Goal: Feedback & Contribution: Submit feedback/report problem

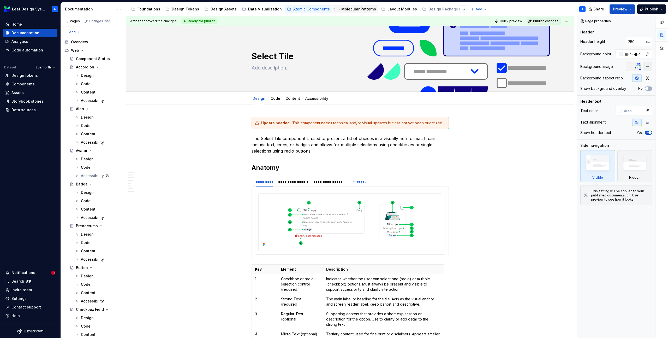
scroll to position [2345, 0]
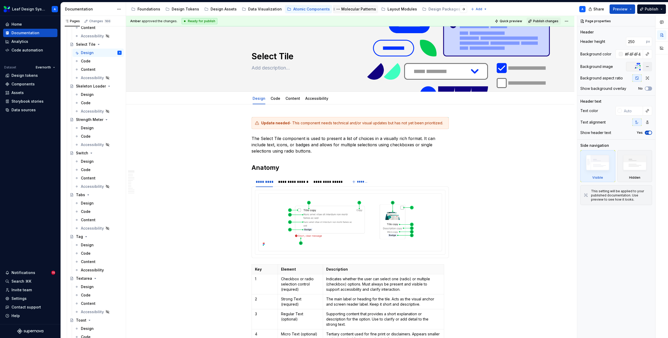
click at [341, 9] on div "Molecular Patterns" at bounding box center [358, 9] width 35 height 5
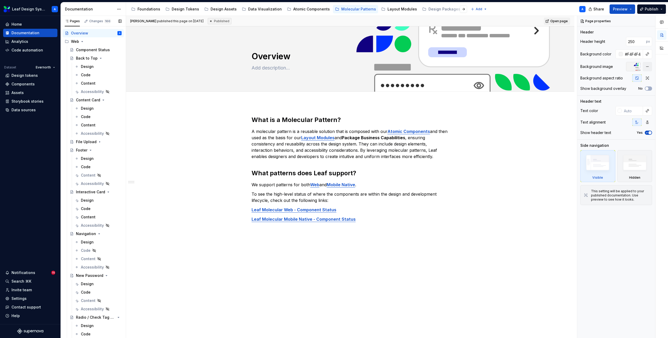
scroll to position [5, 0]
click at [82, 44] on icon "Page tree" at bounding box center [82, 45] width 4 height 4
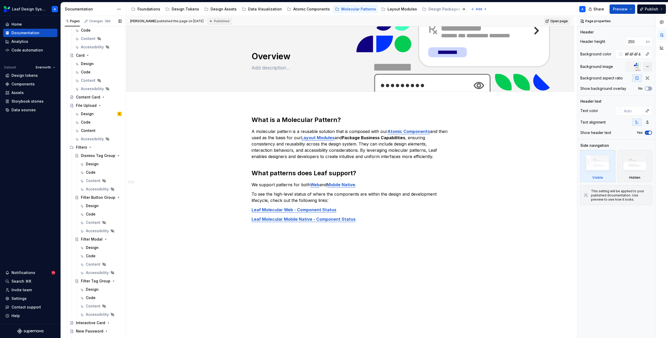
scroll to position [83, 0]
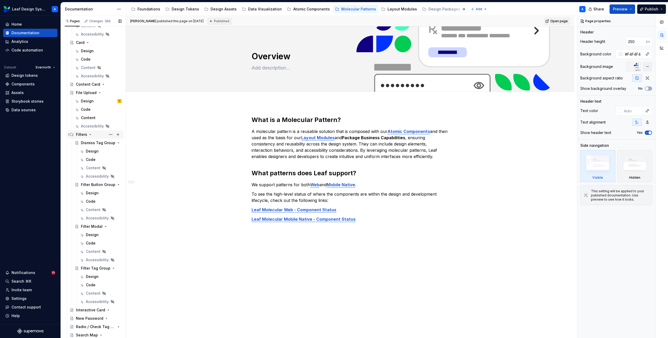
click at [90, 134] on icon "Page tree" at bounding box center [90, 134] width 1 height 1
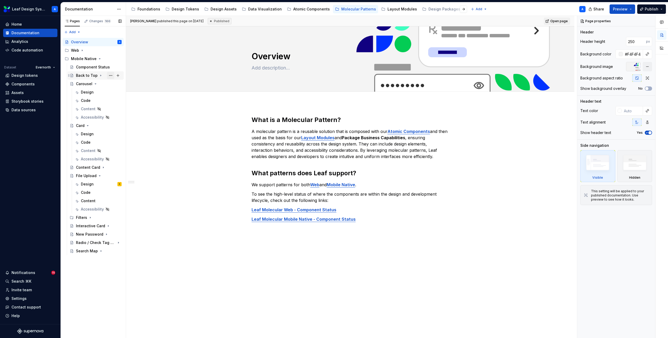
click at [111, 76] on button "Page tree" at bounding box center [110, 75] width 7 height 7
click at [123, 92] on div "Duplicate page" at bounding box center [142, 92] width 51 height 5
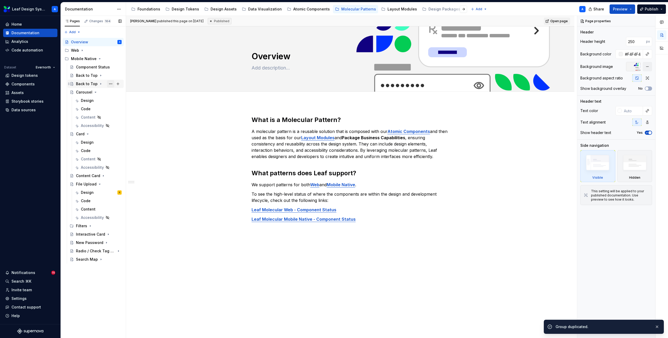
click at [111, 84] on button "Page tree" at bounding box center [110, 83] width 7 height 7
click at [123, 91] on div "Rename page" at bounding box center [142, 92] width 51 height 5
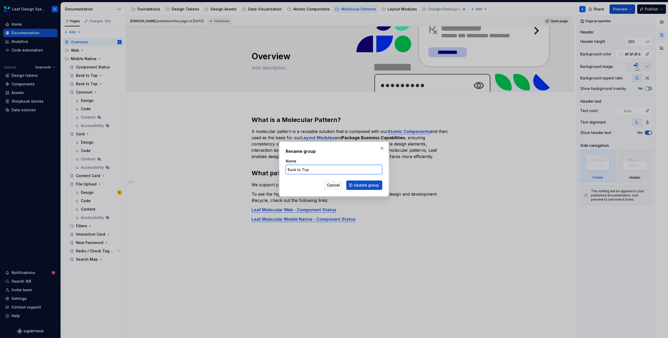
type textarea "*"
type input "Form Layout"
click at [370, 182] on button "Update group" at bounding box center [364, 184] width 36 height 9
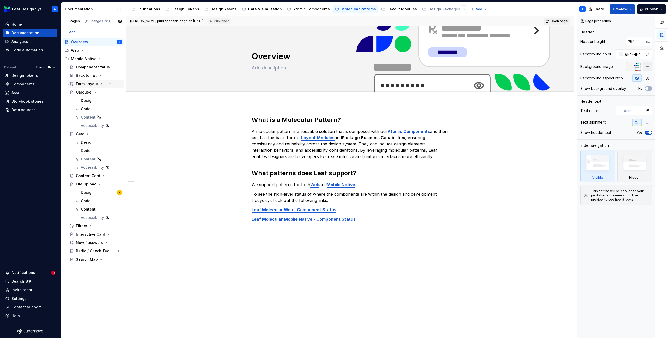
click at [101, 82] on icon "Page tree" at bounding box center [101, 84] width 4 height 4
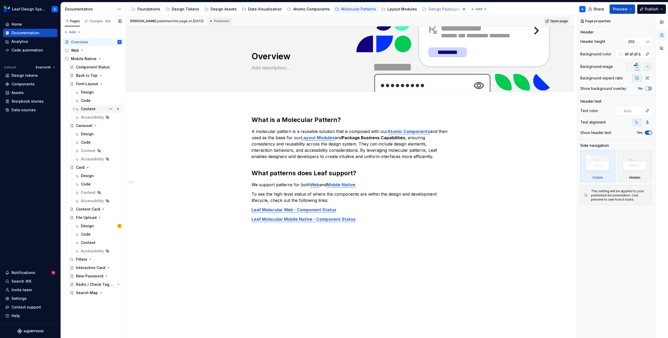
click at [88, 108] on div "Content" at bounding box center [88, 108] width 15 height 5
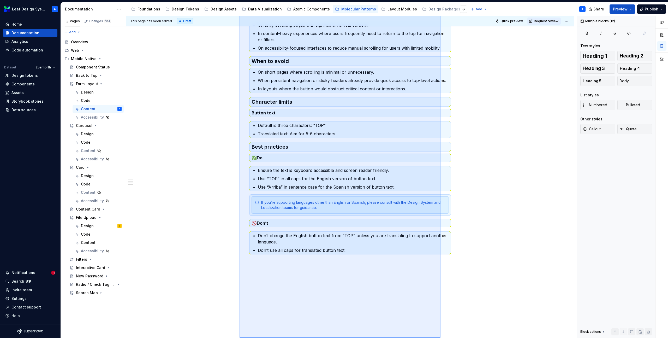
scroll to position [129, 0]
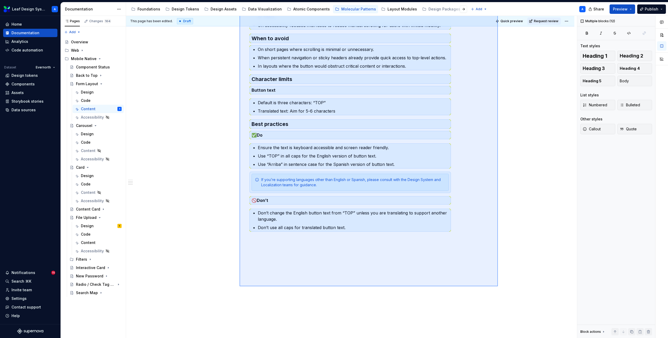
drag, startPoint x: 240, startPoint y: 101, endPoint x: 498, endPoint y: 286, distance: 318.2
click at [498, 286] on div "This page has been edited. Draft Quick preview Request review Form Layout Edit …" at bounding box center [351, 177] width 451 height 322
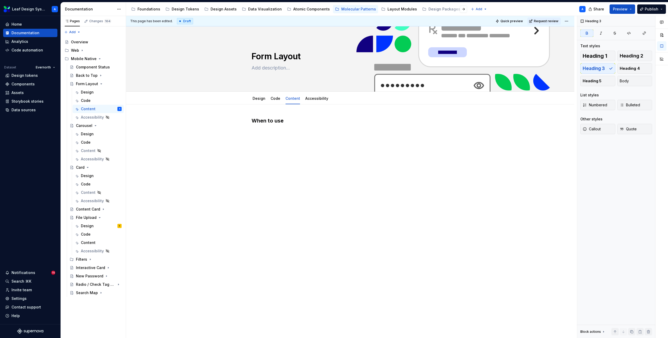
scroll to position [0, 0]
click at [111, 109] on button "Page tree" at bounding box center [110, 108] width 7 height 7
click at [125, 137] on div "Hide tab" at bounding box center [142, 136] width 51 height 5
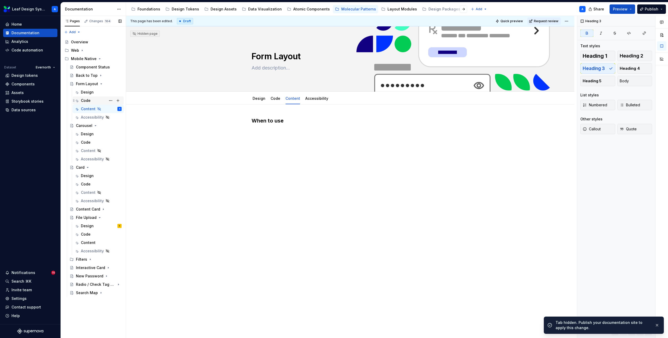
click at [87, 98] on div "Code" at bounding box center [86, 100] width 10 height 5
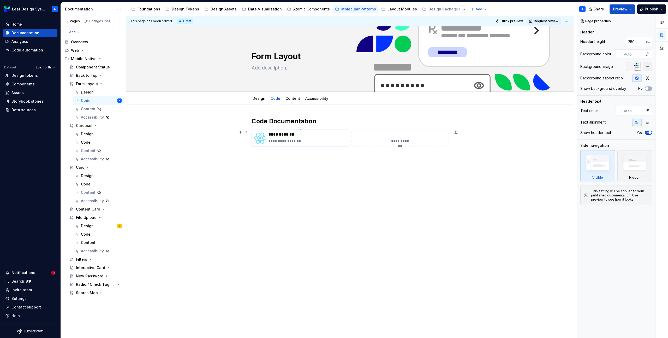
click at [318, 139] on p "**********" at bounding box center [308, 140] width 78 height 5
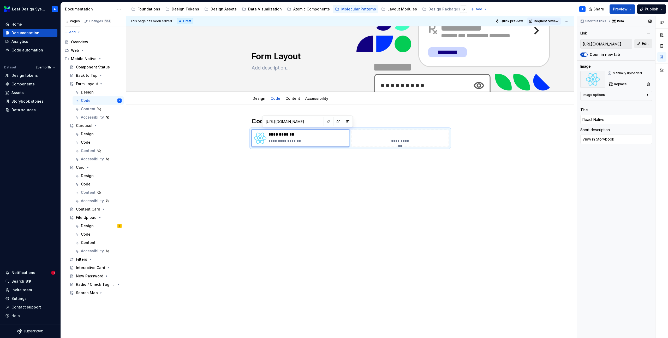
click at [641, 41] on button "Edit" at bounding box center [644, 43] width 18 height 9
type textarea "*"
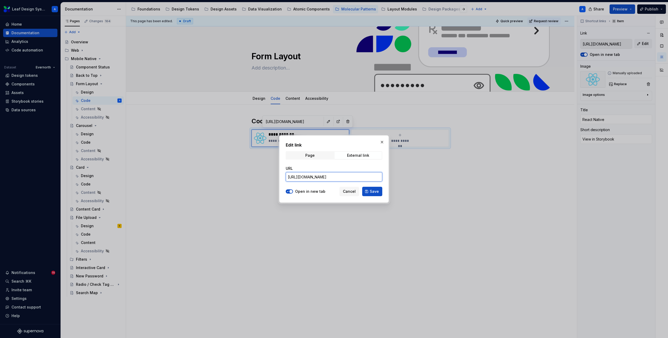
click at [316, 176] on input "https://d-cigna-nx-static.dev.digitaledge.cigna.com/storybook-rn/?path=/docs/le…" at bounding box center [334, 176] width 97 height 9
paste input "https://d-cigna-nx-static.dev.digitaledge.cigna.com/storybook-rn/?path=/docs/le…"
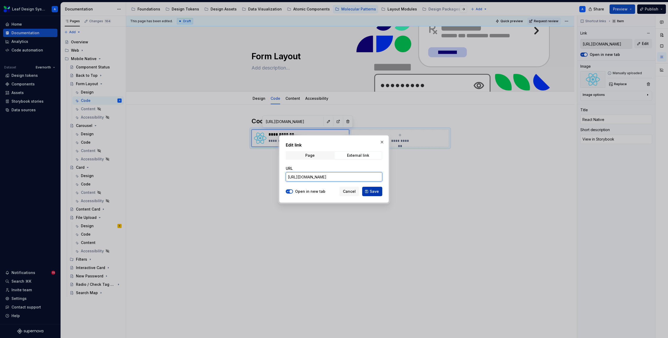
type input "https://d-cigna-nx-static.dev.digitaledge.cigna.com/storybook-rn/?path=/docs/le…"
click at [378, 191] on span "Save" at bounding box center [374, 191] width 9 height 5
type textarea "*"
type input "https://d-cigna-nx-static.dev.digitaledge.cigna.com/storybook-rn/?path=/docs/le…"
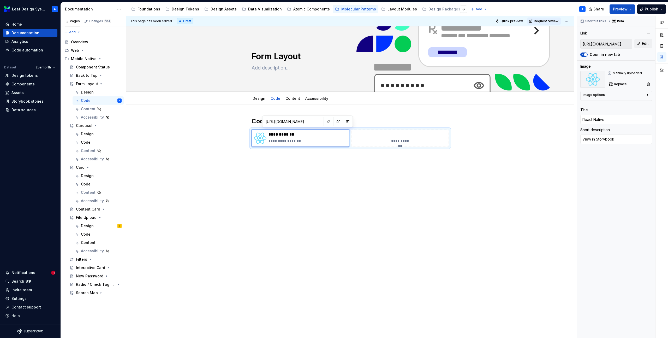
click at [378, 191] on div "**********" at bounding box center [350, 179] width 448 height 150
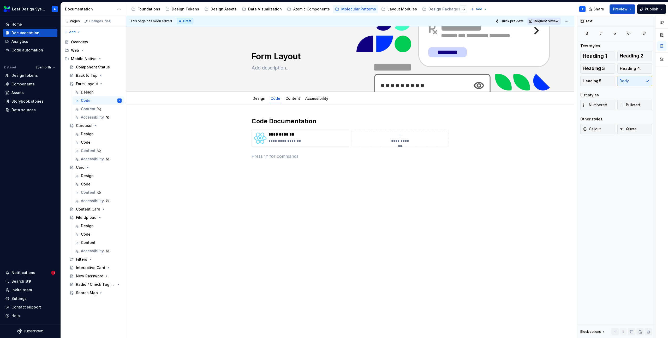
click at [553, 22] on span "Request review" at bounding box center [546, 21] width 25 height 4
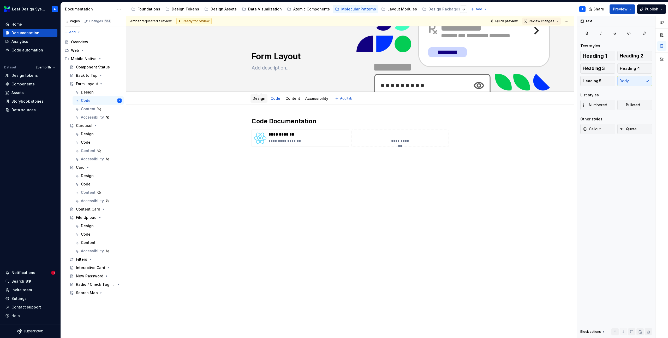
click at [262, 99] on link "Design" at bounding box center [259, 98] width 13 height 4
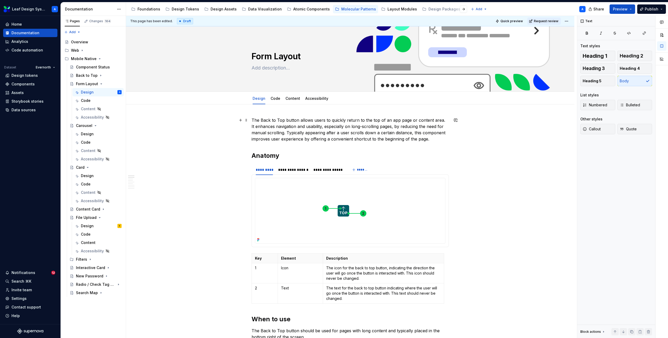
click at [294, 140] on p "The Back to Top button allows users to quickly return to the top of an app page…" at bounding box center [350, 129] width 197 height 25
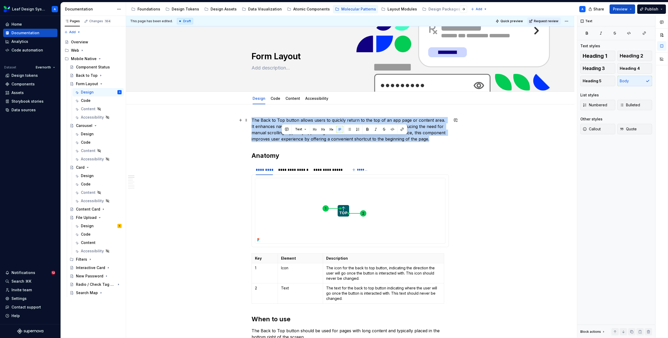
click at [294, 140] on p "The Back to Top button allows users to quickly return to the top of an app page…" at bounding box center [350, 129] width 197 height 25
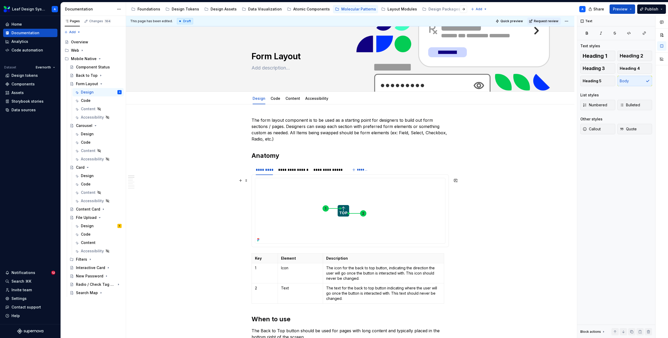
type textarea "*"
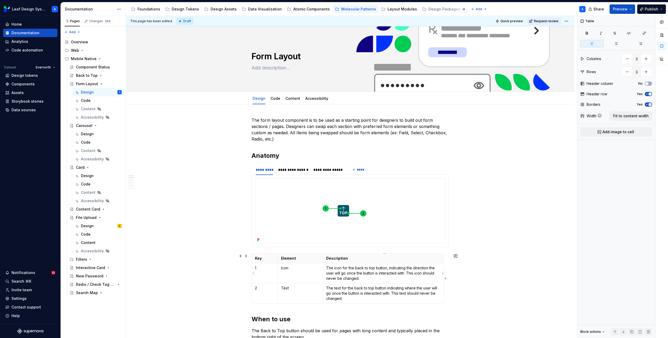
click at [328, 276] on p "The icon for the back to top button, indicating the direction the user will go …" at bounding box center [383, 273] width 115 height 16
click at [651, 72] on button "button" at bounding box center [646, 71] width 9 height 9
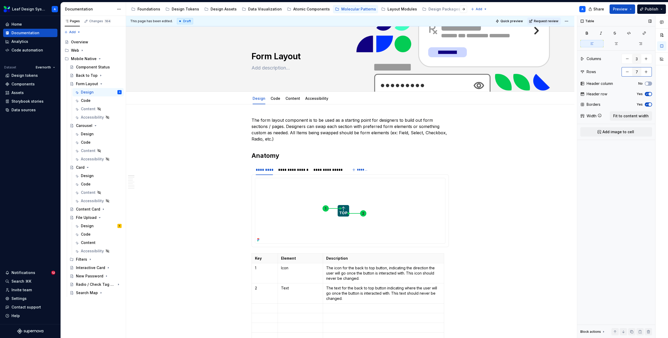
click at [651, 72] on button "button" at bounding box center [646, 71] width 9 height 9
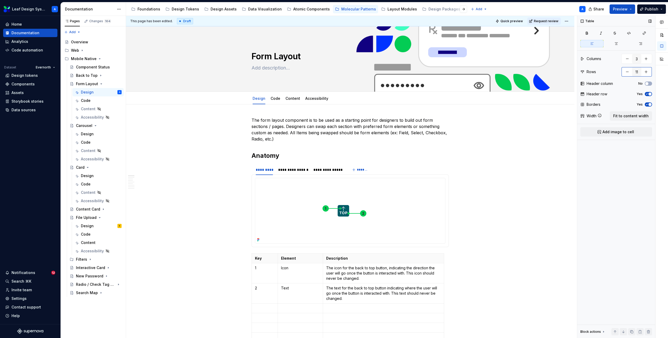
type input "12"
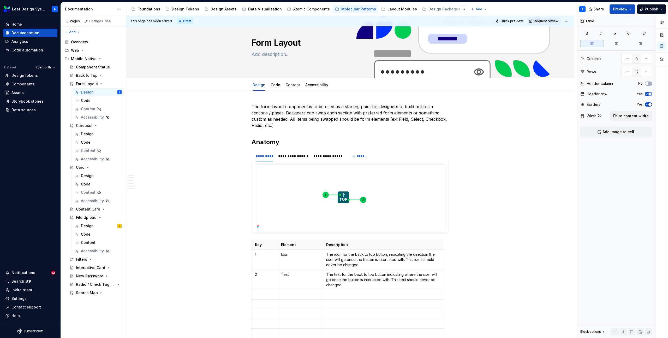
scroll to position [18, 0]
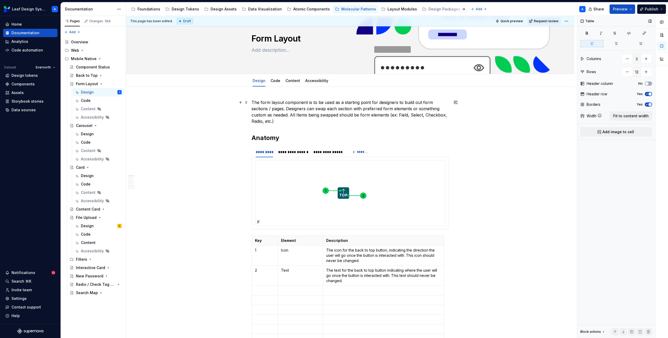
type textarea "*"
click at [643, 69] on button "button" at bounding box center [646, 71] width 9 height 9
type input "13"
type textarea "*"
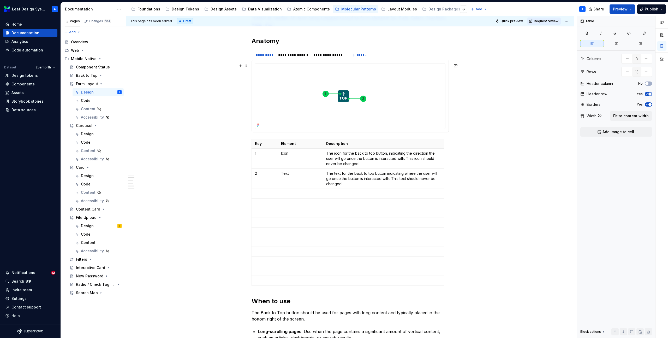
scroll to position [150, 0]
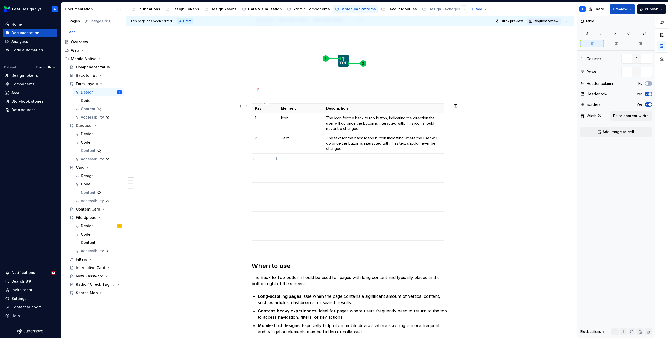
click at [274, 157] on p at bounding box center [265, 158] width 20 height 5
click at [269, 168] on p at bounding box center [265, 167] width 20 height 5
click at [263, 180] on td at bounding box center [265, 178] width 26 height 10
click at [265, 188] on p at bounding box center [265, 187] width 20 height 5
click at [263, 194] on p at bounding box center [265, 196] width 20 height 5
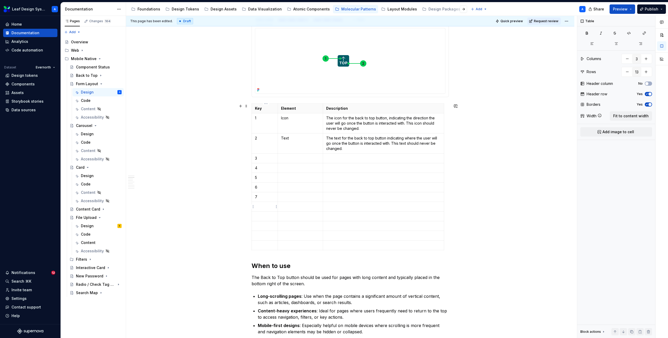
click at [266, 206] on p at bounding box center [265, 206] width 20 height 5
click at [267, 218] on p at bounding box center [265, 216] width 20 height 5
click at [262, 222] on td at bounding box center [265, 226] width 26 height 10
click at [266, 233] on p at bounding box center [265, 235] width 20 height 5
click at [266, 246] on p at bounding box center [265, 245] width 20 height 5
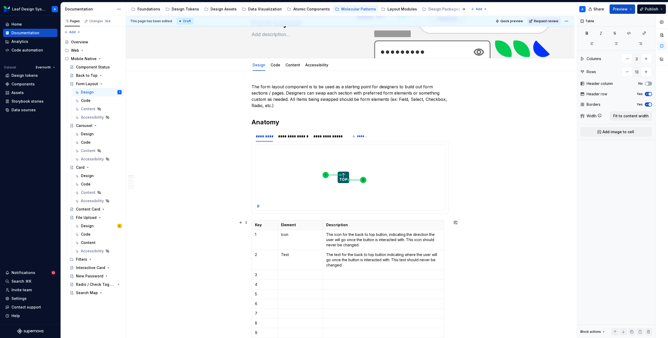
scroll to position [31, 0]
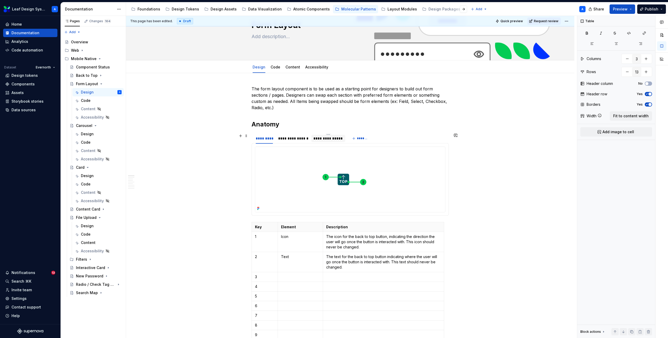
click at [329, 140] on div "**********" at bounding box center [328, 138] width 29 height 5
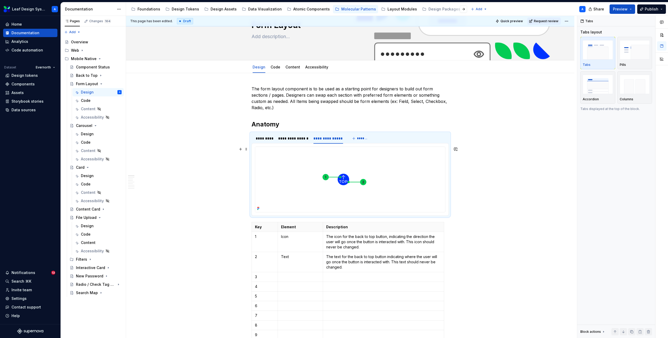
click at [336, 176] on img at bounding box center [343, 179] width 176 height 65
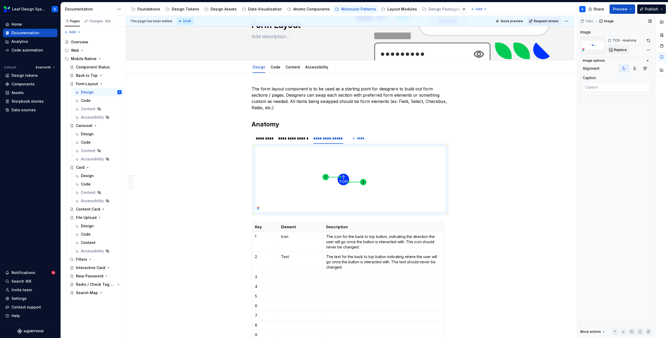
click at [623, 50] on span "Replace" at bounding box center [620, 50] width 13 height 4
type textarea "*"
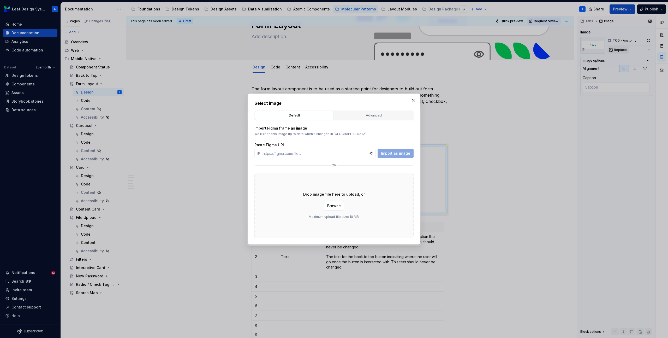
type input "https://www.figma.com/design/R5FNMiBYdBSXRtfBEXZGMx/Design-Documentation-Assets…"
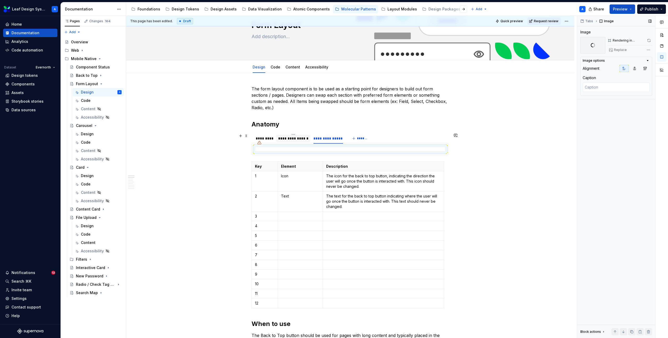
click at [296, 139] on div "**********" at bounding box center [293, 138] width 30 height 5
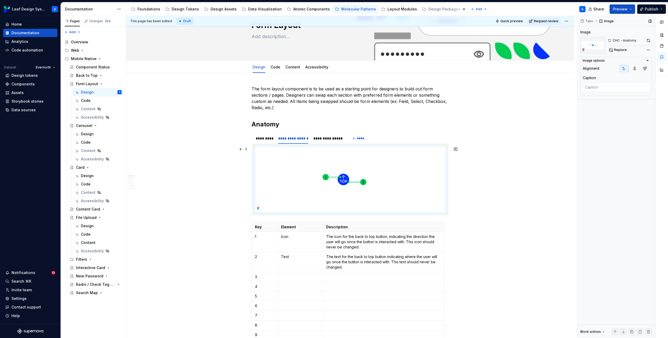
click at [366, 187] on img at bounding box center [343, 179] width 176 height 65
click at [621, 50] on span "Replace" at bounding box center [620, 50] width 13 height 4
type textarea "*"
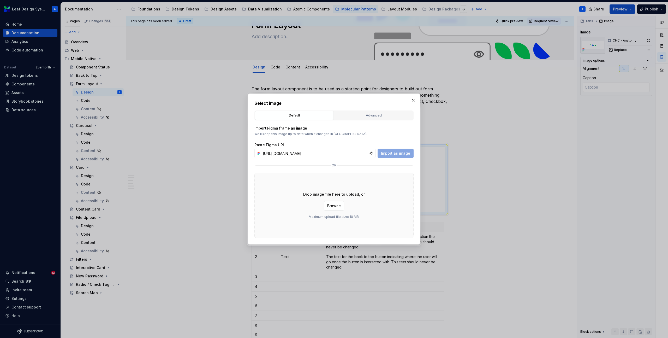
scroll to position [0, 146]
type input "https://www.figma.com/design/R5FNMiBYdBSXRtfBEXZGMx/Design-Documentation-Assets…"
click at [399, 152] on span "Import as image" at bounding box center [395, 153] width 29 height 5
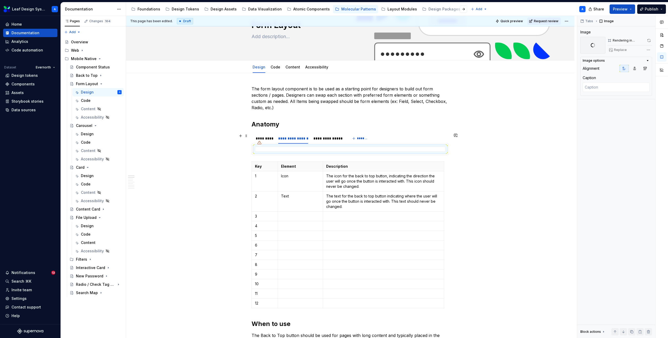
click at [264, 138] on div at bounding box center [259, 142] width 8 height 8
click at [265, 137] on div "*********" at bounding box center [264, 138] width 17 height 5
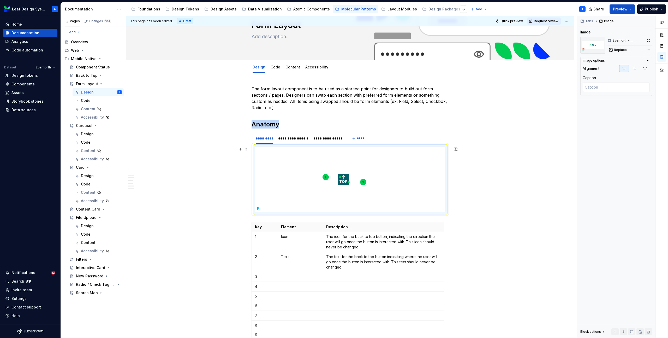
click at [319, 178] on img at bounding box center [343, 179] width 176 height 65
click at [615, 46] on button "Replace" at bounding box center [619, 49] width 22 height 7
type textarea "*"
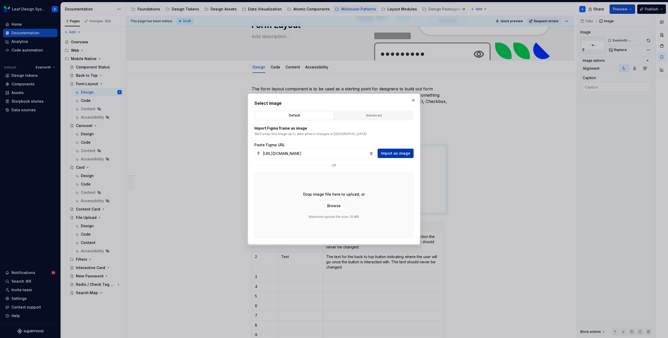
scroll to position [0, 147]
type input "https://www.figma.com/design/R5FNMiBYdBSXRtfBEXZGMx/Design-Documentation-Assets…"
click at [391, 153] on span "Import as image" at bounding box center [395, 153] width 29 height 5
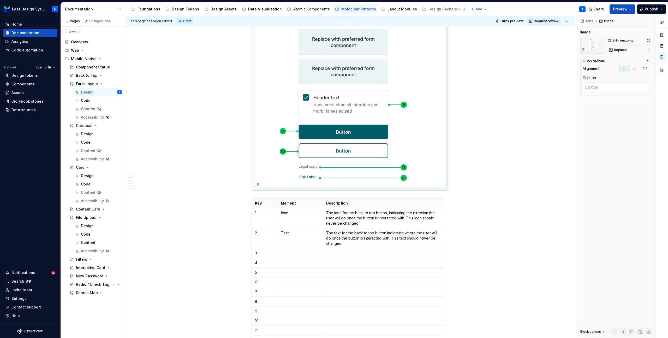
scroll to position [339, 0]
click at [341, 123] on img at bounding box center [343, 13] width 176 height 348
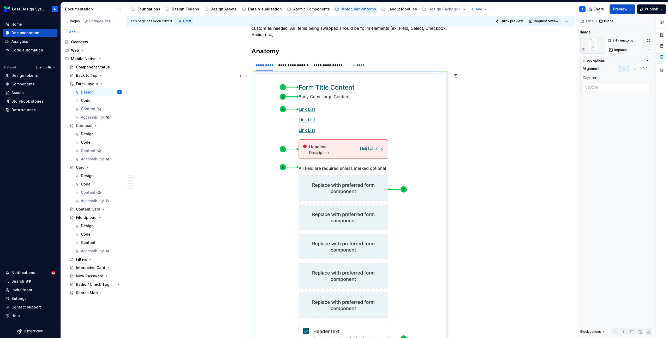
scroll to position [49, 0]
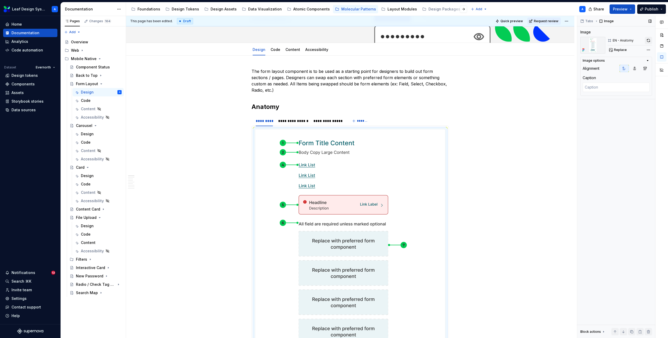
click at [648, 41] on button "button" at bounding box center [648, 40] width 7 height 7
drag, startPoint x: 295, startPoint y: 121, endPoint x: 310, endPoint y: 120, distance: 15.2
click at [295, 121] on div "**********" at bounding box center [293, 120] width 30 height 5
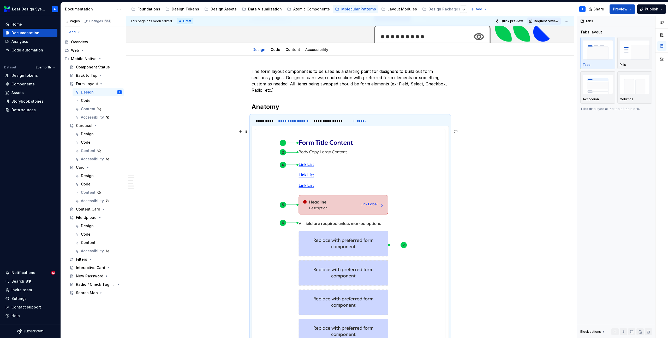
click at [338, 144] on img at bounding box center [343, 303] width 176 height 348
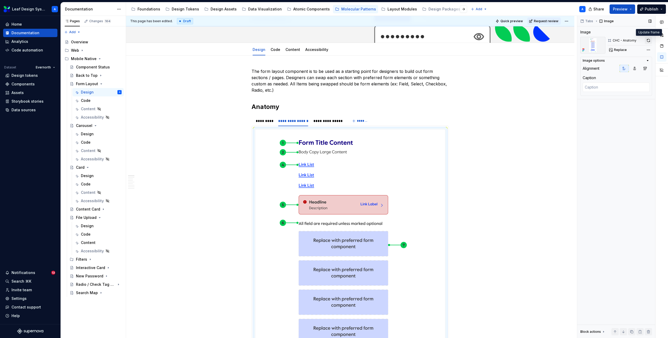
click at [647, 42] on button "button" at bounding box center [648, 40] width 7 height 7
click at [321, 123] on div "**********" at bounding box center [328, 120] width 29 height 5
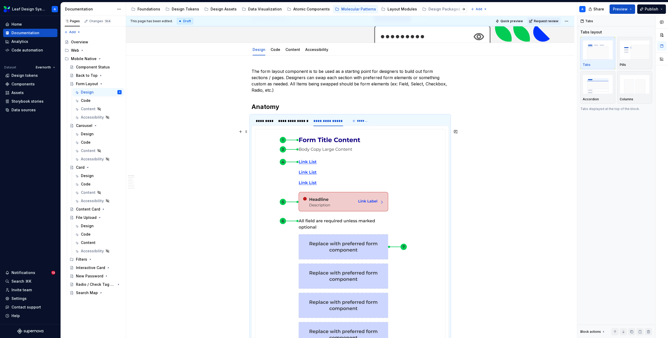
click at [326, 162] on img at bounding box center [343, 303] width 176 height 348
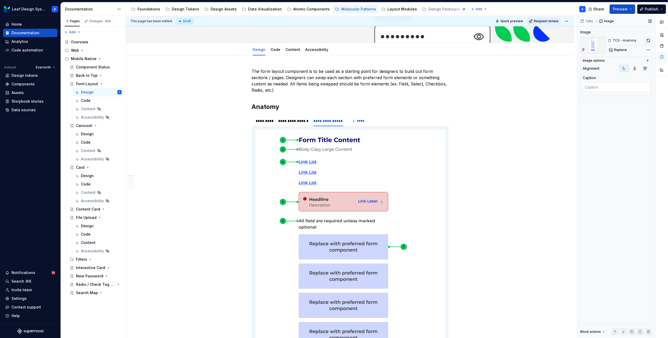
click at [647, 40] on button "button" at bounding box center [648, 40] width 7 height 7
click at [266, 124] on div "*********" at bounding box center [264, 120] width 21 height 7
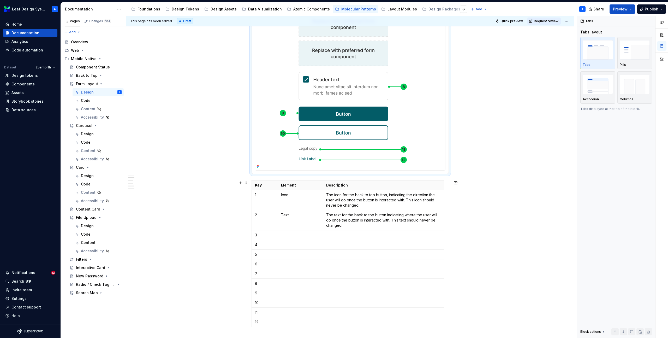
scroll to position [406, 0]
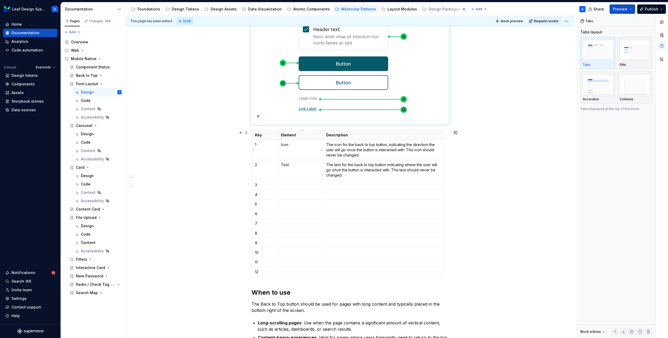
click at [285, 149] on td "Icon" at bounding box center [300, 150] width 45 height 20
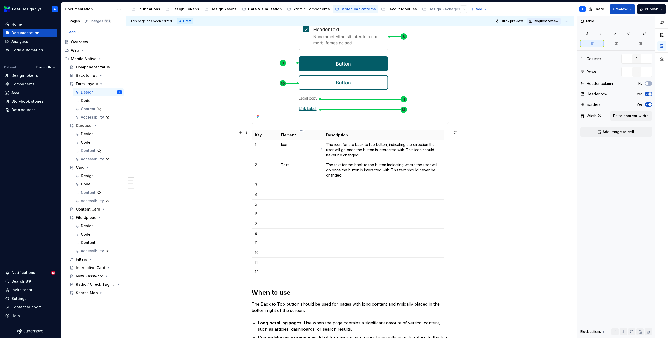
click at [285, 149] on td "Icon" at bounding box center [300, 150] width 45 height 20
click at [287, 146] on p "Icon" at bounding box center [300, 144] width 39 height 5
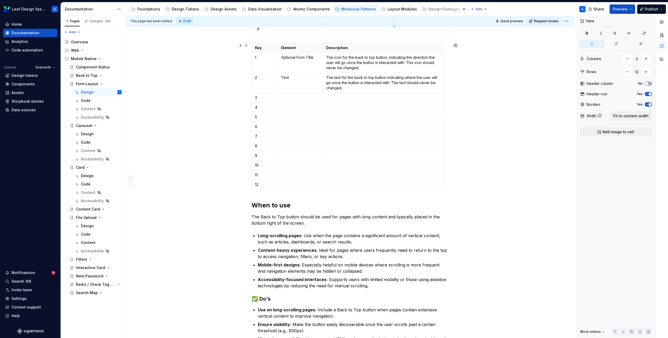
scroll to position [398, 0]
click at [295, 76] on p "Text" at bounding box center [300, 77] width 39 height 5
click at [289, 77] on p "Text" at bounding box center [300, 77] width 39 height 5
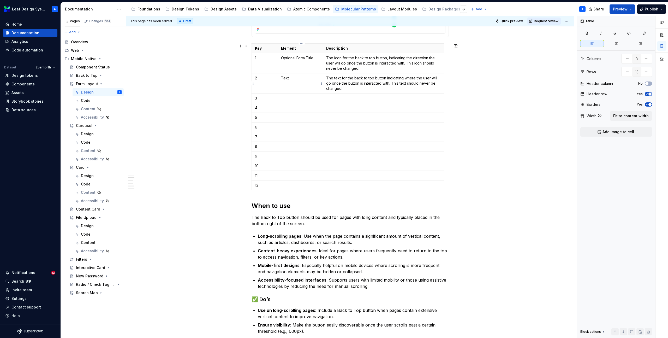
click at [289, 77] on p "Text" at bounding box center [300, 77] width 39 height 5
click at [283, 99] on p at bounding box center [300, 98] width 39 height 5
click at [289, 105] on p at bounding box center [300, 107] width 39 height 5
click at [291, 117] on p at bounding box center [300, 117] width 39 height 5
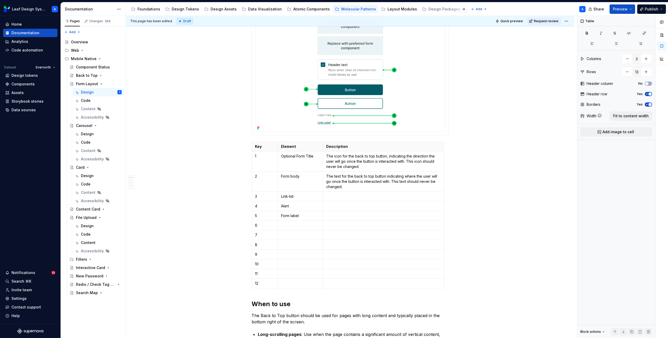
scroll to position [302, 0]
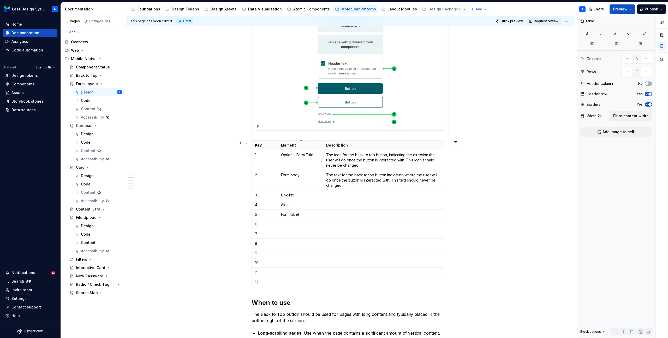
click at [286, 153] on p "Optional Form Title" at bounding box center [300, 154] width 39 height 5
copy p "Optional"
click at [282, 174] on td "Form body" at bounding box center [300, 180] width 45 height 20
click at [283, 194] on p "Link-list" at bounding box center [300, 194] width 39 height 5
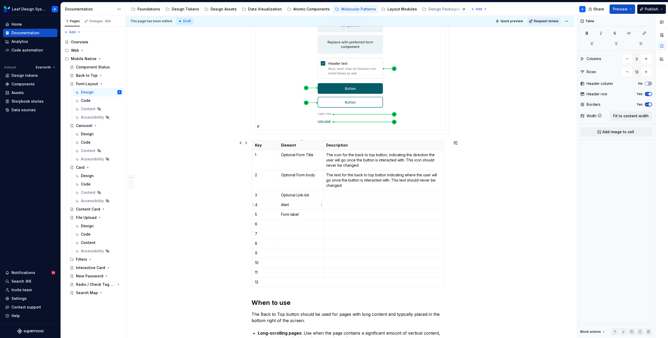
click at [282, 205] on p "Alert" at bounding box center [300, 204] width 39 height 5
click at [282, 214] on p "Form label" at bounding box center [300, 214] width 39 height 5
click at [284, 225] on p at bounding box center [300, 223] width 39 height 5
click at [303, 235] on p at bounding box center [300, 233] width 39 height 5
click at [290, 214] on p "Optional Form label" at bounding box center [300, 214] width 39 height 5
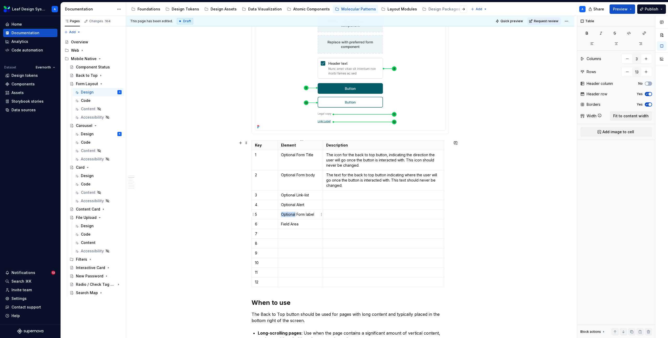
click at [290, 214] on p "Optional Form label" at bounding box center [300, 214] width 39 height 5
copy p "Optional"
click at [290, 236] on p at bounding box center [300, 233] width 39 height 5
click at [287, 246] on p at bounding box center [300, 243] width 39 height 5
click at [287, 254] on p at bounding box center [300, 252] width 39 height 5
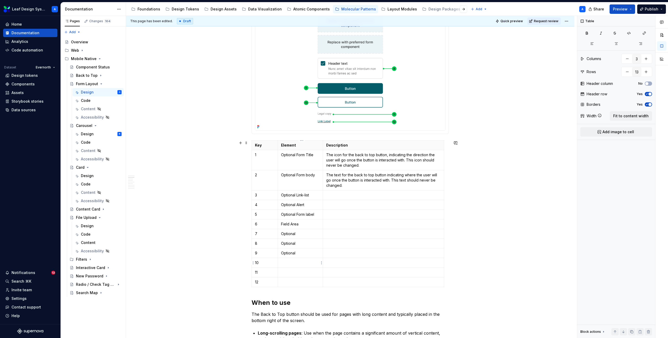
click at [287, 262] on p at bounding box center [300, 262] width 39 height 5
click at [287, 271] on p at bounding box center [300, 272] width 39 height 5
click at [287, 284] on p at bounding box center [300, 281] width 39 height 5
click at [300, 232] on p "Optional" at bounding box center [300, 233] width 39 height 5
click at [301, 244] on p "Optional" at bounding box center [300, 243] width 39 height 5
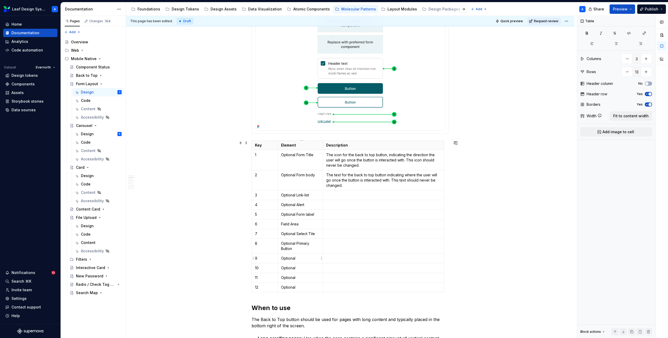
click at [310, 259] on p "Optional" at bounding box center [300, 258] width 39 height 5
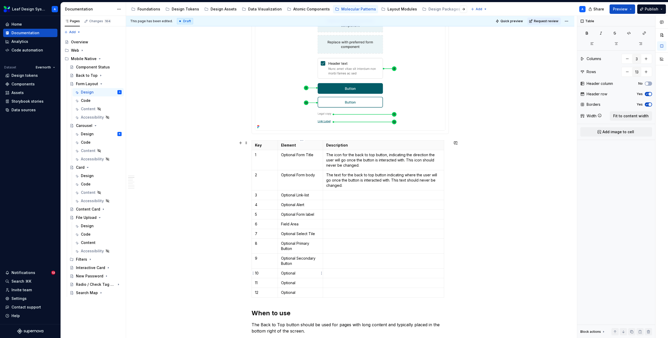
click at [297, 275] on p "Optional" at bounding box center [300, 272] width 39 height 5
click at [302, 274] on p "Optional" at bounding box center [300, 272] width 39 height 5
click at [305, 284] on p "Optional" at bounding box center [300, 282] width 39 height 5
click at [254, 293] on html "Leaf Design System A Home Documentation Analytics Code automation Dataset Evern…" at bounding box center [334, 169] width 668 height 338
click at [268, 282] on div "Delete row" at bounding box center [278, 282] width 34 height 5
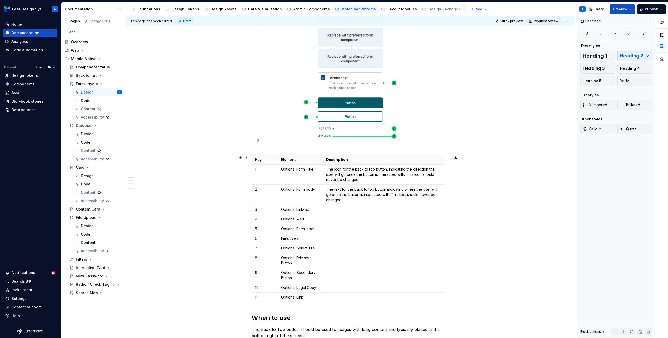
scroll to position [286, 0]
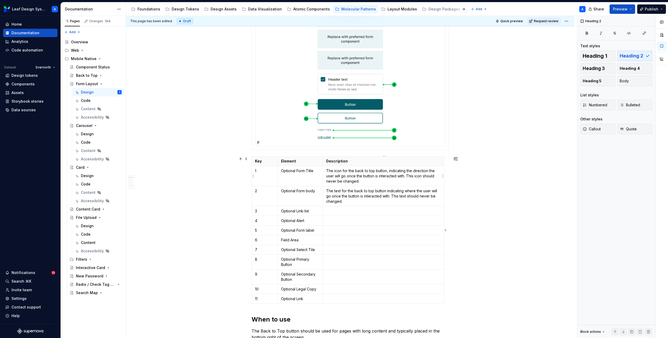
click at [347, 178] on p "The icon for the back to top button, indicating the direction the user will go …" at bounding box center [383, 176] width 115 height 16
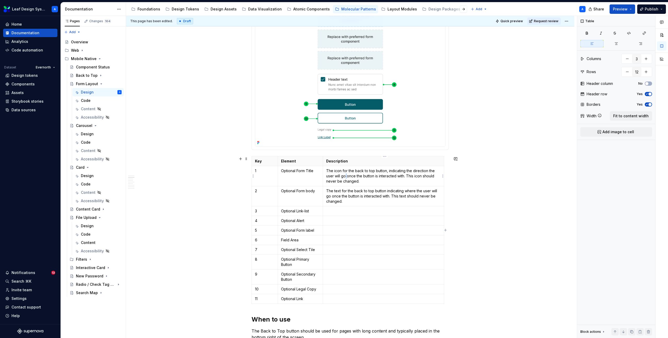
click at [347, 178] on p "The icon for the back to top button, indicating the direction the user will go …" at bounding box center [383, 176] width 115 height 16
click at [339, 198] on p "The text for the back to top button indicating where the user will go once the …" at bounding box center [383, 196] width 115 height 16
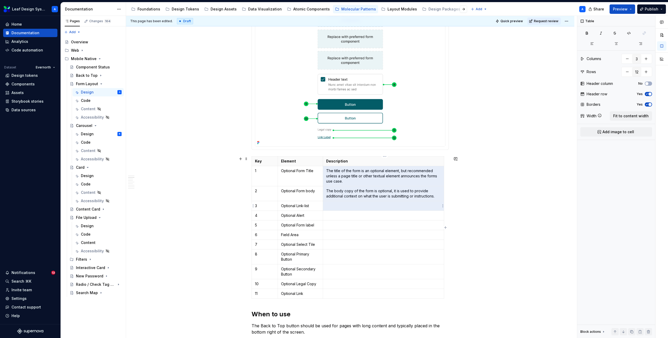
click at [337, 205] on p at bounding box center [383, 205] width 115 height 5
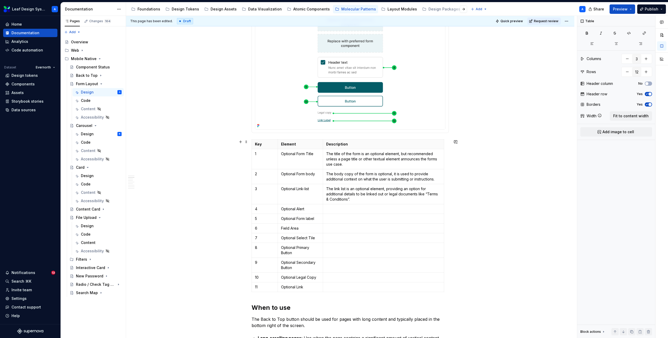
scroll to position [304, 0]
click at [341, 209] on p at bounding box center [383, 207] width 115 height 5
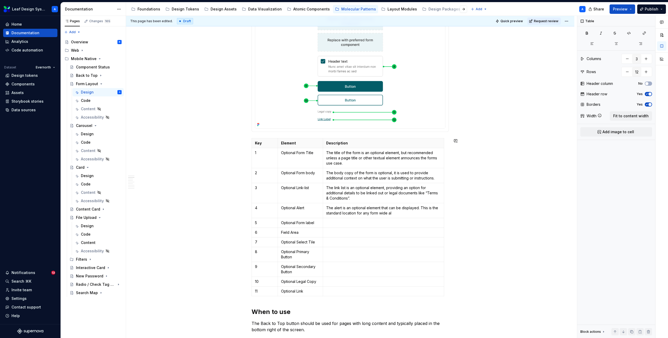
type textarea "*"
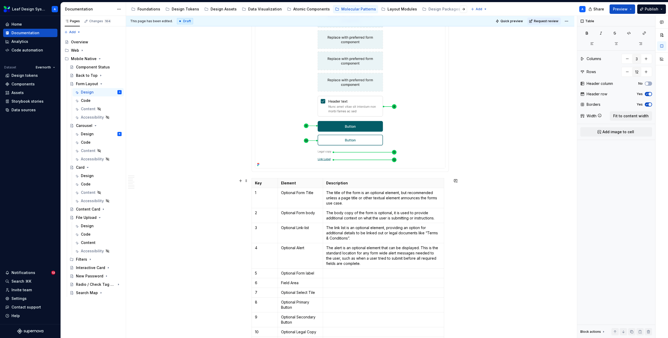
scroll to position [311, 0]
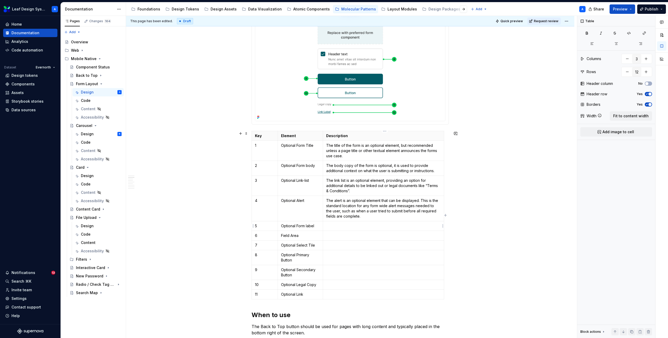
click at [335, 228] on p at bounding box center [383, 225] width 115 height 5
drag, startPoint x: 353, startPoint y: 155, endPoint x: 403, endPoint y: 145, distance: 50.4
click at [403, 145] on p "The title of the form is an optional element, but recommended unless a page tit…" at bounding box center [383, 151] width 115 height 16
copy p "but recommended unless a page title or other textual element announces the form…"
click at [410, 227] on p "The form label is an optional element," at bounding box center [383, 225] width 115 height 5
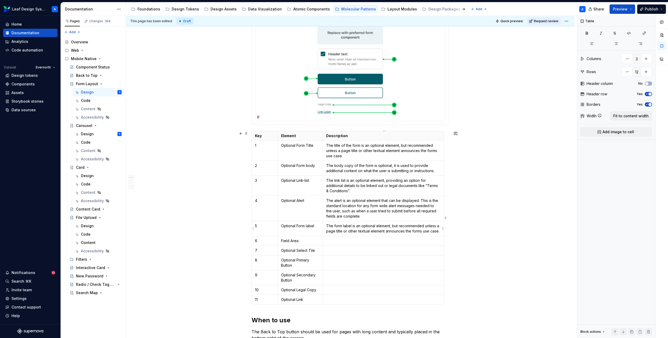
click at [440, 232] on p "The form label is an optional element, but recommended unless a page title or o…" at bounding box center [383, 228] width 115 height 10
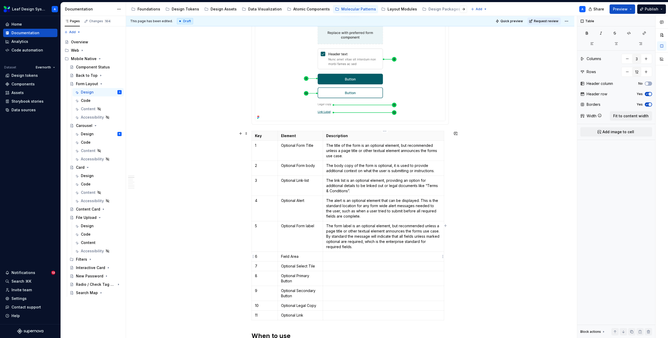
click at [354, 256] on p at bounding box center [383, 256] width 115 height 5
click at [437, 257] on p "This is the area where users can put form items, such as the field, select, che…" at bounding box center [383, 259] width 115 height 10
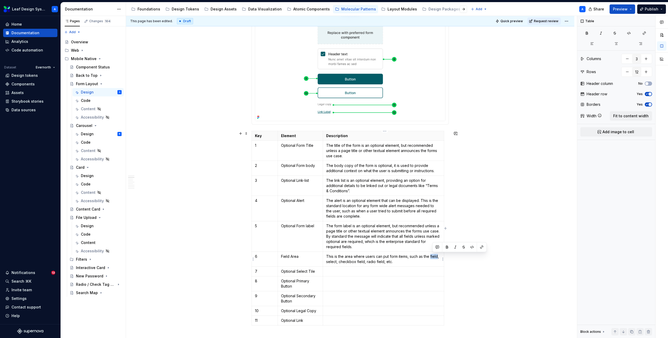
click at [437, 257] on p "This is the area where users can put form items, such as the field, select, che…" at bounding box center [383, 259] width 115 height 10
click at [481, 247] on button "button" at bounding box center [481, 246] width 7 height 7
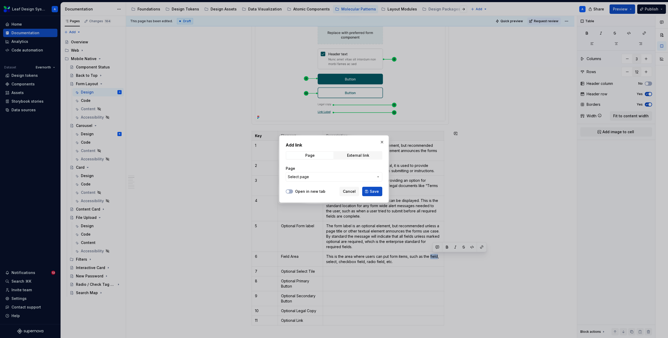
click at [338, 174] on button "Select page" at bounding box center [334, 176] width 97 height 9
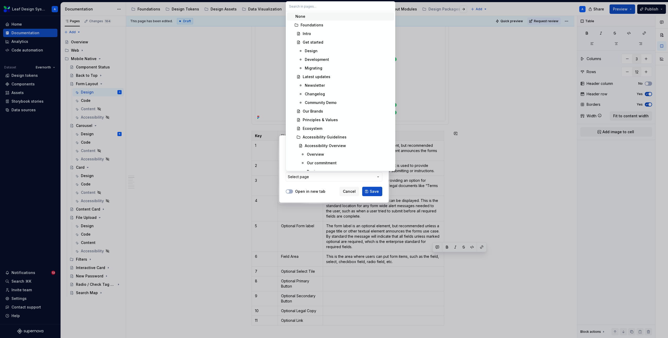
type input "g"
type input "field"
click at [311, 120] on mark "Field" at bounding box center [309, 120] width 9 height 4
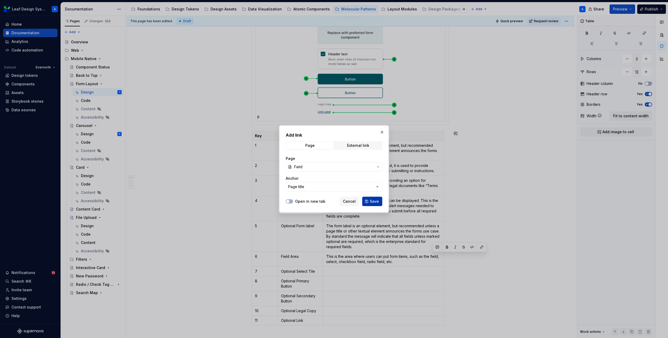
click at [371, 204] on button "Save" at bounding box center [372, 201] width 20 height 9
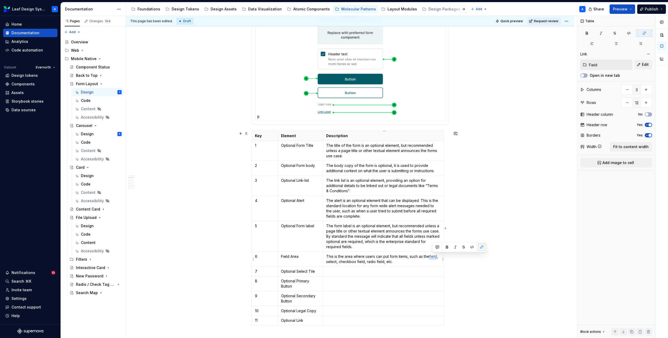
click at [329, 261] on p "This is the area where users can put form items, such as the field , select, ch…" at bounding box center [383, 259] width 115 height 10
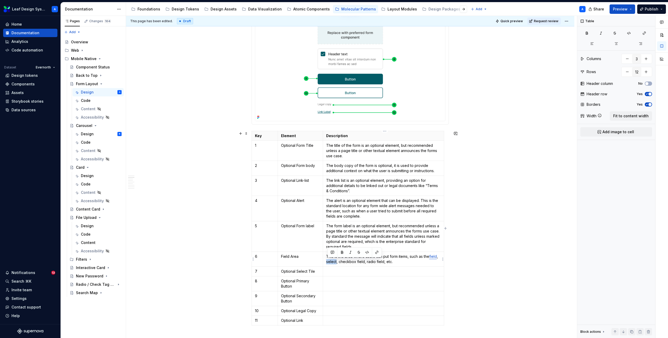
click at [329, 261] on p "This is the area where users can put form items, such as the field , select, ch…" at bounding box center [383, 259] width 115 height 10
click at [379, 254] on button "button" at bounding box center [376, 252] width 7 height 7
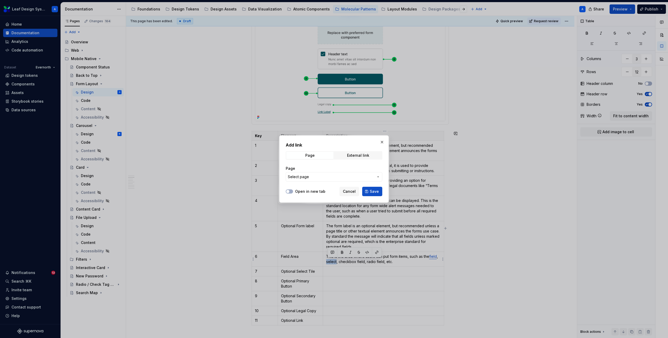
click at [328, 181] on button "Select page" at bounding box center [334, 176] width 97 height 9
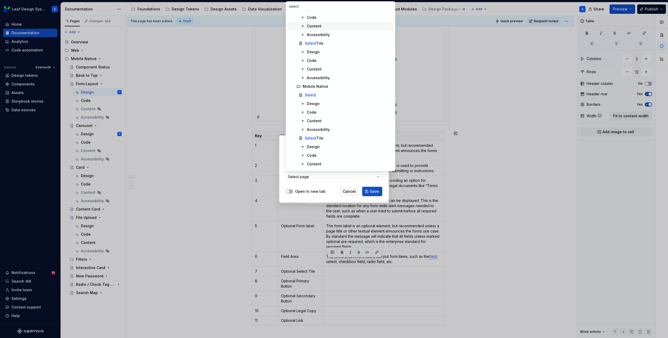
scroll to position [77, 0]
type input "select"
click at [316, 94] on div "Select" at bounding box center [348, 94] width 87 height 5
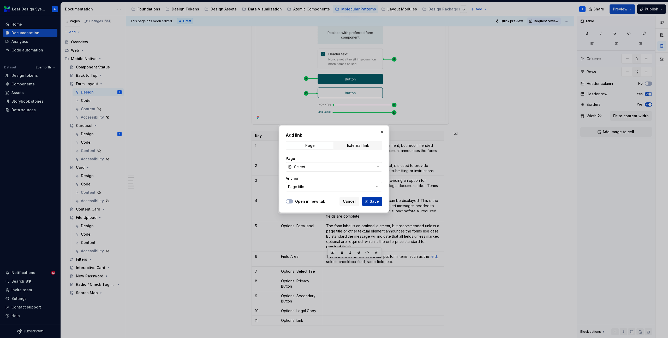
click at [378, 199] on span "Save" at bounding box center [374, 201] width 9 height 5
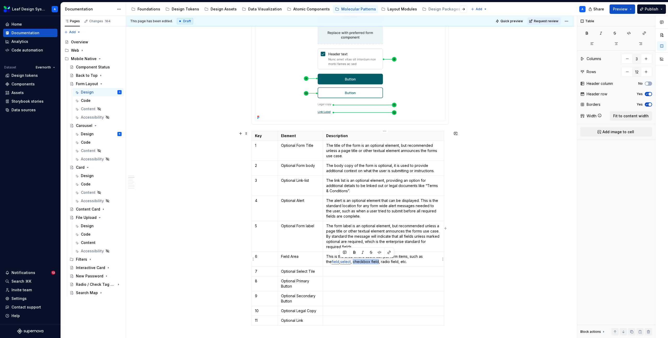
drag, startPoint x: 340, startPoint y: 262, endPoint x: 365, endPoint y: 260, distance: 24.3
click at [365, 260] on p "This is the area where users can put form items, such as the field , select , c…" at bounding box center [383, 259] width 115 height 10
click at [391, 254] on button "button" at bounding box center [389, 252] width 7 height 7
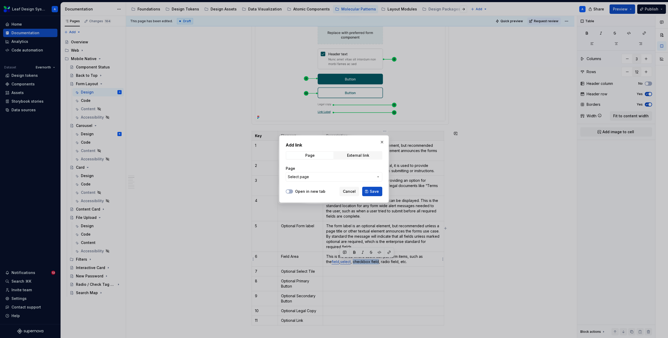
click at [339, 176] on span "Select page" at bounding box center [331, 176] width 86 height 5
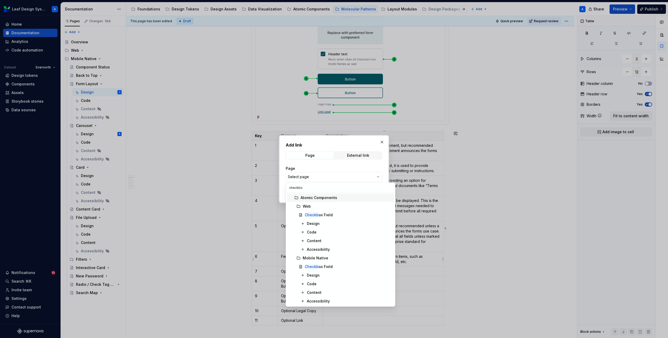
type input "checkbox"
click at [313, 268] on mark "Checkbox" at bounding box center [314, 266] width 18 height 4
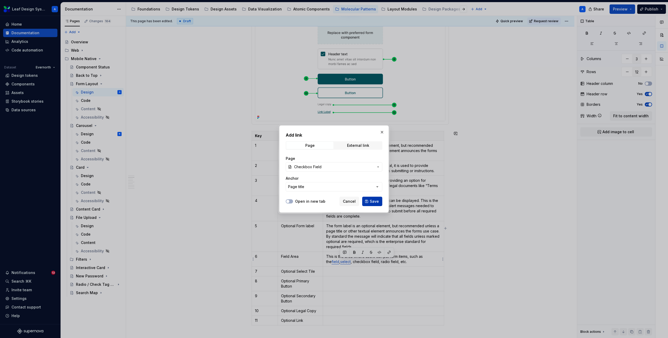
click at [373, 199] on span "Save" at bounding box center [374, 201] width 9 height 5
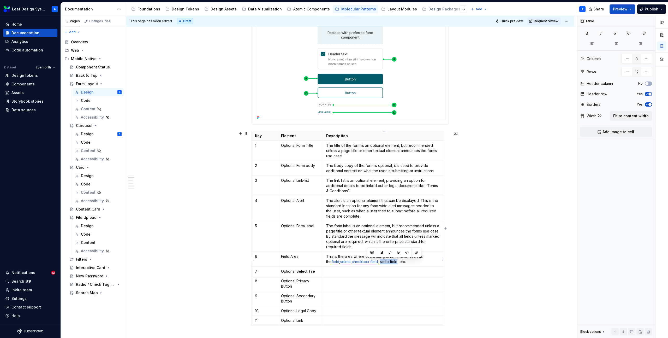
drag, startPoint x: 368, startPoint y: 262, endPoint x: 385, endPoint y: 261, distance: 17.0
click at [385, 261] on p "This is the area where users can put form items, such as the field , select , c…" at bounding box center [383, 259] width 115 height 10
click at [414, 253] on button "button" at bounding box center [416, 252] width 7 height 7
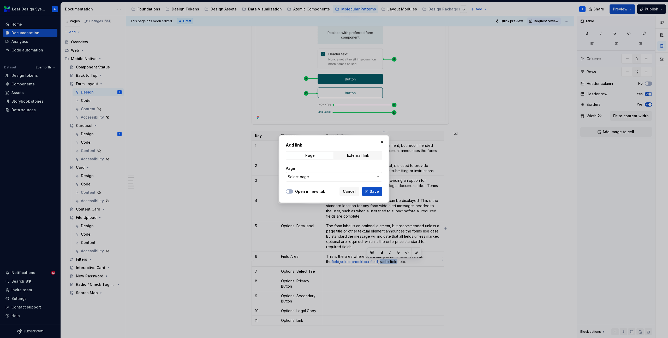
click at [309, 177] on span "Select page" at bounding box center [331, 176] width 86 height 5
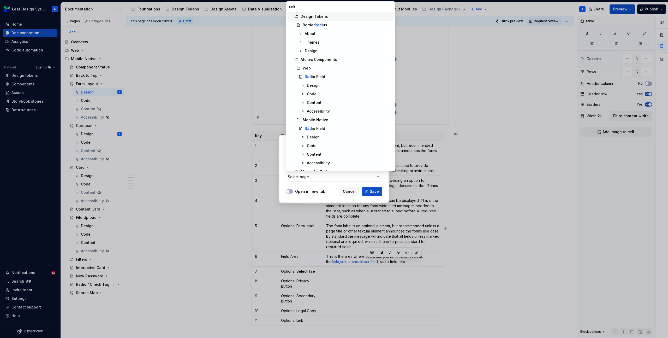
type input "radio"
click at [323, 85] on div "Radio Field" at bounding box center [314, 85] width 19 height 5
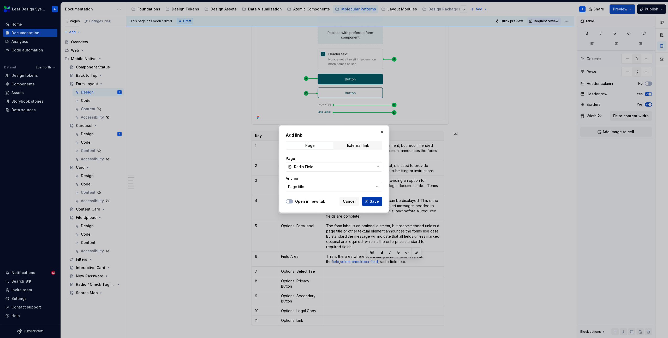
click at [375, 199] on span "Save" at bounding box center [374, 201] width 9 height 5
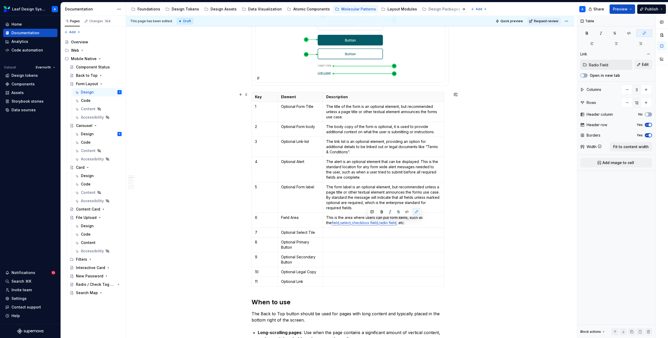
scroll to position [351, 0]
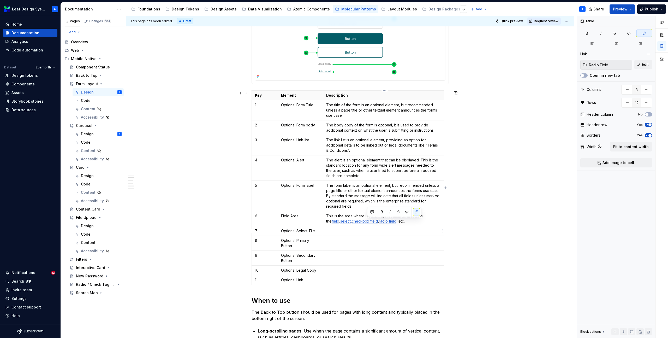
click at [346, 231] on p at bounding box center [383, 230] width 115 height 5
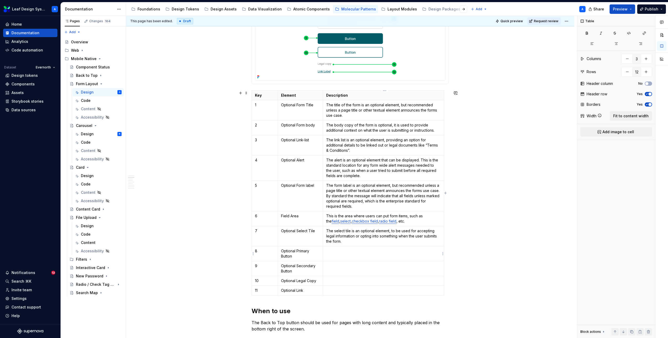
click at [379, 248] on p at bounding box center [383, 250] width 115 height 5
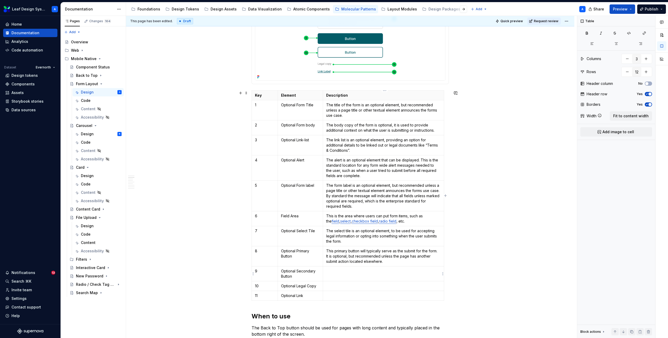
click at [371, 274] on td at bounding box center [383, 273] width 121 height 15
click at [374, 287] on p at bounding box center [383, 285] width 115 height 5
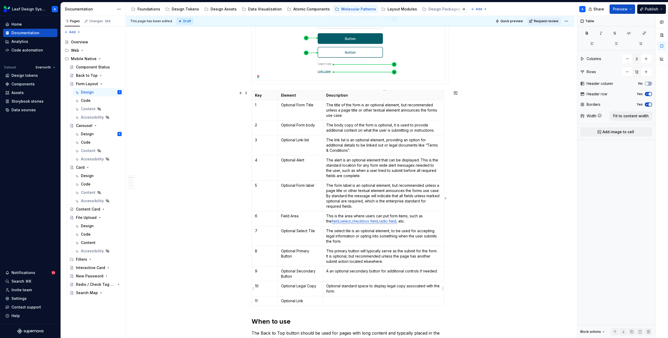
click at [332, 287] on p "Optional standard space to display legal copy associated with the form." at bounding box center [383, 288] width 115 height 10
click at [337, 304] on td at bounding box center [383, 301] width 121 height 10
click at [393, 302] on p "Optional standard space to display legal copy associated with the form." at bounding box center [383, 303] width 115 height 10
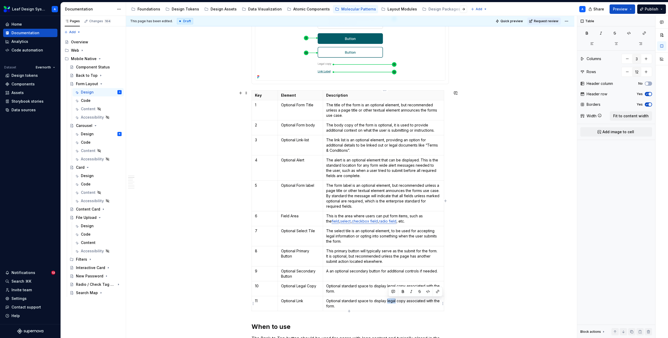
click at [393, 302] on p "Optional standard space to display legal copy associated with the form." at bounding box center [383, 303] width 115 height 10
click at [359, 306] on p "Optional standard space to display additional links (such as legal document lin…" at bounding box center [383, 303] width 115 height 10
click at [406, 306] on p "Optional standard space to display additional links (such as legal document lin…" at bounding box center [383, 303] width 115 height 10
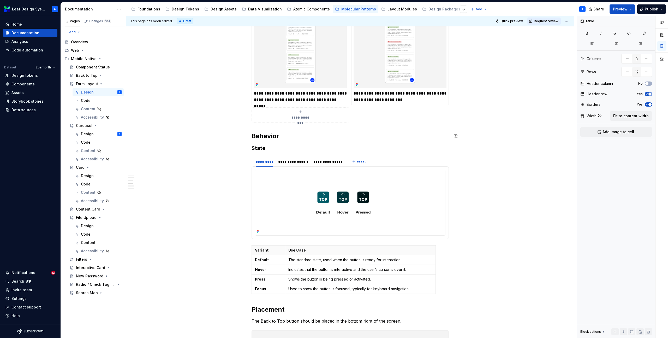
scroll to position [892, 0]
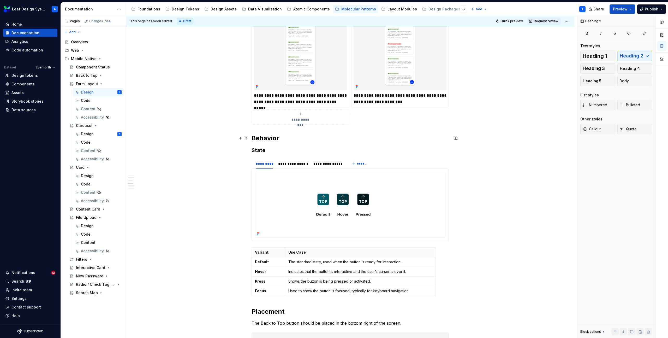
click at [267, 139] on h2 "Behavior" at bounding box center [350, 138] width 197 height 8
click at [262, 149] on h3 "State" at bounding box center [350, 149] width 197 height 7
click at [268, 255] on th "Variant" at bounding box center [268, 252] width 33 height 10
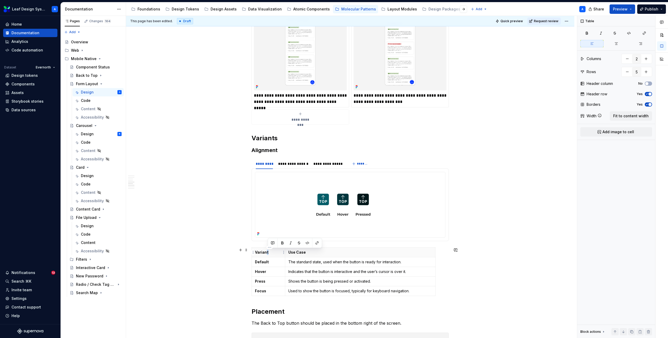
click at [268, 255] on p "Variant" at bounding box center [268, 252] width 27 height 5
click at [261, 253] on p "Variant" at bounding box center [268, 252] width 27 height 5
click at [258, 262] on strong "Default" at bounding box center [262, 261] width 14 height 4
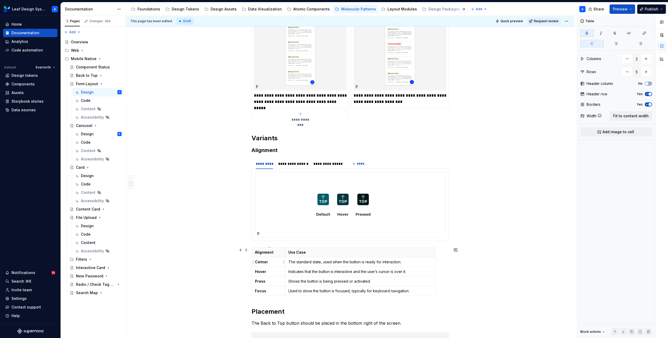
click at [256, 261] on strong "Cetner" at bounding box center [261, 261] width 13 height 4
click at [259, 272] on strong "Hover" at bounding box center [260, 271] width 11 height 4
type textarea "*"
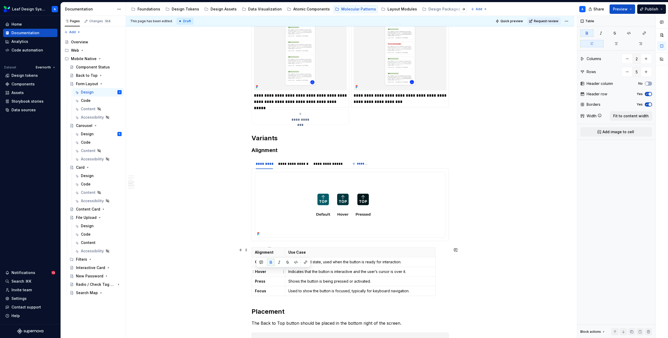
click at [260, 273] on strong "Hover" at bounding box center [260, 271] width 11 height 4
click at [263, 277] on td "Press" at bounding box center [268, 281] width 33 height 10
click at [263, 281] on strong "Press" at bounding box center [260, 281] width 10 height 4
click at [263, 262] on strong "Center" at bounding box center [261, 261] width 13 height 4
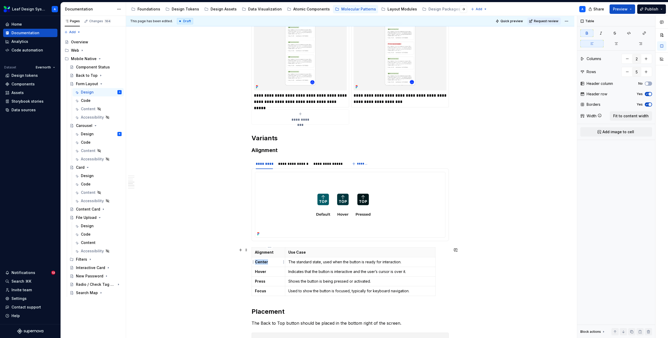
click at [263, 262] on strong "Center" at bounding box center [261, 261] width 13 height 4
click at [265, 274] on td "Hover" at bounding box center [268, 272] width 33 height 10
click at [262, 273] on strong "Hover" at bounding box center [260, 271] width 11 height 4
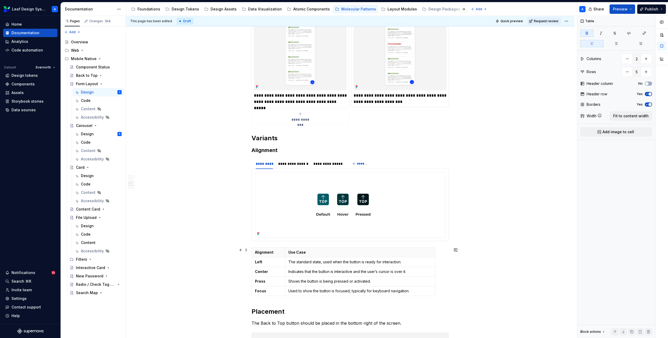
click at [253, 281] on html "Leaf Design System A Home Documentation Analytics Code automation Dataset Evern…" at bounding box center [334, 169] width 668 height 338
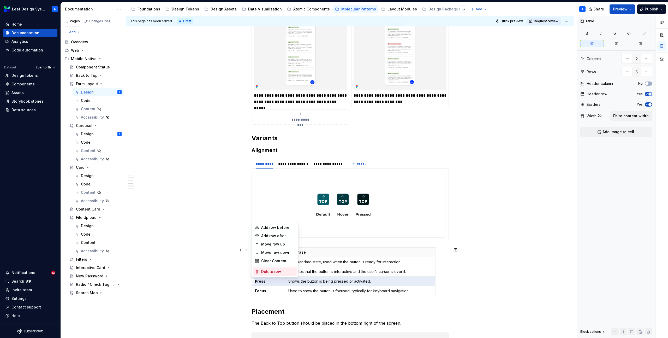
click at [267, 271] on div "Delete row" at bounding box center [278, 271] width 34 height 5
type input "4"
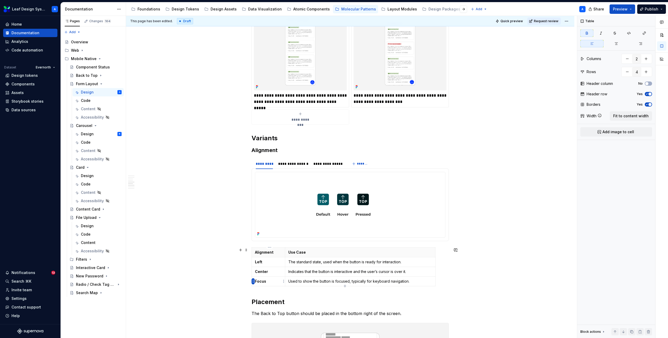
click at [253, 281] on html "Leaf Design System A Home Documentation Analytics Code automation Dataset Evern…" at bounding box center [334, 169] width 668 height 338
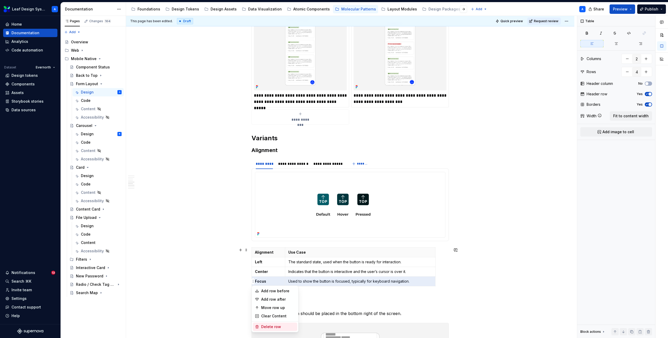
click at [273, 327] on div "Delete row" at bounding box center [278, 326] width 34 height 5
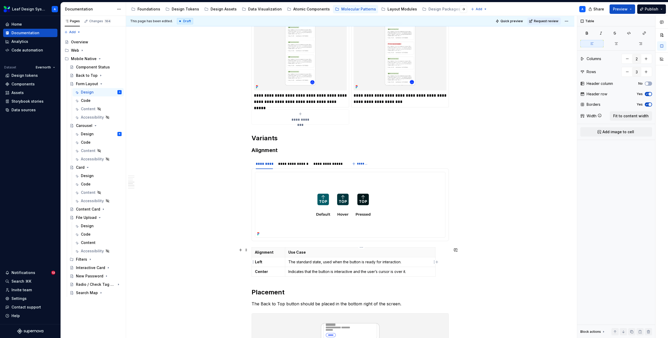
click at [313, 258] on td "The standard state, used when the button is ready for interaction." at bounding box center [360, 262] width 150 height 10
click at [300, 273] on p "Indicates that the button is interactive and the user’s cursor is over it." at bounding box center [360, 271] width 144 height 5
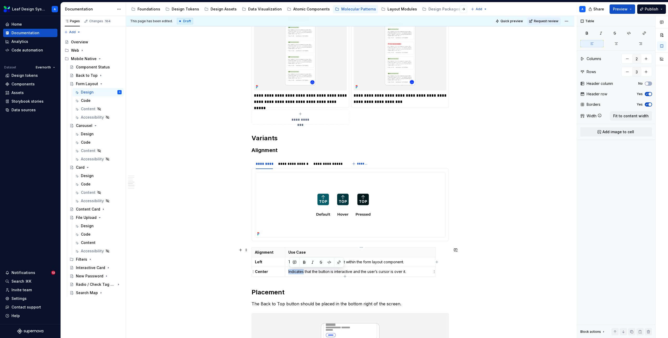
click at [300, 273] on p "Indicates that the button is interactive and the user’s cursor is over it." at bounding box center [360, 271] width 144 height 5
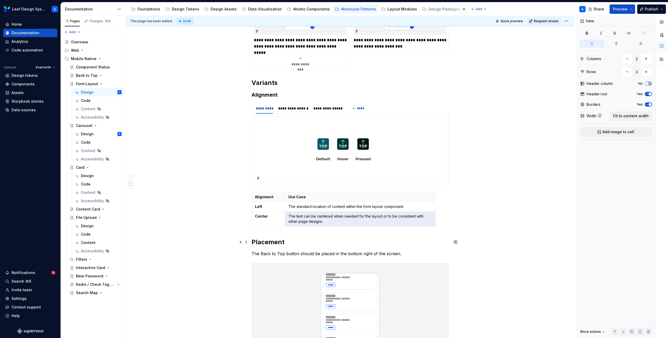
scroll to position [947, 0]
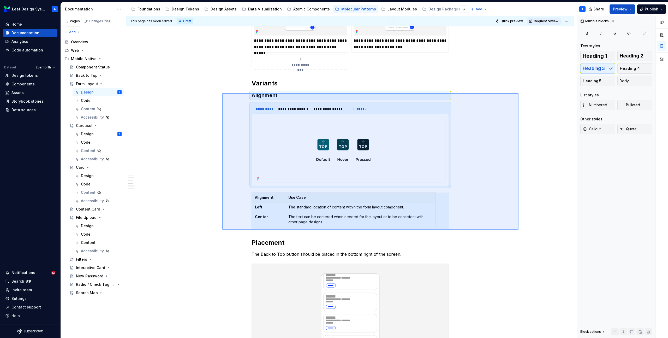
drag, startPoint x: 222, startPoint y: 93, endPoint x: 519, endPoint y: 229, distance: 326.0
click at [519, 229] on div "**********" at bounding box center [351, 177] width 451 height 322
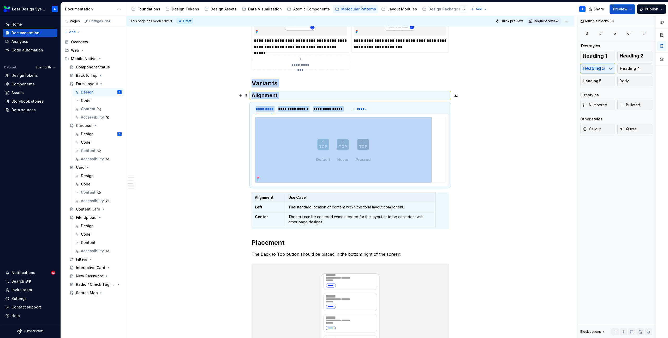
click at [252, 95] on h3 "Alignment" at bounding box center [350, 95] width 197 height 7
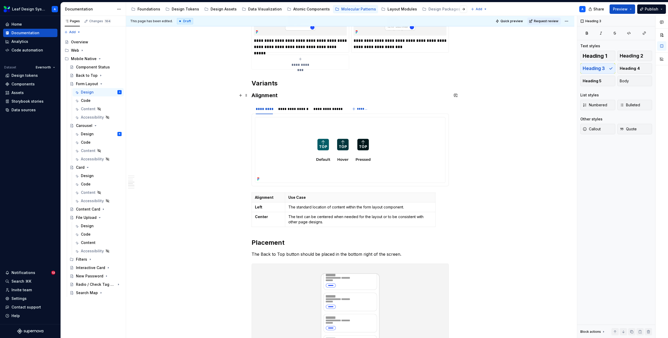
click at [254, 95] on h3 "Alignment" at bounding box center [350, 95] width 197 height 7
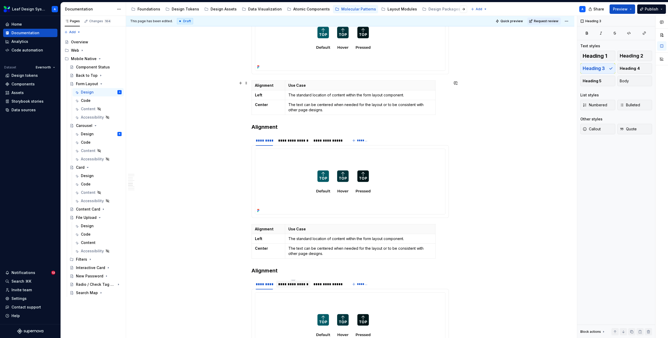
scroll to position [1059, 0]
click at [267, 124] on h3 "Alignment" at bounding box center [350, 126] width 197 height 7
click at [264, 231] on th "Alignment" at bounding box center [268, 229] width 33 height 10
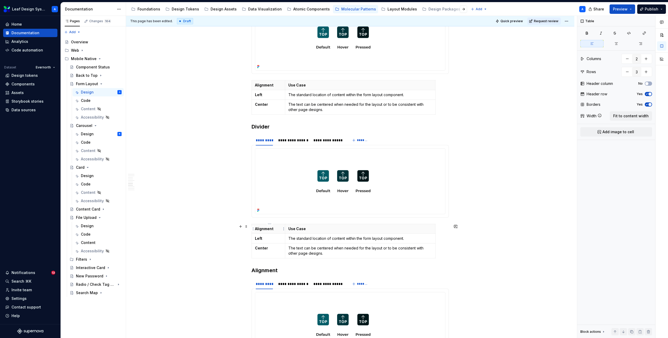
click at [264, 231] on th "Alignment" at bounding box center [268, 229] width 33 height 10
click at [264, 230] on p "Alignment" at bounding box center [268, 228] width 27 height 5
click at [259, 236] on strong "Left" at bounding box center [258, 238] width 7 height 4
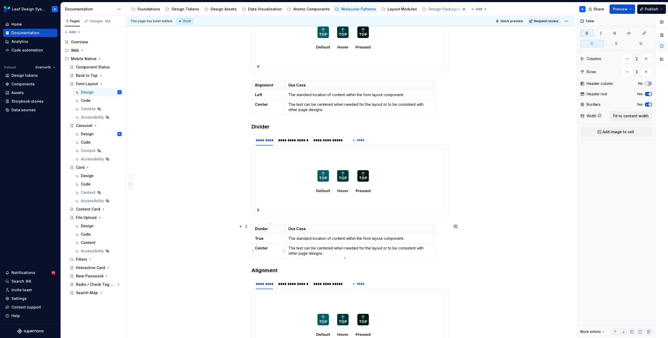
click at [260, 249] on strong "Center" at bounding box center [261, 248] width 13 height 4
click at [304, 237] on p "The standard location of content within the form layout component." at bounding box center [360, 238] width 144 height 5
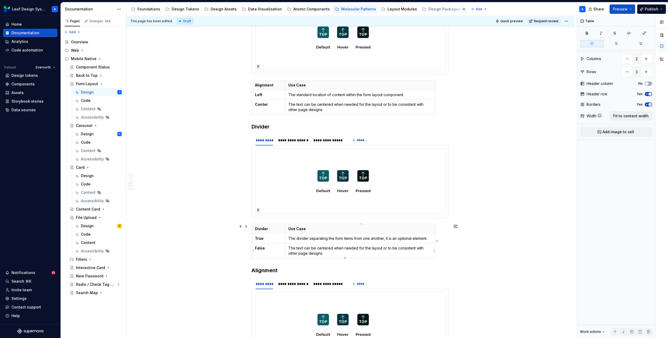
click at [304, 253] on p "The text can be centered when needed for the layout or to be consistent with ot…" at bounding box center [360, 250] width 144 height 10
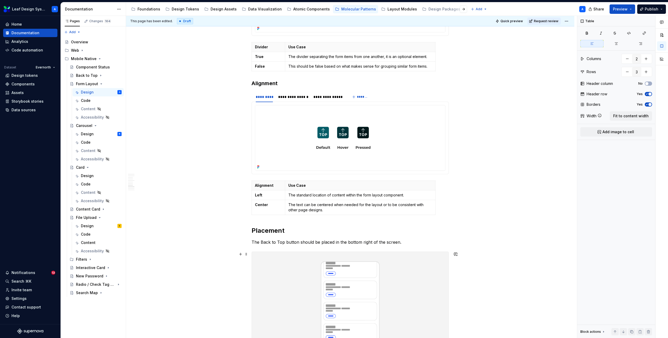
scroll to position [1268, 0]
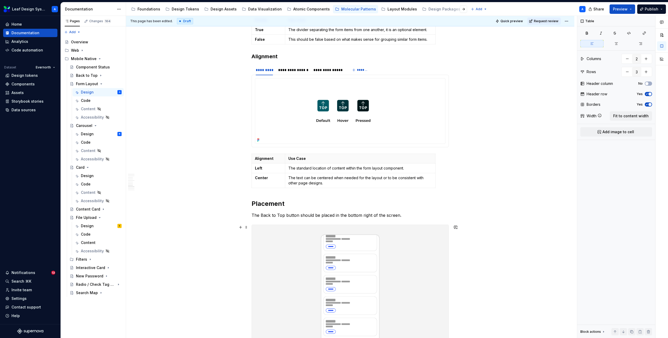
click at [270, 205] on h2 "Placement" at bounding box center [350, 203] width 197 height 8
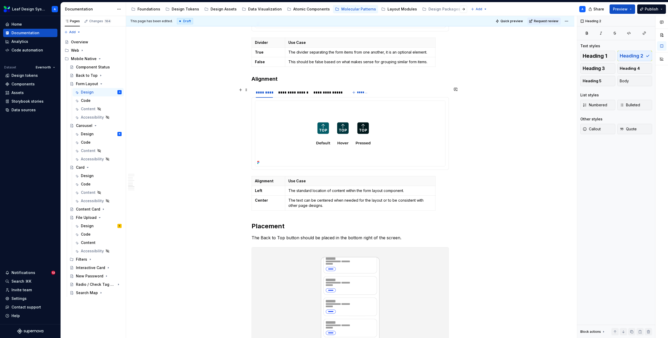
scroll to position [1245, 0]
click at [267, 79] on h3 "Alignment" at bounding box center [350, 79] width 197 height 7
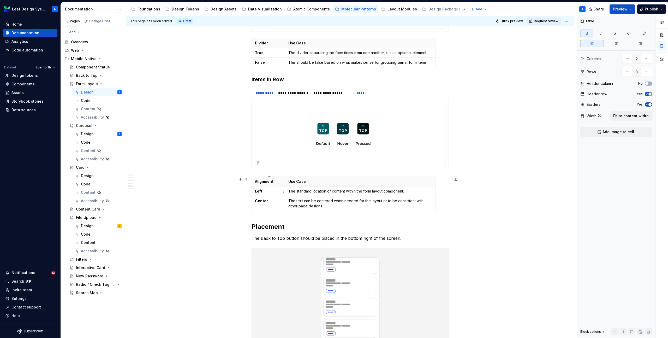
click at [261, 190] on strong "Left" at bounding box center [258, 191] width 7 height 4
click at [264, 203] on p "Center" at bounding box center [268, 200] width 27 height 5
click at [264, 203] on strong "Center" at bounding box center [261, 200] width 13 height 4
click at [270, 182] on p "Alignment" at bounding box center [268, 181] width 27 height 5
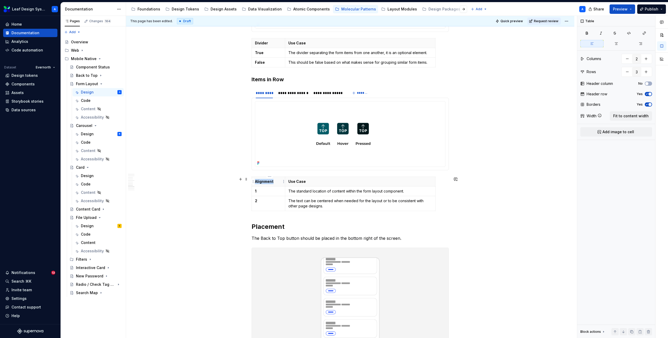
click at [270, 182] on p "Alignment" at bounding box center [268, 181] width 27 height 5
click at [307, 192] on p "The standard location of content within the form layout component." at bounding box center [360, 190] width 144 height 5
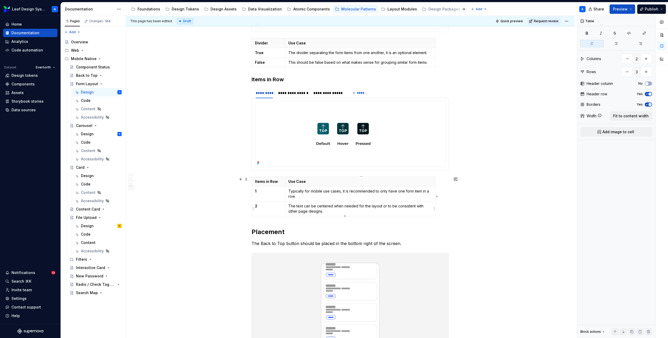
click at [316, 207] on p "The text can be centered when needed for the layout or to be consistent with ot…" at bounding box center [360, 208] width 144 height 10
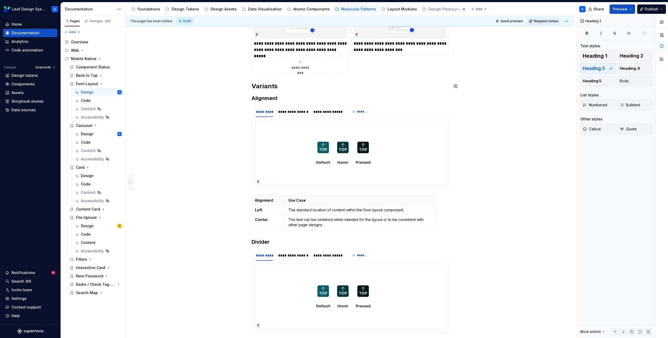
scroll to position [941, 0]
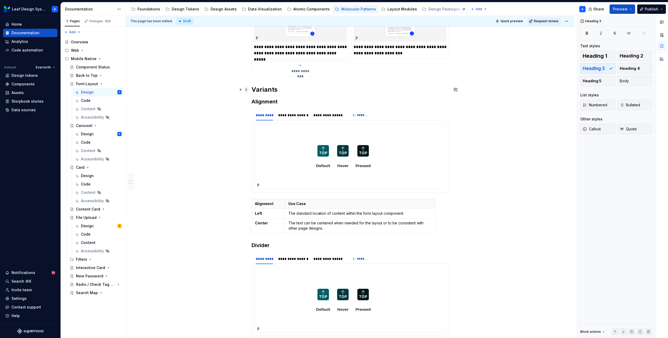
click at [248, 89] on span at bounding box center [246, 89] width 4 height 7
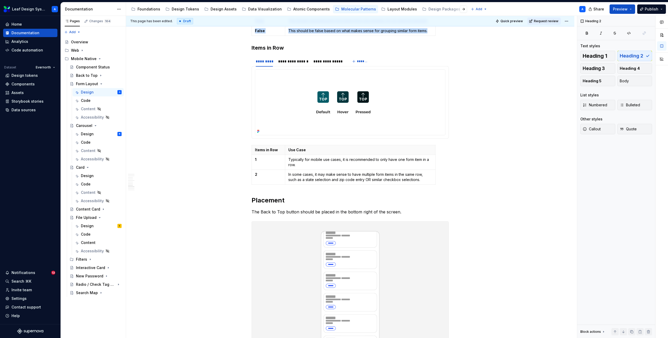
scroll to position [1336, 0]
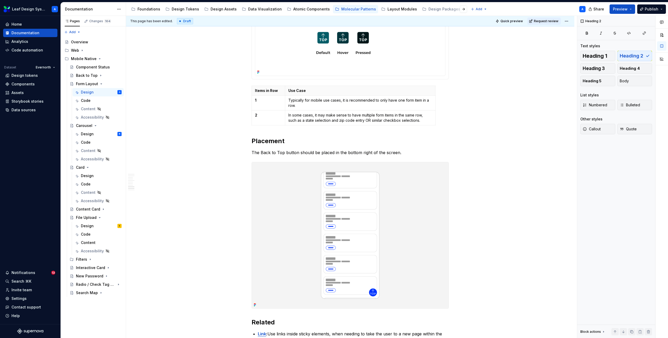
click at [257, 145] on h2 "Placement" at bounding box center [350, 141] width 197 height 8
click at [247, 139] on span at bounding box center [246, 140] width 4 height 7
click at [262, 150] on div "Duplicate" at bounding box center [272, 148] width 34 height 5
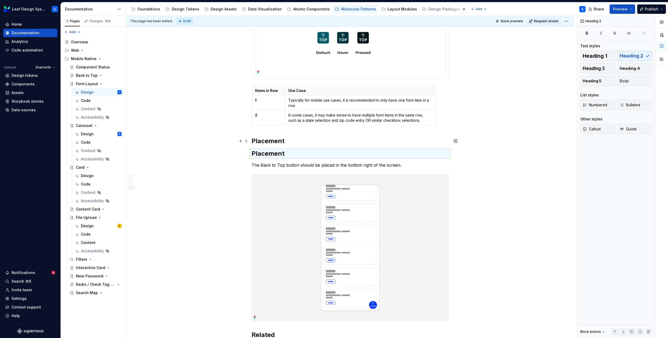
click at [267, 143] on h2 "Placement" at bounding box center [350, 141] width 197 height 8
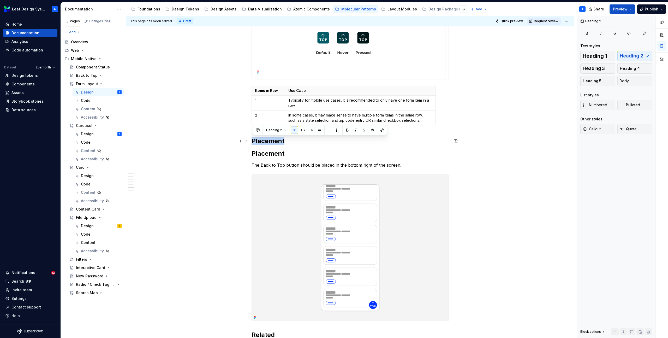
click at [270, 142] on h2 "Placement" at bounding box center [350, 141] width 197 height 8
click at [268, 141] on h2 "Preferred Swaps" at bounding box center [350, 141] width 197 height 8
click at [292, 141] on h2 "Preferred Swaps" at bounding box center [350, 141] width 197 height 8
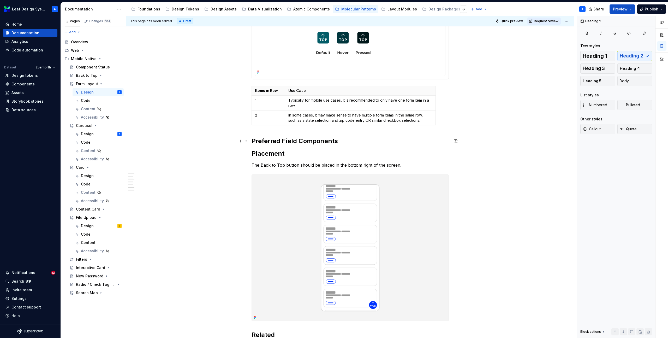
click at [352, 140] on h2 "Preferred Field Components" at bounding box center [350, 141] width 197 height 8
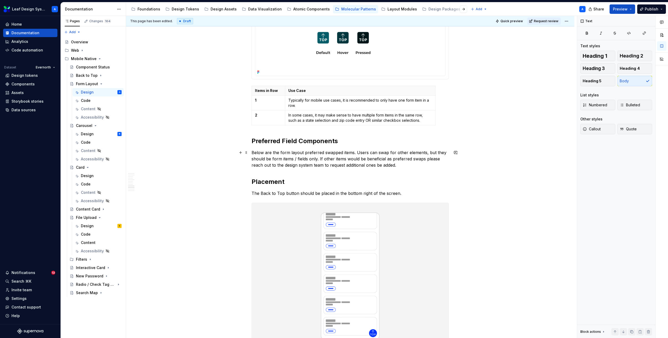
click at [328, 153] on p "Below are the form layout preferred swapped items. Users can swap for other ele…" at bounding box center [350, 158] width 197 height 19
drag, startPoint x: 403, startPoint y: 166, endPoint x: 320, endPoint y: 157, distance: 84.0
click at [320, 157] on p "Below are the form layout preferred component items. Users can swap for other e…" at bounding box center [350, 158] width 197 height 19
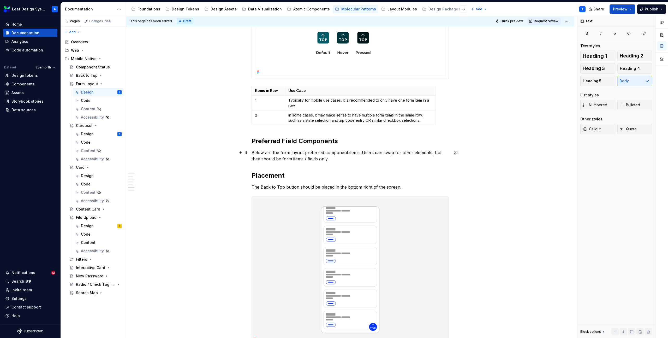
click at [334, 160] on p "Below are the form layout preferred component items. Users can swap for other e…" at bounding box center [350, 155] width 197 height 13
click at [241, 153] on button "button" at bounding box center [240, 152] width 7 height 7
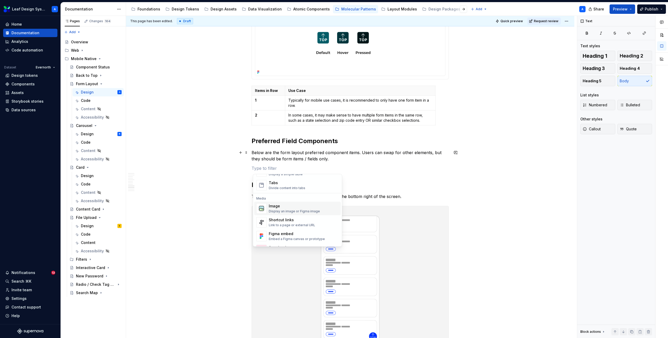
scroll to position [203, 0]
click at [278, 206] on div "Image" at bounding box center [294, 206] width 51 height 5
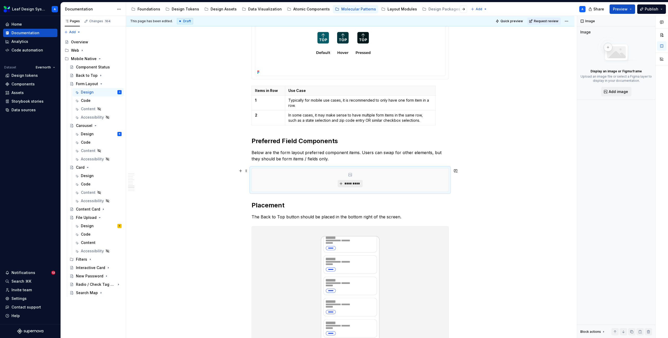
click at [356, 185] on span "*********" at bounding box center [352, 183] width 16 height 4
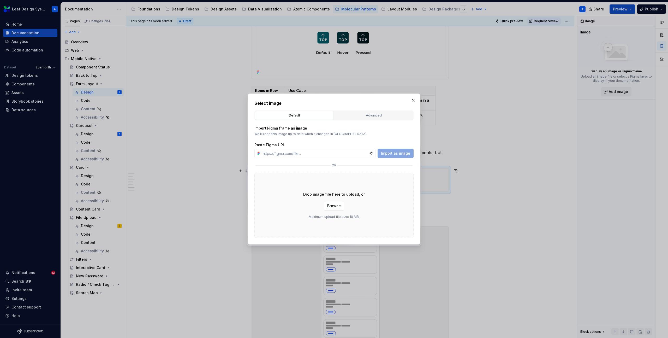
type textarea "*"
type input "https://www.figma.com/design/R5FNMiBYdBSXRtfBEXZGMx/Design-Documentation-Assets…"
click at [401, 151] on span "Import as image" at bounding box center [395, 153] width 29 height 5
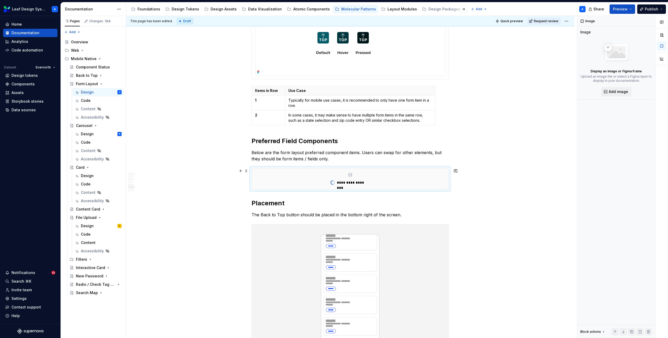
scroll to position [1360, 0]
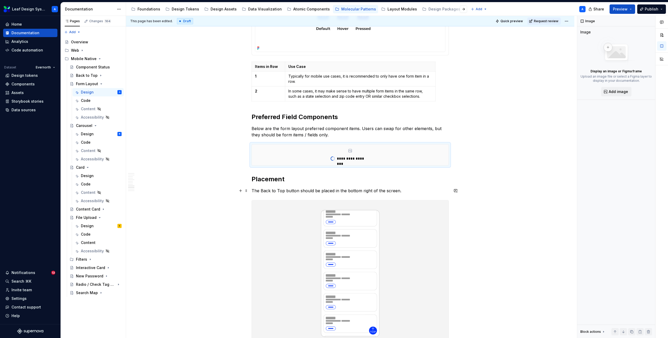
click at [360, 190] on p "The Back to Top button should be placed in the bottom right of the screen." at bounding box center [350, 190] width 197 height 6
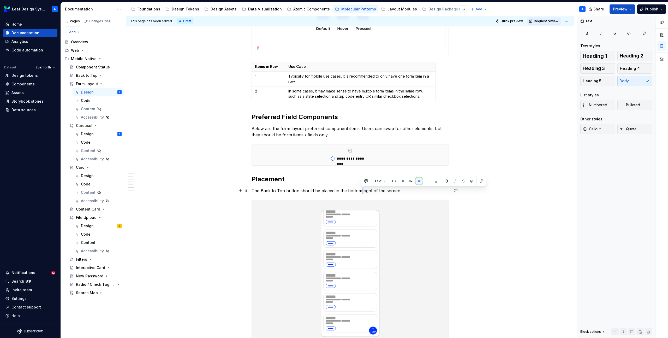
click at [360, 190] on p "The Back to Top button should be placed in the bottom right of the screen." at bounding box center [350, 190] width 197 height 6
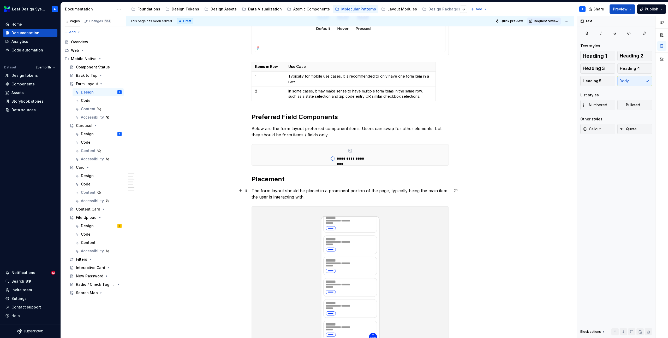
click at [322, 195] on p "The form layout should be placed in a prominent portion of the page, typically …" at bounding box center [350, 193] width 197 height 13
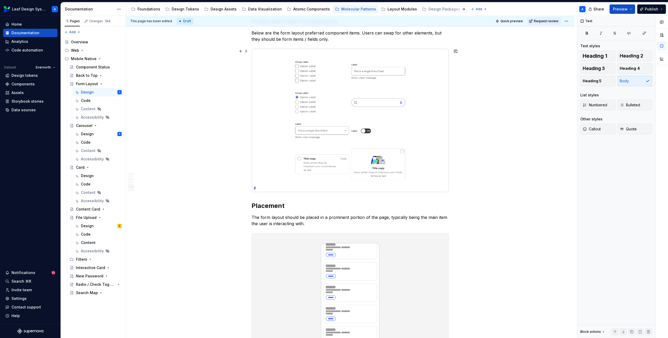
scroll to position [1463, 0]
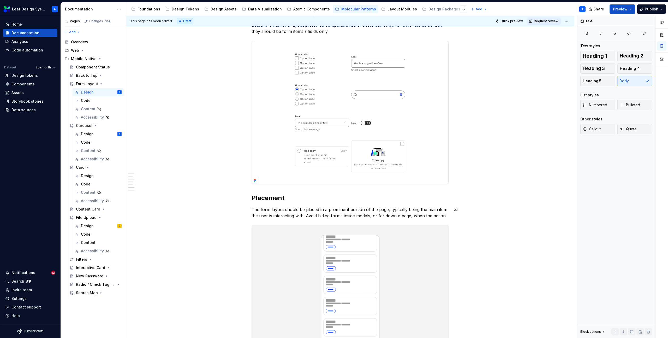
type textarea "*"
click at [327, 223] on p "The form layout should be placed in a prominent portion of the page, typically …" at bounding box center [350, 215] width 197 height 19
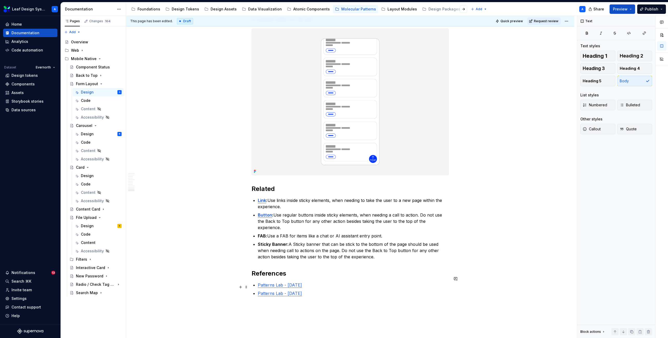
scroll to position [1678, 0]
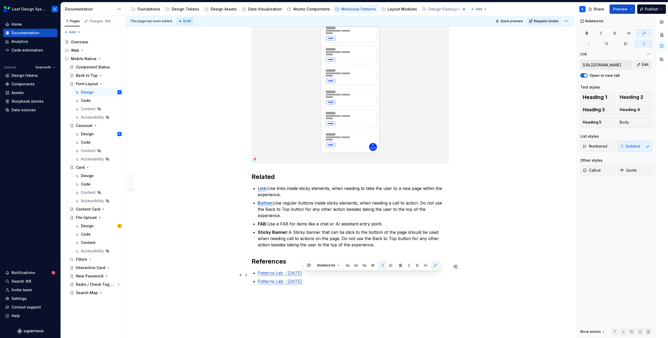
type input "https://confluence.sys.cigna.com/spaces/WIPMDL/pages/1414697511/Patterns+Lab+-+…"
drag, startPoint x: 326, startPoint y: 278, endPoint x: 254, endPoint y: 264, distance: 72.6
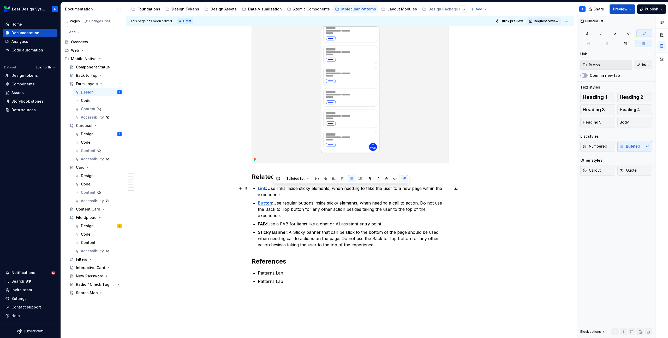
type input "Link"
drag, startPoint x: 381, startPoint y: 238, endPoint x: 259, endPoint y: 187, distance: 132.6
click at [259, 187] on ul "Link : Use links inside sticky elements, when needing to take the user to a new…" at bounding box center [353, 216] width 191 height 63
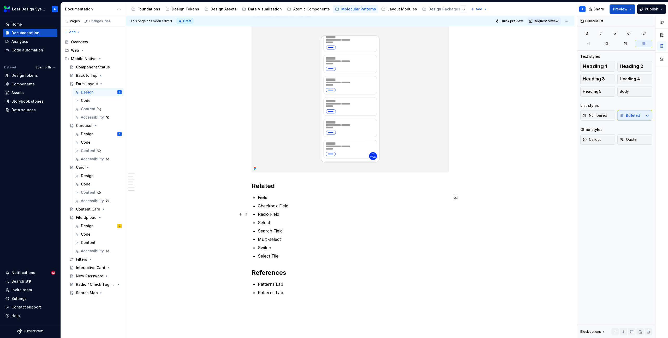
scroll to position [1688, 0]
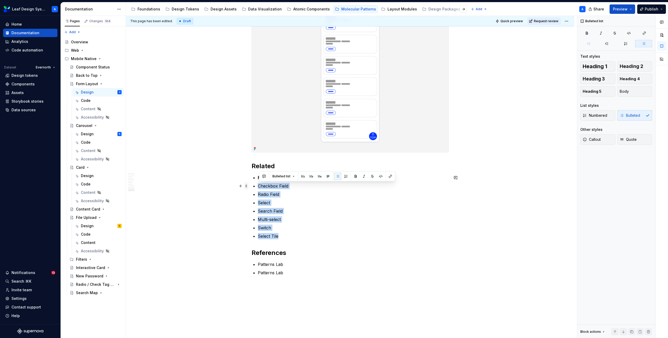
drag, startPoint x: 282, startPoint y: 235, endPoint x: 247, endPoint y: 187, distance: 59.4
click at [311, 202] on p "Select" at bounding box center [353, 202] width 191 height 6
click at [276, 175] on p "Field" at bounding box center [353, 177] width 191 height 6
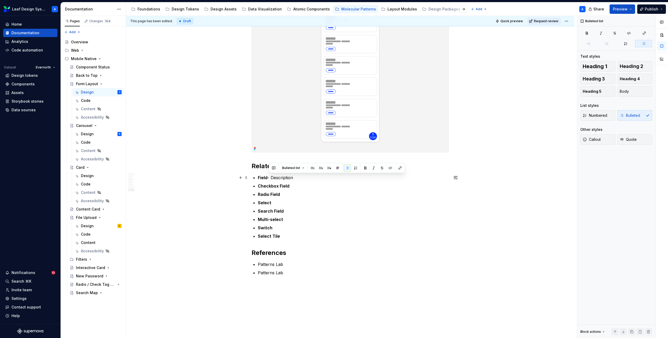
drag, startPoint x: 299, startPoint y: 178, endPoint x: 268, endPoint y: 178, distance: 31.6
click at [268, 178] on p "Field - Description" at bounding box center [353, 177] width 191 height 6
copy p "- Description"
click at [293, 185] on p "Checkbox Field" at bounding box center [353, 186] width 191 height 6
click at [285, 194] on p "Radio Field" at bounding box center [353, 194] width 191 height 6
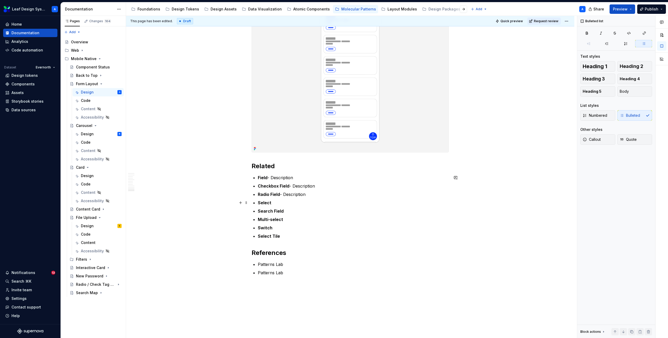
click at [284, 200] on p "Select" at bounding box center [353, 202] width 191 height 6
click at [288, 210] on p "Search Field" at bounding box center [353, 211] width 191 height 6
click at [288, 221] on p "Multi-select" at bounding box center [353, 219] width 191 height 6
click at [282, 229] on p "Switch" at bounding box center [353, 228] width 191 height 6
click at [288, 238] on p "Select Tile" at bounding box center [353, 236] width 191 height 6
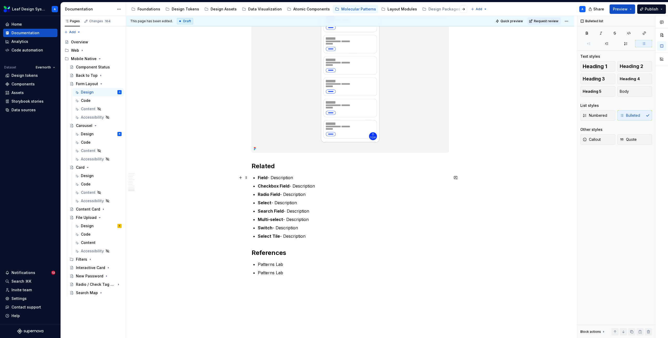
click at [265, 176] on strong "Field" at bounding box center [263, 177] width 10 height 5
click at [390, 167] on button "button" at bounding box center [390, 167] width 7 height 7
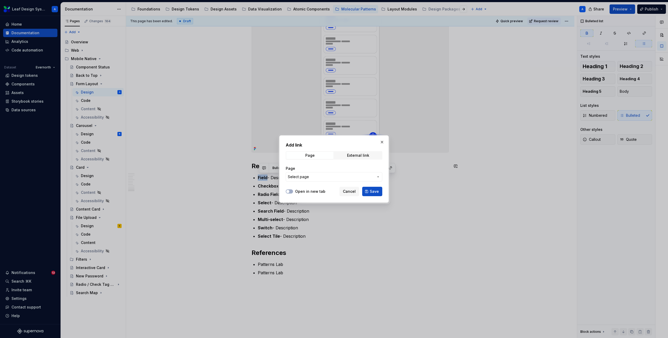
click at [379, 172] on button "Select page" at bounding box center [334, 176] width 97 height 9
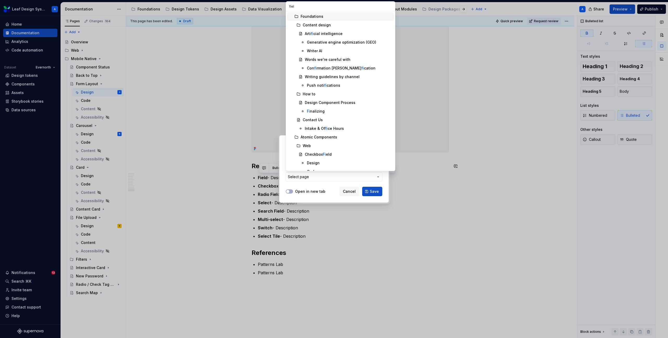
type input "field"
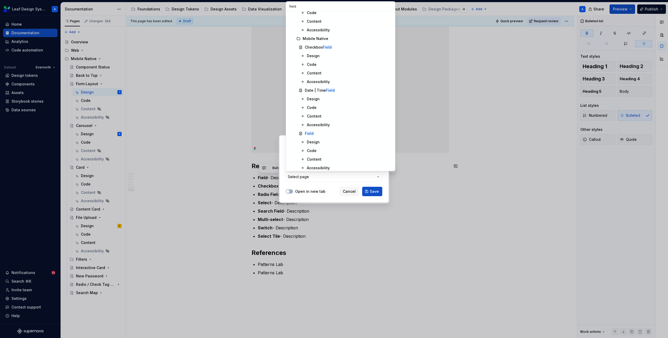
scroll to position [263, 0]
click at [311, 125] on mark "Field" at bounding box center [309, 124] width 9 height 4
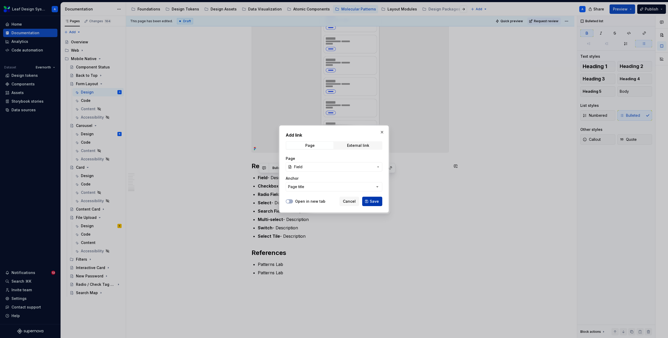
click at [371, 200] on span "Save" at bounding box center [374, 201] width 9 height 5
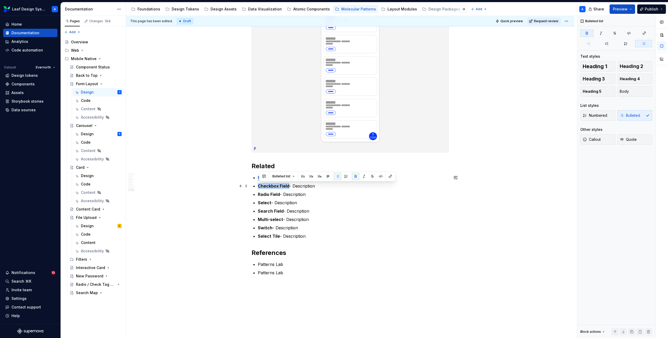
drag, startPoint x: 290, startPoint y: 186, endPoint x: 259, endPoint y: 185, distance: 31.3
click at [259, 185] on p "Checkbox Field - Description" at bounding box center [353, 186] width 191 height 6
click at [390, 178] on button "button" at bounding box center [390, 176] width 7 height 7
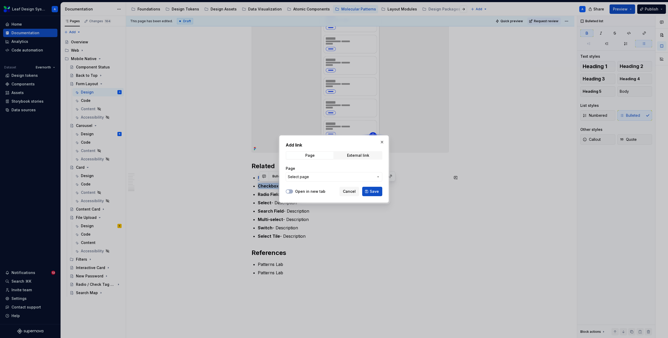
click at [354, 175] on span "Select page" at bounding box center [331, 176] width 86 height 5
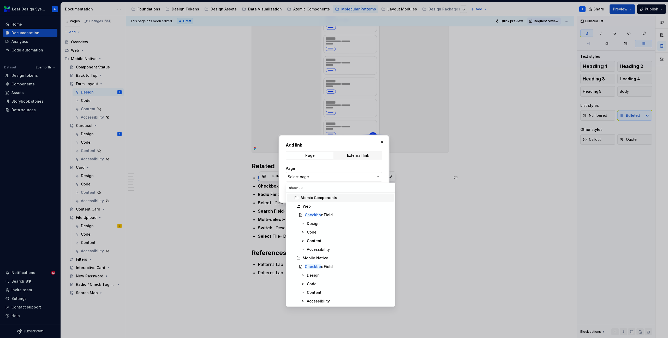
type input "checkbox"
click at [326, 265] on div "Checkbox Field" at bounding box center [318, 266] width 27 height 5
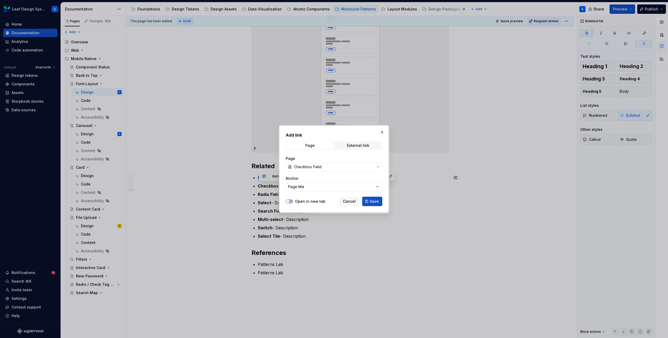
click at [370, 201] on button "Save" at bounding box center [372, 201] width 20 height 9
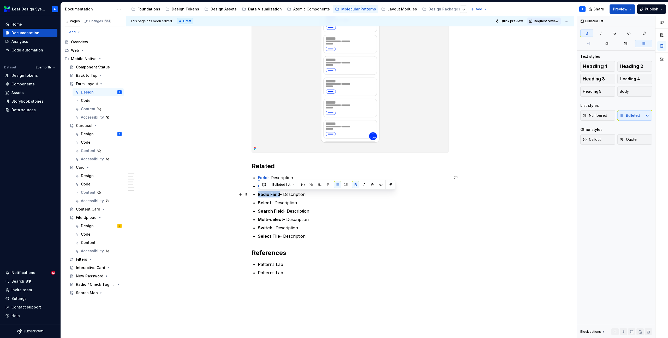
drag, startPoint x: 281, startPoint y: 194, endPoint x: 259, endPoint y: 194, distance: 21.4
click at [259, 194] on strong "Radio Field" at bounding box center [269, 194] width 22 height 5
click at [390, 186] on button "button" at bounding box center [390, 184] width 7 height 7
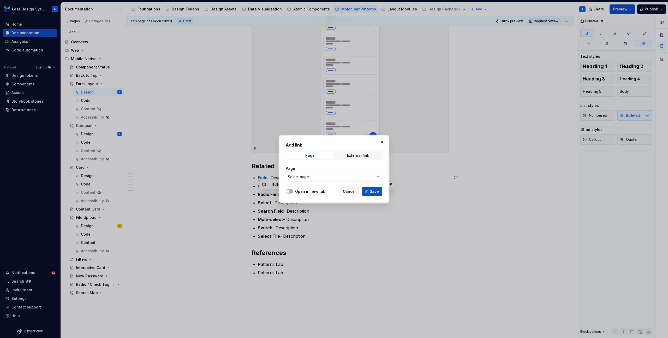
click at [346, 171] on div "Page Select page" at bounding box center [334, 174] width 97 height 16
click at [346, 176] on span "Select page" at bounding box center [331, 176] width 86 height 5
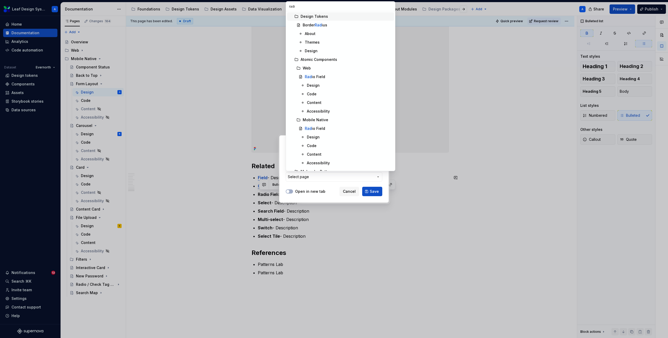
type input "radio"
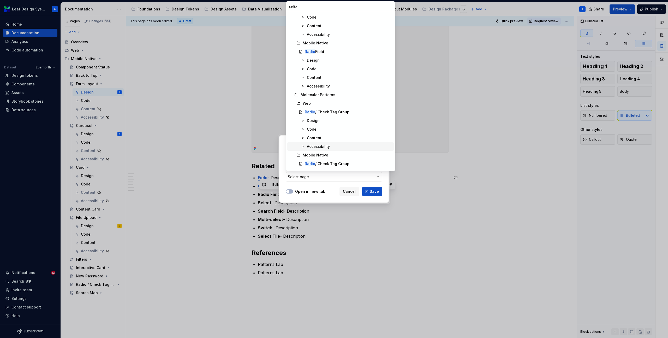
scroll to position [0, 0]
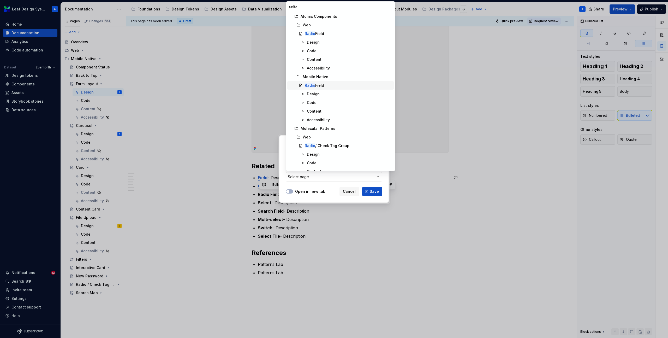
click at [317, 84] on div "Radio Field" at bounding box center [314, 85] width 19 height 5
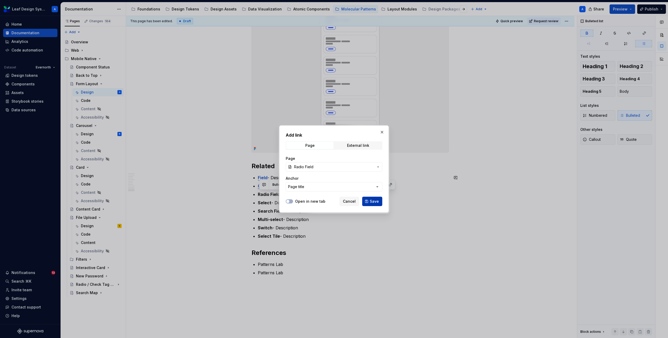
click at [376, 202] on span "Save" at bounding box center [374, 201] width 9 height 5
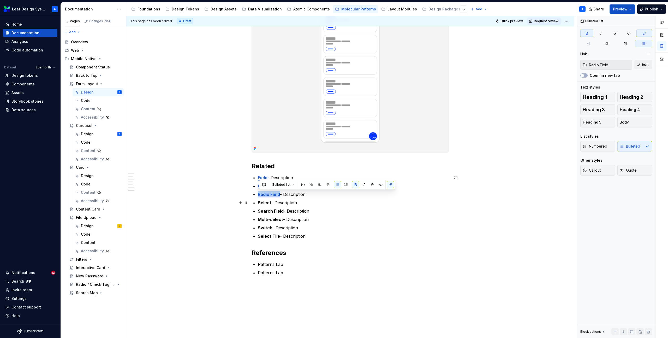
click at [264, 202] on strong "Select" at bounding box center [265, 202] width 14 height 5
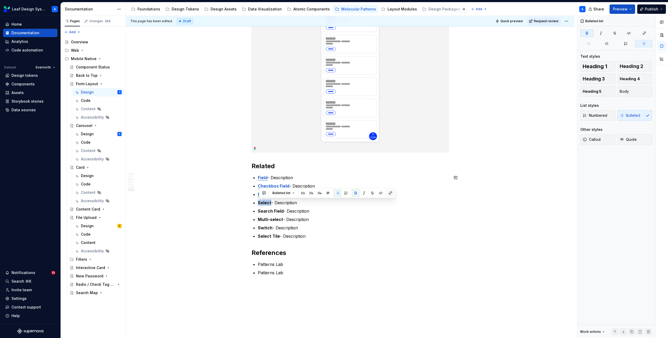
click at [390, 195] on button "button" at bounding box center [390, 192] width 7 height 7
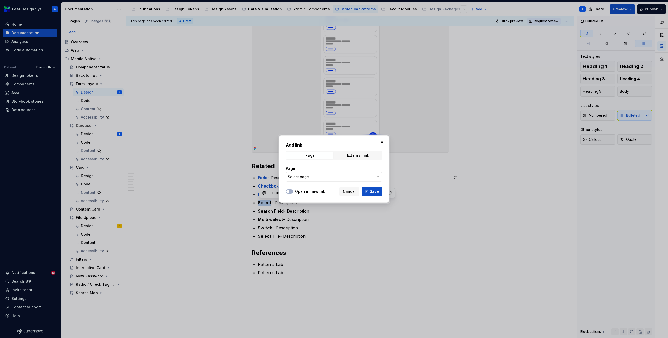
click at [326, 178] on span "Select page" at bounding box center [331, 176] width 86 height 5
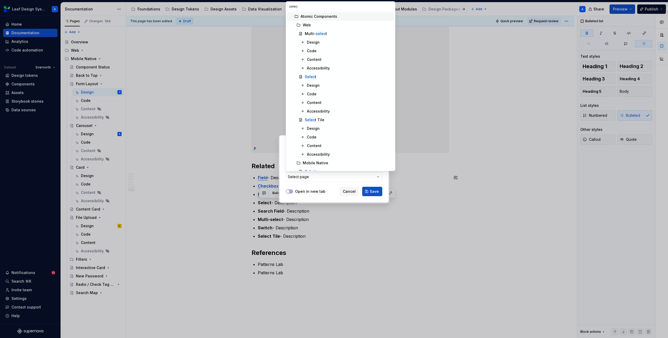
type input "select"
click at [312, 88] on mark "Select" at bounding box center [310, 88] width 11 height 4
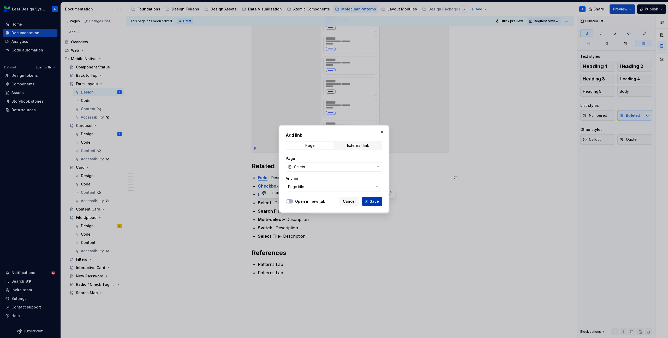
click at [375, 198] on button "Save" at bounding box center [372, 201] width 20 height 9
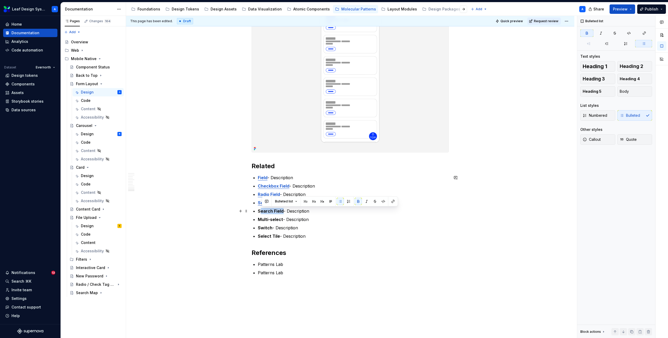
drag, startPoint x: 285, startPoint y: 210, endPoint x: 261, endPoint y: 210, distance: 23.8
click at [261, 210] on p "Search Field - Description" at bounding box center [353, 211] width 191 height 6
click at [263, 210] on strong "Search Field" at bounding box center [271, 210] width 26 height 5
drag, startPoint x: 258, startPoint y: 211, endPoint x: 285, endPoint y: 210, distance: 26.6
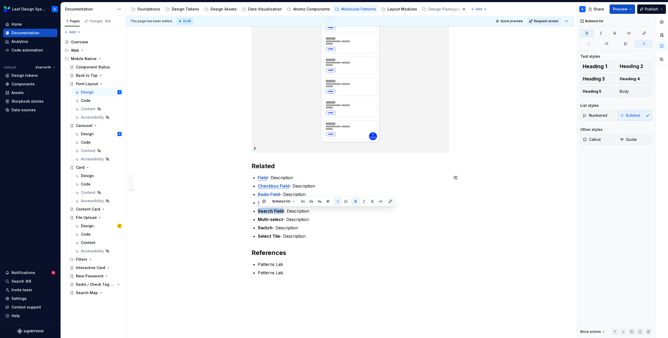
click at [391, 202] on button "button" at bounding box center [390, 201] width 7 height 7
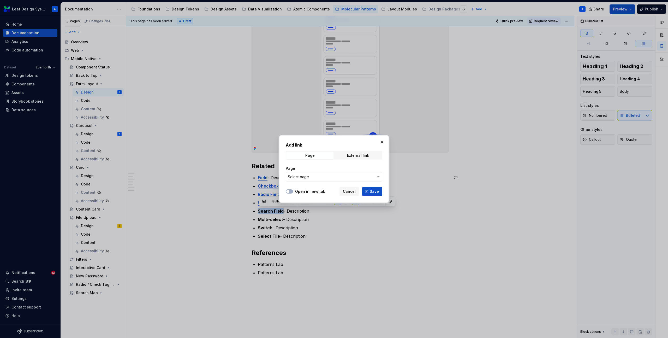
click at [351, 178] on span "Select page" at bounding box center [331, 176] width 86 height 5
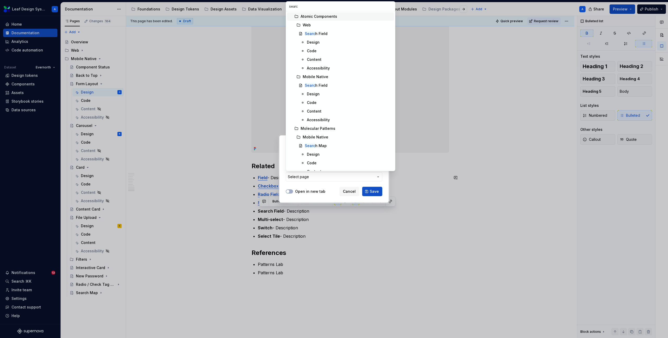
type input "search"
click at [315, 74] on mark "Search" at bounding box center [311, 75] width 13 height 4
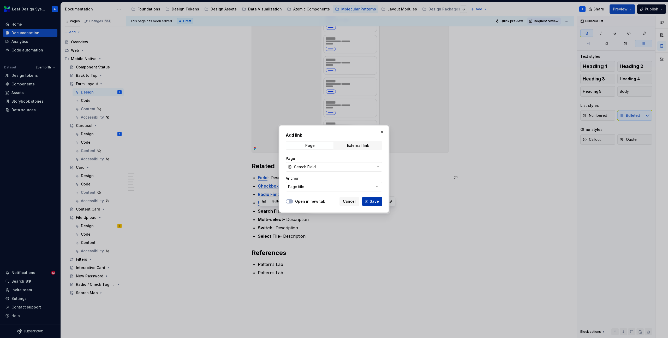
click at [372, 199] on span "Save" at bounding box center [374, 201] width 9 height 5
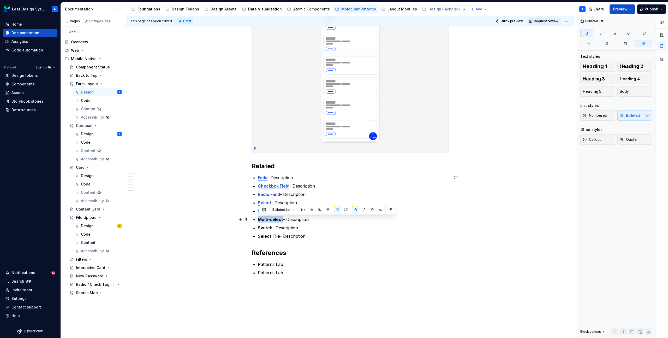
drag, startPoint x: 284, startPoint y: 219, endPoint x: 258, endPoint y: 220, distance: 26.1
click at [387, 210] on button "button" at bounding box center [390, 209] width 7 height 7
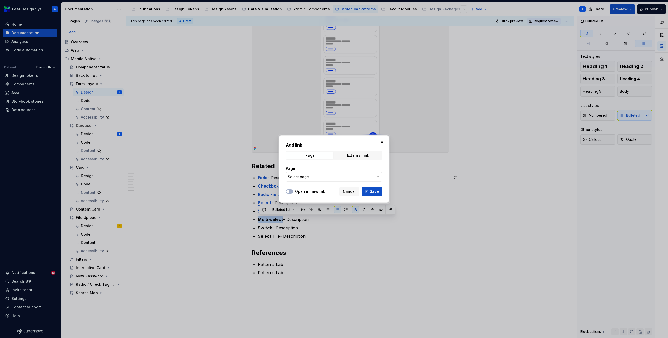
click at [358, 175] on span "Select page" at bounding box center [331, 176] width 86 height 5
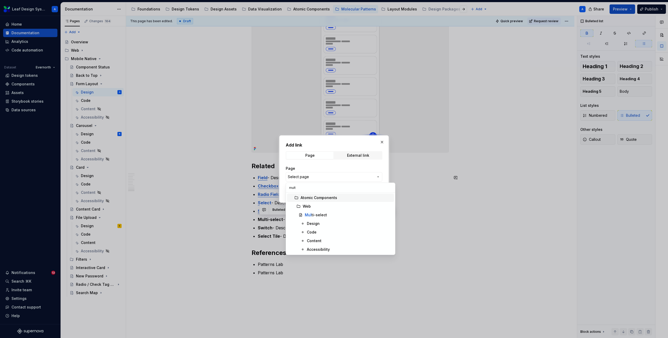
type input "multi"
click at [262, 209] on div at bounding box center [334, 169] width 668 height 338
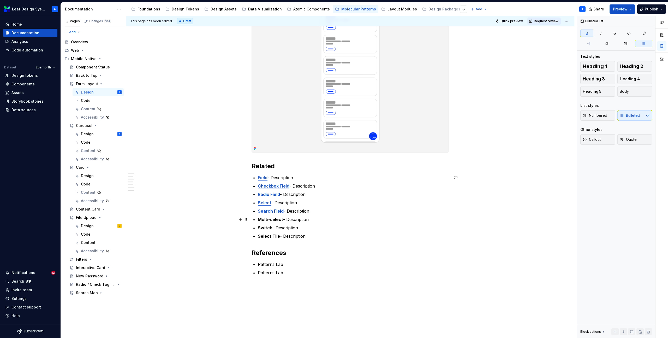
click at [276, 218] on strong "Multi-select" at bounding box center [270, 219] width 25 height 5
click at [265, 219] on strong "Switch" at bounding box center [265, 219] width 15 height 5
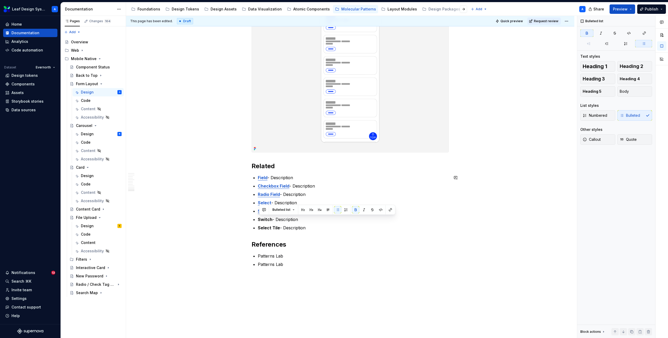
click at [385, 212] on div "Bulleted list" at bounding box center [328, 209] width 134 height 7
click at [392, 210] on button "button" at bounding box center [390, 209] width 7 height 7
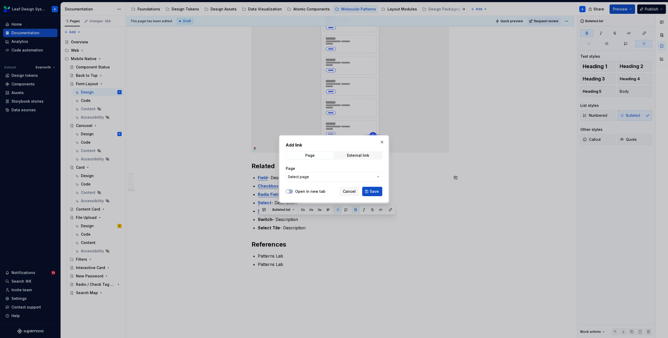
click at [373, 174] on span "Select page" at bounding box center [331, 176] width 86 height 5
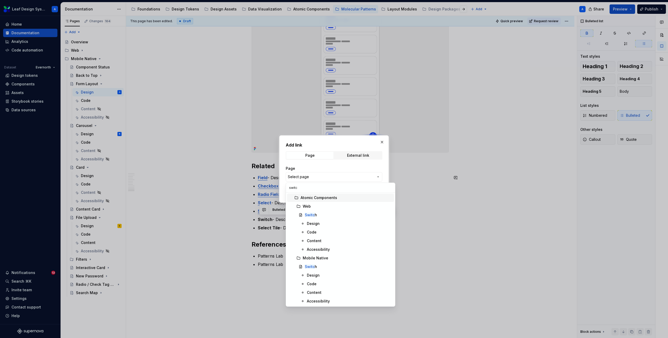
type input "switch"
click at [312, 267] on mark "Switch" at bounding box center [311, 266] width 12 height 4
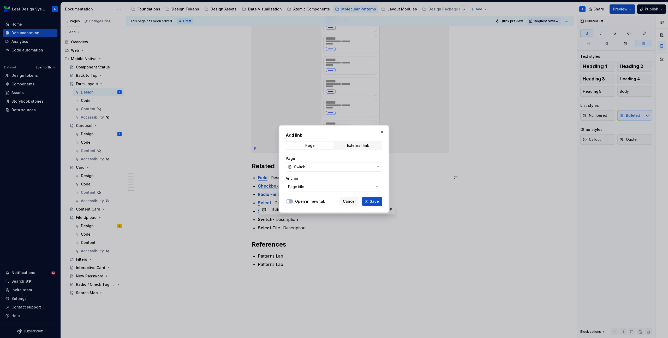
click at [377, 200] on span "Save" at bounding box center [374, 201] width 9 height 5
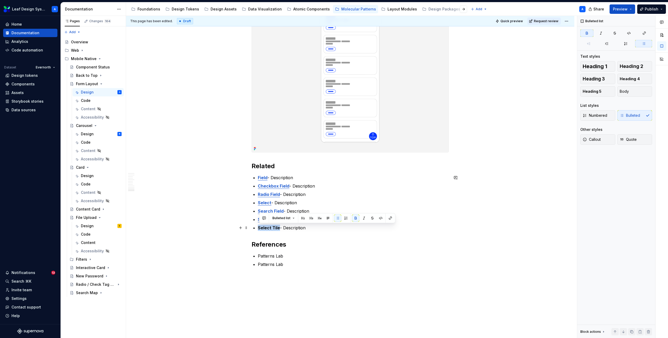
drag, startPoint x: 280, startPoint y: 228, endPoint x: 260, endPoint y: 228, distance: 20.4
click at [260, 228] on p "Select Tile - Description" at bounding box center [353, 228] width 191 height 6
click at [388, 217] on button "button" at bounding box center [390, 217] width 7 height 7
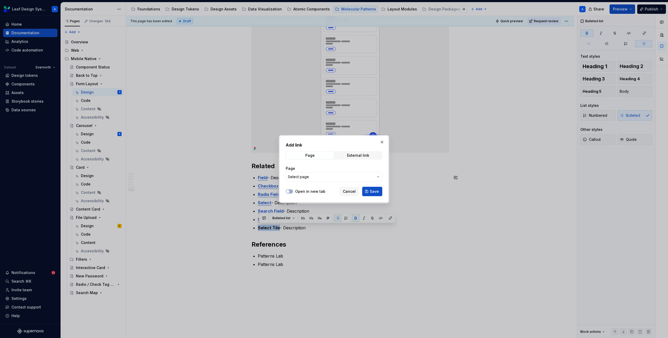
click at [324, 177] on span "Select page" at bounding box center [331, 176] width 86 height 5
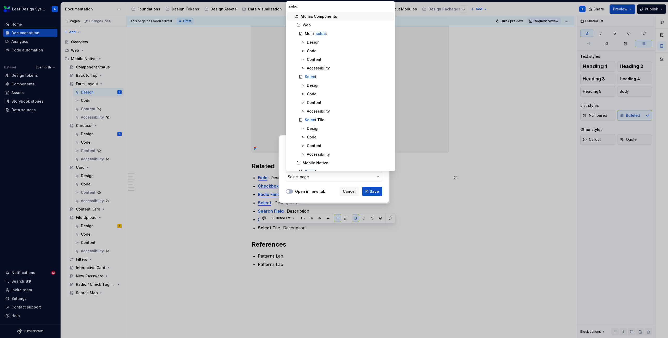
type input "select"
click at [319, 131] on div "Select Tile" at bounding box center [314, 130] width 19 height 5
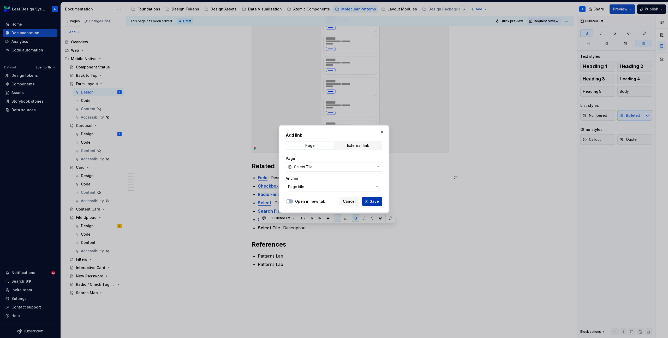
click at [373, 200] on span "Save" at bounding box center [374, 201] width 9 height 5
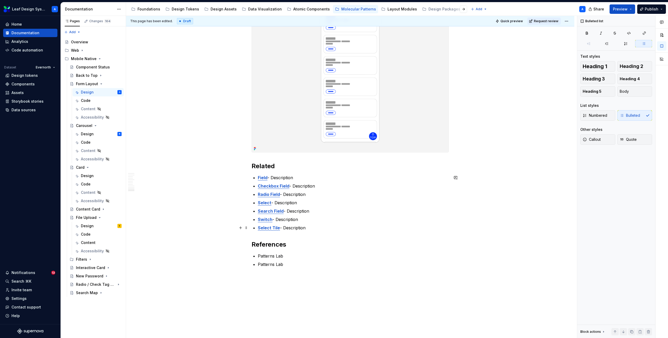
click at [323, 228] on p "Select Tile - Description" at bounding box center [353, 228] width 191 height 6
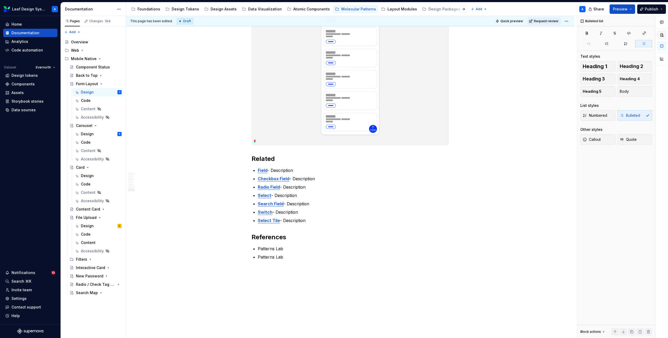
scroll to position [1725, 0]
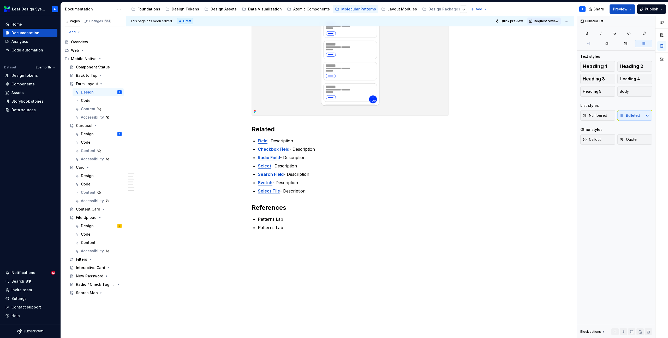
click at [291, 139] on p "Field - Description" at bounding box center [353, 141] width 191 height 6
drag, startPoint x: 380, startPoint y: 142, endPoint x: 274, endPoint y: 143, distance: 106.3
click at [274, 143] on p "Field - Field can be part of the form layout or on their own." at bounding box center [353, 141] width 191 height 6
copy p "Field can be part of the form layout or on their own."
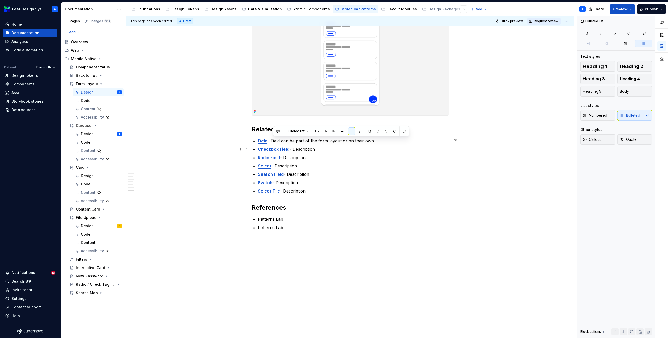
click at [328, 147] on p "Checkbox Field - Description" at bounding box center [353, 149] width 191 height 6
click at [302, 149] on p "Checkbox Field - Description" at bounding box center [353, 149] width 191 height 6
click at [283, 141] on p "Field - Field can be part of the form layout or on their own." at bounding box center [353, 141] width 191 height 6
click at [299, 150] on p "Checkbox Field - Field can be part of the form layout or on their own." at bounding box center [353, 149] width 191 height 6
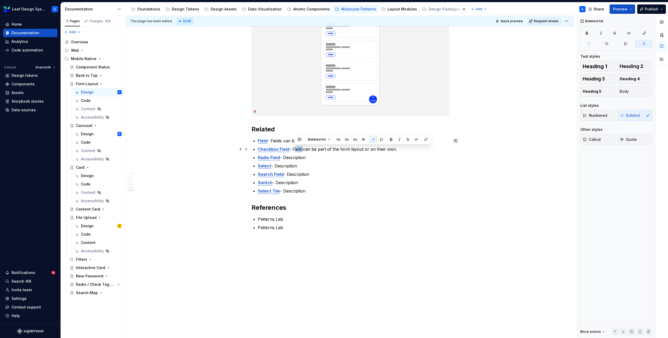
click at [299, 150] on p "Checkbox Field - Field can be part of the form layout or on their own." at bounding box center [353, 149] width 191 height 6
drag, startPoint x: 423, startPoint y: 149, endPoint x: 300, endPoint y: 151, distance: 123.5
click at [300, 151] on p "Checkbox Field - Checkbox fields can be part of the form layout or on their own." at bounding box center [353, 149] width 191 height 6
click at [297, 151] on p "Checkbox Field - Checkbox fields can be part of the form layout or on their own." at bounding box center [353, 149] width 191 height 6
drag, startPoint x: 295, startPoint y: 150, endPoint x: 428, endPoint y: 149, distance: 132.9
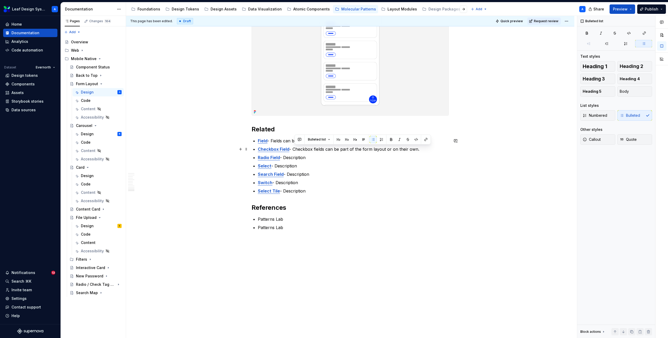
click at [428, 149] on p "Checkbox Field - Checkbox fields can be part of the form layout or on their own." at bounding box center [353, 149] width 191 height 6
copy p "Checkbox fields can be part of the form layout or on their own."
click at [303, 157] on p "Radio Field - Description" at bounding box center [353, 157] width 191 height 6
click at [303, 158] on p "Radio Field - Description" at bounding box center [353, 157] width 191 height 6
click at [298, 165] on p "Select - Description" at bounding box center [353, 166] width 191 height 6
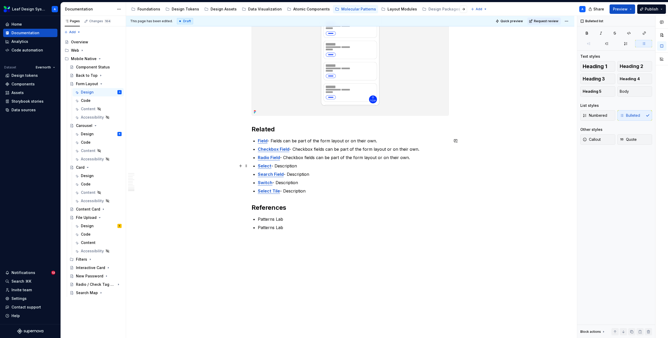
click at [298, 165] on p "Select - Description" at bounding box center [353, 166] width 191 height 6
click at [288, 167] on p "Select - Description" at bounding box center [353, 166] width 191 height 6
click at [299, 176] on p "Search Field - Description" at bounding box center [353, 174] width 191 height 6
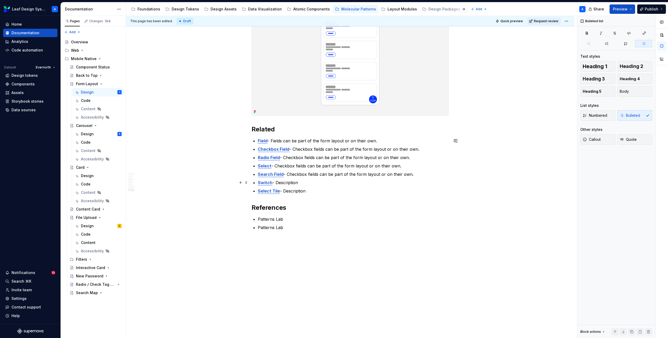
click at [294, 184] on p "Switch - Description" at bounding box center [353, 182] width 191 height 6
click at [294, 192] on p "Select Tile - Description" at bounding box center [353, 191] width 191 height 6
click at [279, 166] on p "Select - Checkbox fields can be part of the form layout or on their own." at bounding box center [353, 166] width 191 height 6
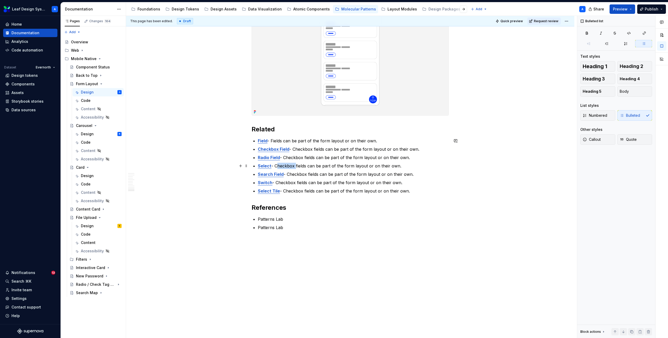
click at [279, 166] on p "Select - Checkbox fields can be part of the form layout or on their own." at bounding box center [353, 166] width 191 height 6
drag, startPoint x: 308, startPoint y: 166, endPoint x: 277, endPoint y: 166, distance: 30.8
click at [277, 166] on p "Select - Checkbox fields can be part of the form layout or on their own." at bounding box center [353, 166] width 191 height 6
click at [296, 156] on p "Radio Field - Checkbox fields can be part of the form layout or on their own." at bounding box center [353, 157] width 191 height 6
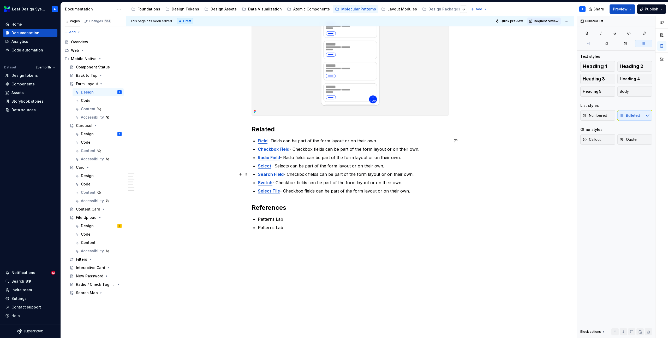
click at [296, 174] on p "Search Field - Checkbox fields can be part of the form layout or on their own." at bounding box center [353, 174] width 191 height 6
click at [291, 183] on p "Switch - Checkbox fields can be part of the form layout or on their own." at bounding box center [353, 182] width 191 height 6
click at [295, 190] on p "Select Tile - Checkbox fields can be part of the form layout or on their own." at bounding box center [353, 191] width 191 height 6
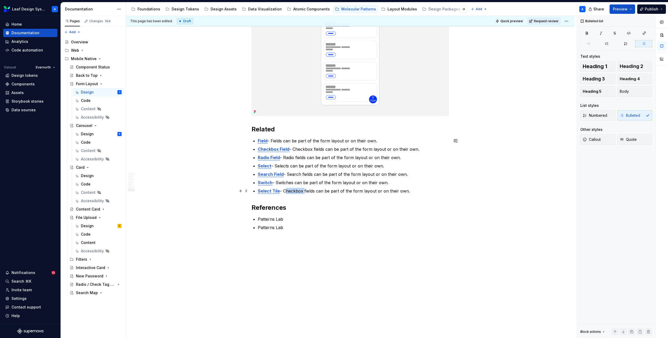
click at [295, 190] on p "Select Tile - Checkbox fields can be part of the form layout or on their own." at bounding box center [353, 191] width 191 height 6
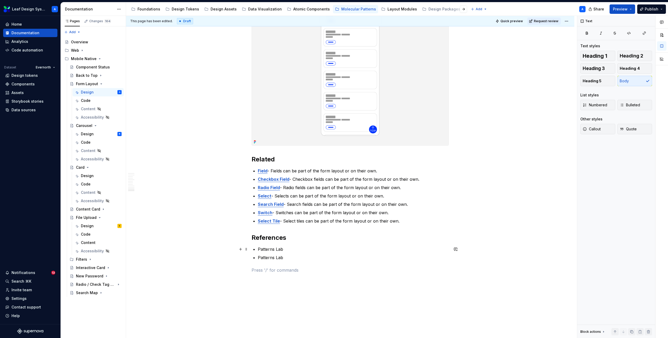
scroll to position [1687, 0]
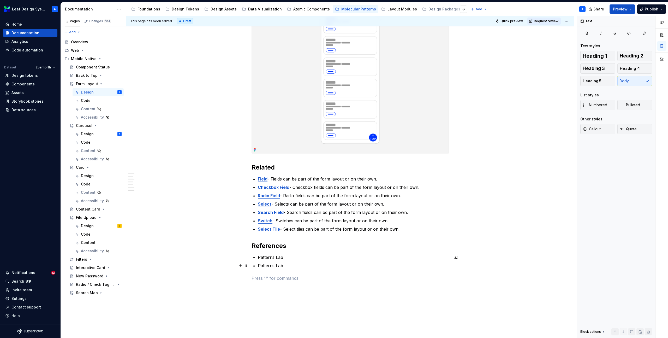
click at [280, 260] on ul "Patterns Lab Patterns Lab" at bounding box center [353, 261] width 191 height 15
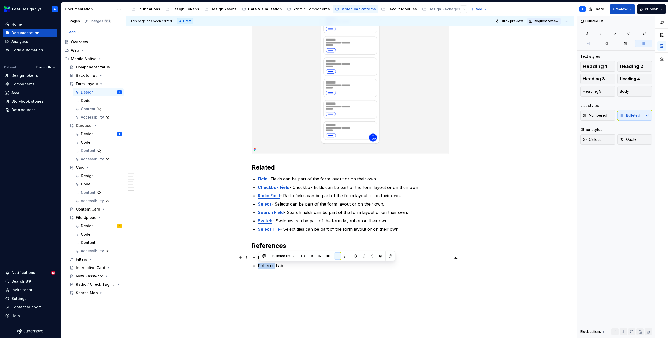
click at [280, 260] on ul "Patterns Lab Patterns Lab" at bounding box center [353, 261] width 191 height 15
click at [280, 260] on div "Bulleted list" at bounding box center [327, 256] width 136 height 10
click at [265, 265] on p "Patterns Lab" at bounding box center [353, 265] width 191 height 6
click at [264, 258] on p "Patterns Lab" at bounding box center [353, 257] width 191 height 6
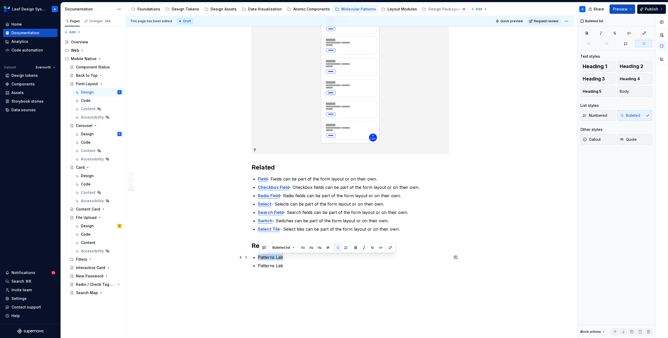
click at [264, 258] on p "Patterns Lab" at bounding box center [353, 257] width 191 height 6
click at [277, 268] on p "Patterns Lab" at bounding box center [353, 265] width 191 height 6
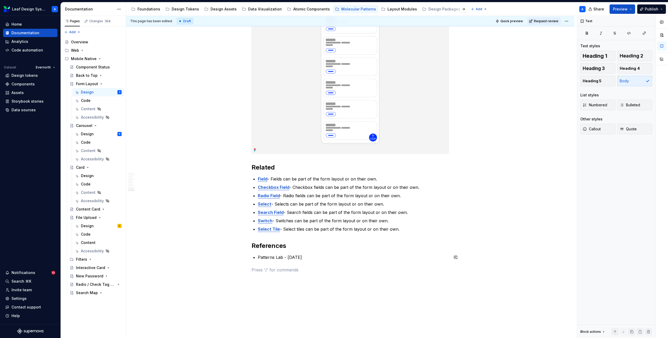
click at [298, 257] on p "Patterns Lab - Sep 27, 2024" at bounding box center [353, 257] width 191 height 6
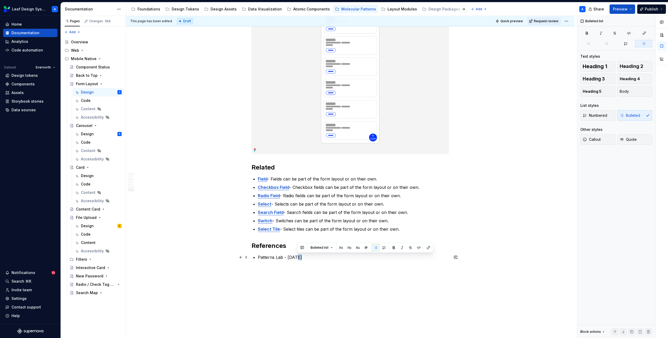
click at [298, 257] on p "Patterns Lab - Sep 27, 2024" at bounding box center [353, 257] width 191 height 6
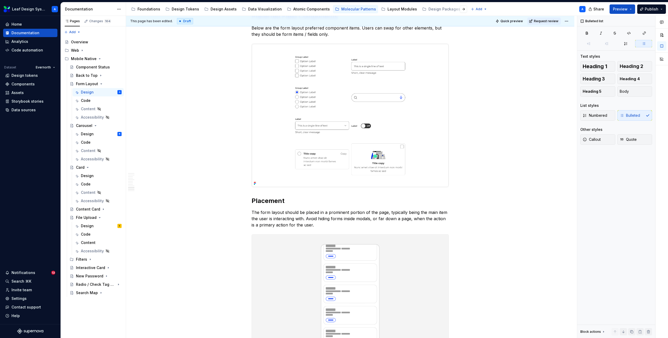
scroll to position [1415, 0]
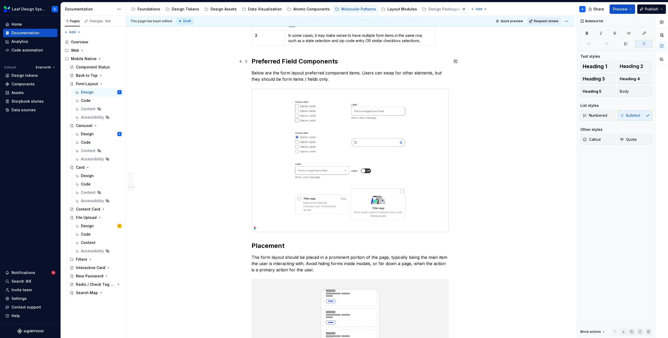
click at [290, 61] on h2 "Preferred Field Components" at bounding box center [350, 61] width 197 height 8
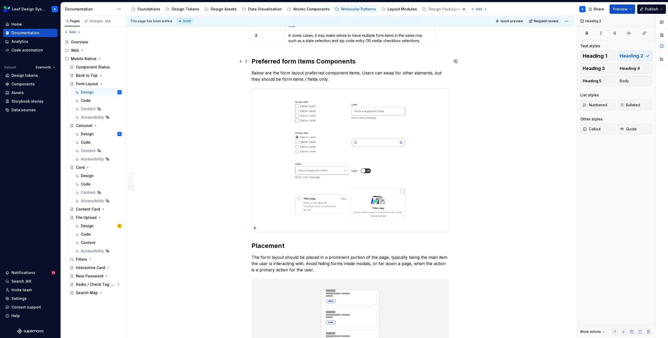
click at [335, 64] on h2 "Preferred form items Components" at bounding box center [350, 61] width 197 height 8
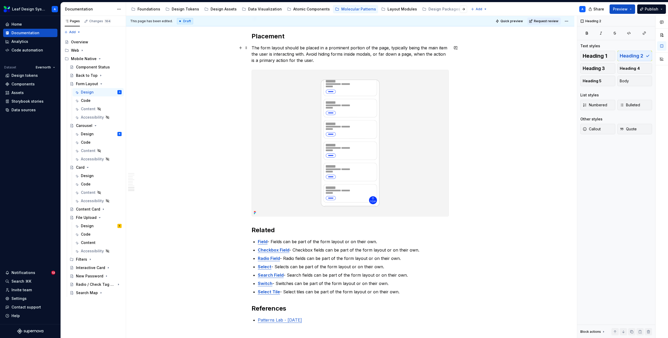
scroll to position [1625, 0]
click at [344, 134] on img at bounding box center [350, 143] width 197 height 146
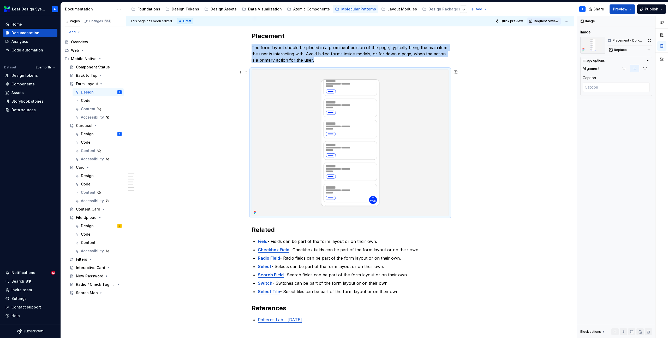
click at [367, 137] on img at bounding box center [350, 143] width 197 height 146
click at [617, 50] on span "Replace" at bounding box center [620, 50] width 13 height 4
type textarea "*"
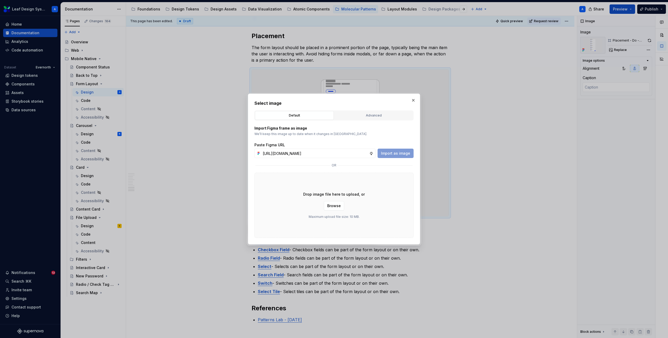
scroll to position [0, 148]
type input "https://www.figma.com/design/R5FNMiBYdBSXRtfBEXZGMx/Design-Documentation-Assets…"
click at [404, 151] on span "Import as image" at bounding box center [395, 153] width 29 height 5
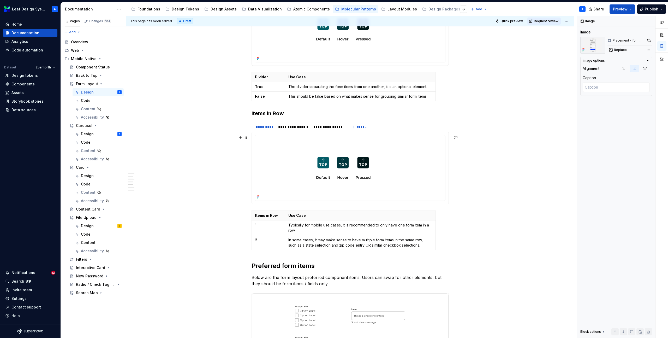
scroll to position [1208, 0]
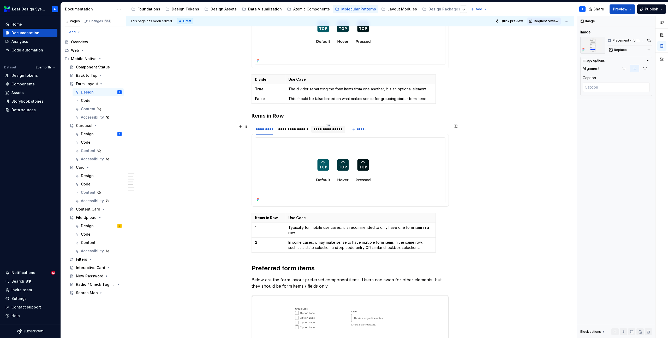
click at [328, 131] on div "**********" at bounding box center [328, 129] width 29 height 5
click at [347, 171] on img at bounding box center [343, 170] width 176 height 65
click at [620, 48] on span "Replace" at bounding box center [620, 50] width 13 height 4
type textarea "*"
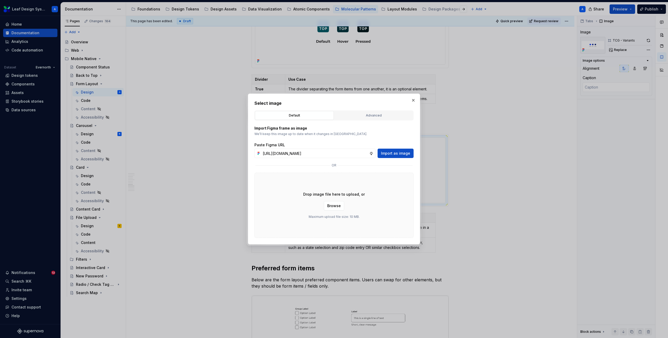
scroll to position [0, 149]
type input "https://www.figma.com/design/R5FNMiBYdBSXRtfBEXZGMx/Design-Documentation-Assets…"
click at [384, 149] on button "Import as image" at bounding box center [396, 153] width 36 height 9
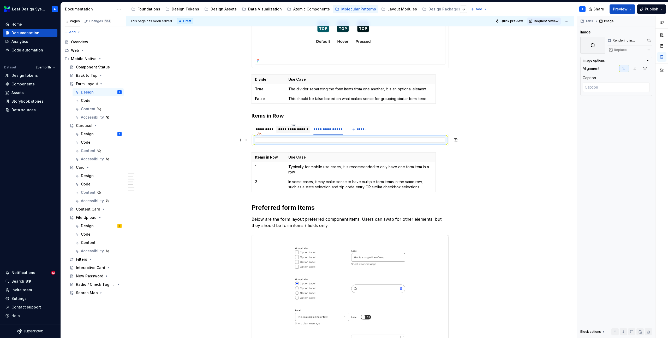
click at [289, 130] on div "**********" at bounding box center [293, 129] width 30 height 5
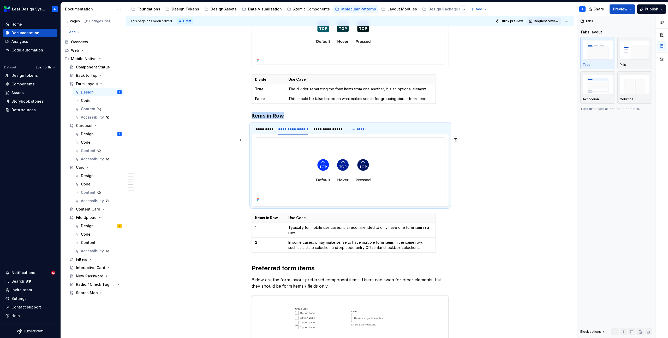
click at [320, 166] on img at bounding box center [343, 170] width 176 height 65
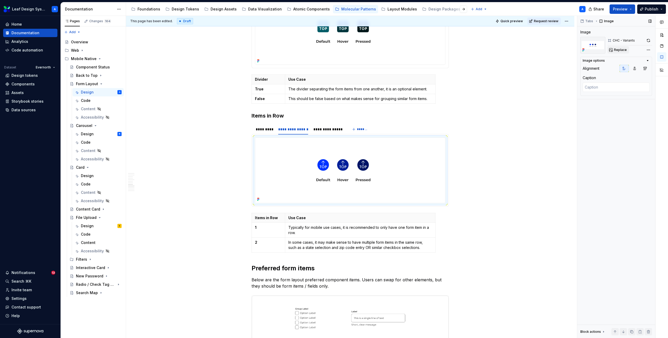
click at [620, 49] on span "Replace" at bounding box center [620, 50] width 13 height 4
type textarea "*"
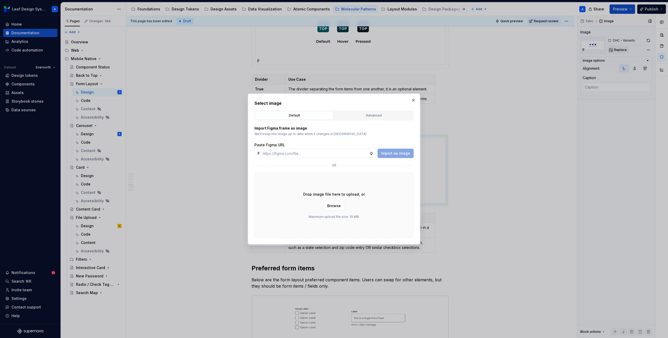
type input "https://www.figma.com/design/R5FNMiBYdBSXRtfBEXZGMx/Design-Documentation-Assets…"
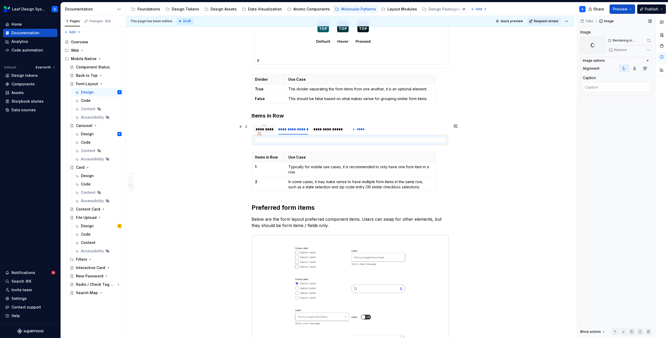
click at [268, 130] on div "*********" at bounding box center [264, 129] width 17 height 5
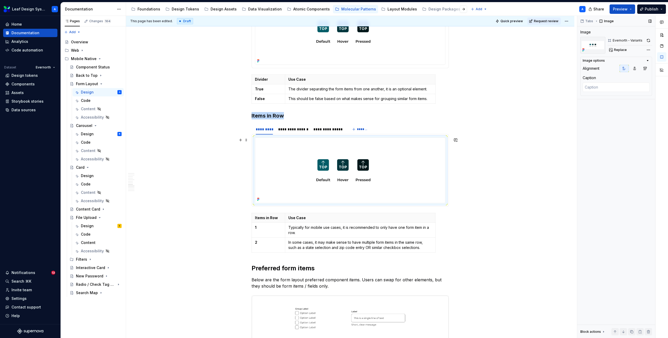
click at [321, 168] on img at bounding box center [343, 170] width 176 height 65
click at [613, 46] on div "Evernorth - Variants Replace" at bounding box center [630, 45] width 45 height 17
click at [613, 49] on button "Replace" at bounding box center [619, 49] width 22 height 7
type textarea "*"
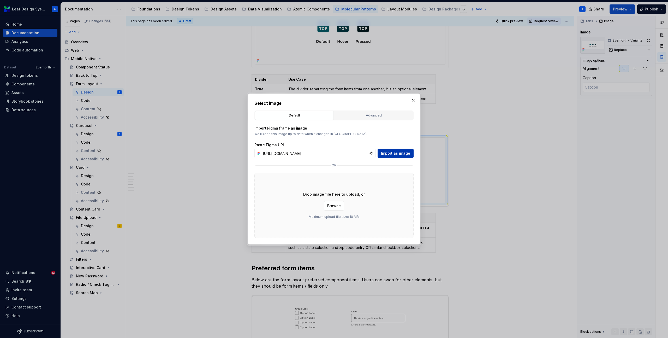
type input "https://www.figma.com/design/R5FNMiBYdBSXRtfBEXZGMx/Design-Documentation-Assets…"
click at [403, 151] on span "Import as image" at bounding box center [395, 153] width 29 height 5
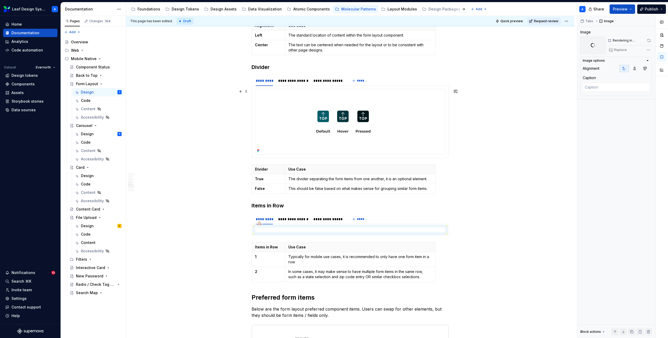
scroll to position [1108, 0]
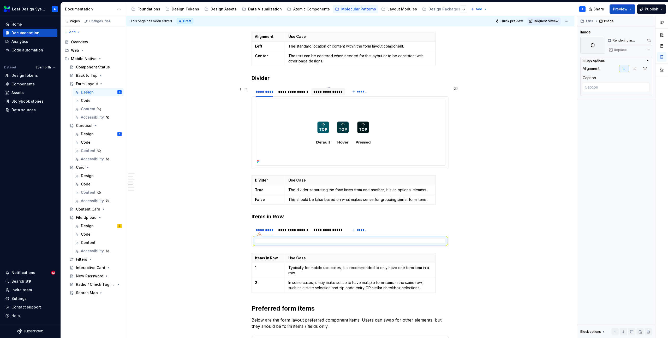
click at [327, 93] on div "**********" at bounding box center [328, 91] width 29 height 5
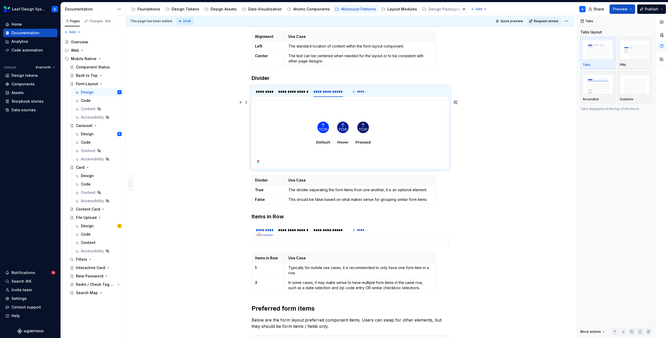
click at [342, 132] on img at bounding box center [343, 132] width 176 height 65
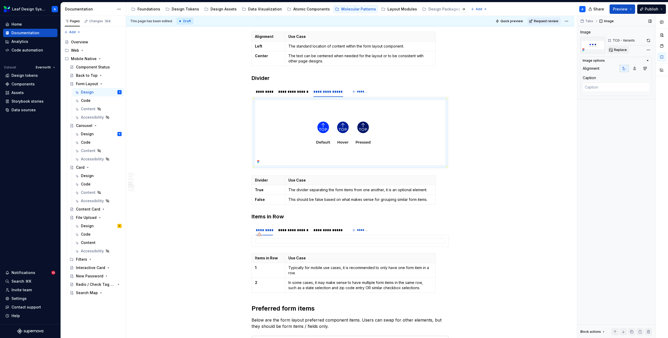
click at [623, 47] on button "Replace" at bounding box center [619, 49] width 22 height 7
type textarea "*"
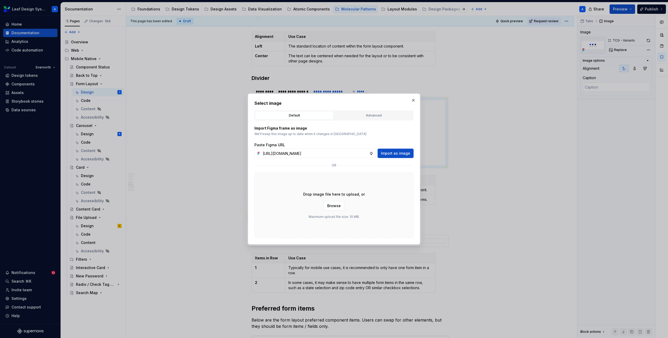
scroll to position [0, 149]
type input "https://www.figma.com/design/R5FNMiBYdBSXRtfBEXZGMx/Design-Documentation-Assets…"
click at [399, 153] on span "Import as image" at bounding box center [395, 153] width 29 height 5
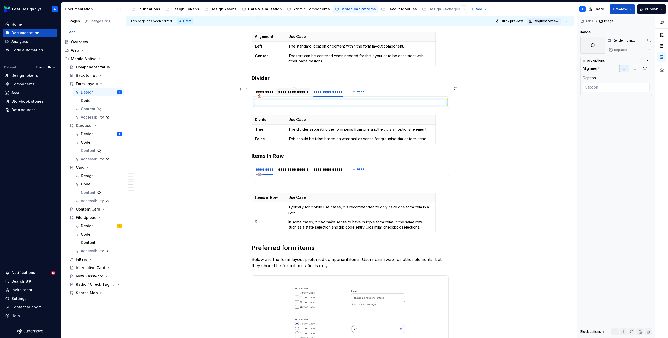
click at [294, 93] on div "**********" at bounding box center [293, 91] width 30 height 5
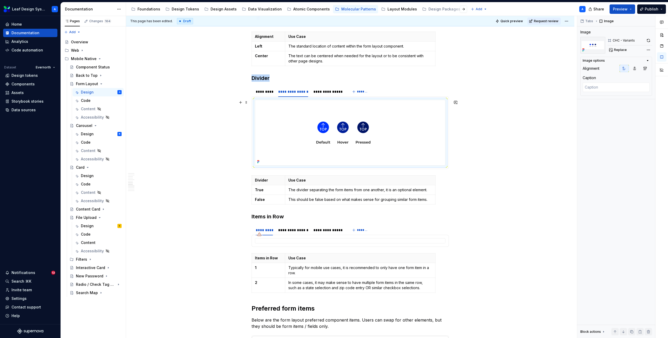
click at [314, 122] on img at bounding box center [343, 132] width 176 height 65
click at [622, 50] on span "Replace" at bounding box center [620, 50] width 13 height 4
type textarea "*"
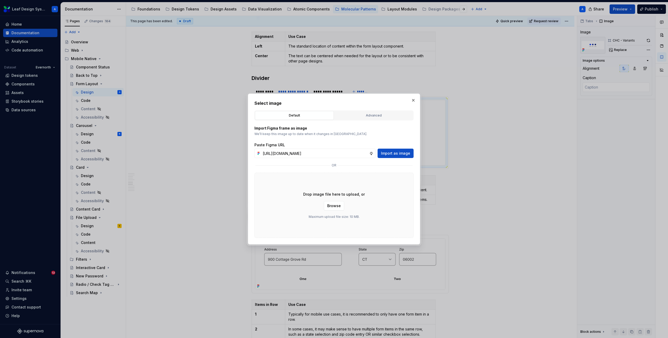
scroll to position [0, 149]
type input "https://www.figma.com/design/R5FNMiBYdBSXRtfBEXZGMx/Design-Documentation-Assets…"
click at [402, 153] on span "Import as image" at bounding box center [395, 153] width 29 height 5
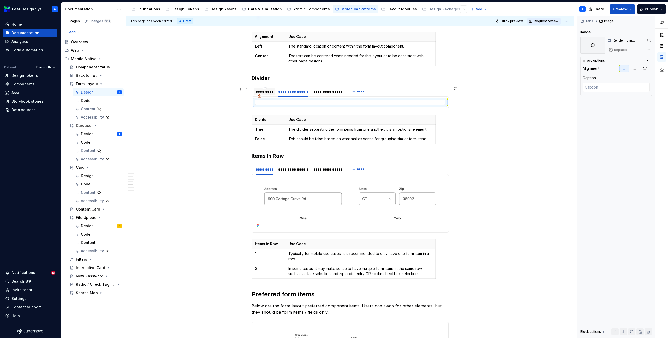
click at [267, 90] on div "*********" at bounding box center [264, 91] width 17 height 5
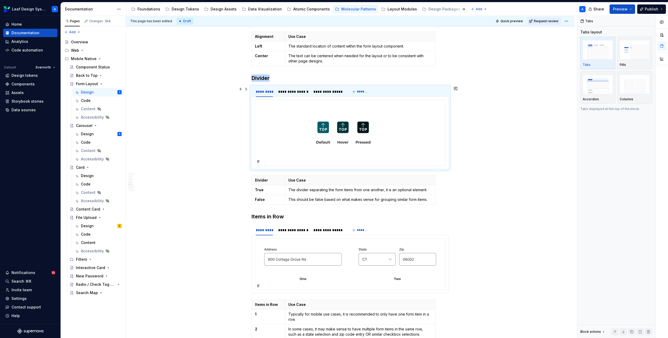
click at [298, 117] on img at bounding box center [343, 132] width 176 height 65
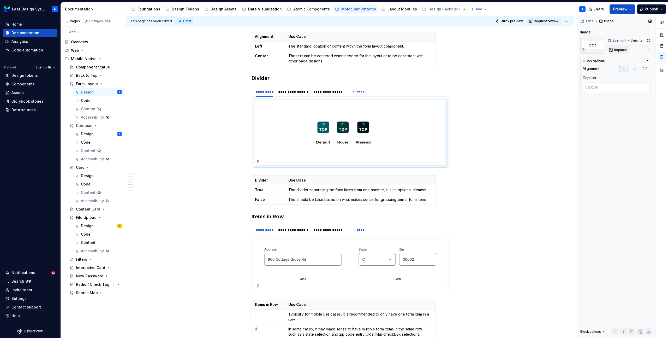
click at [619, 50] on span "Replace" at bounding box center [620, 50] width 13 height 4
type textarea "*"
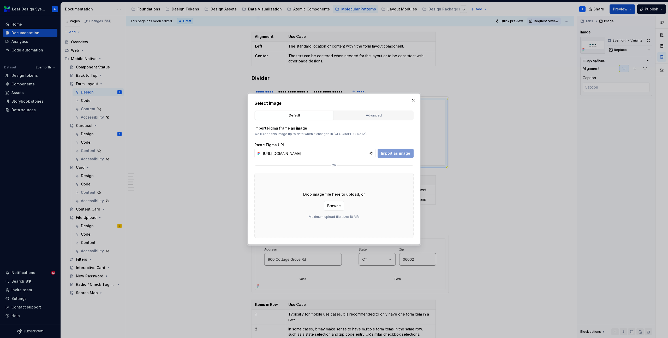
scroll to position [0, 149]
type input "https://www.figma.com/design/R5FNMiBYdBSXRtfBEXZGMx/Design-Documentation-Assets…"
click at [398, 151] on span "Import as image" at bounding box center [395, 153] width 29 height 5
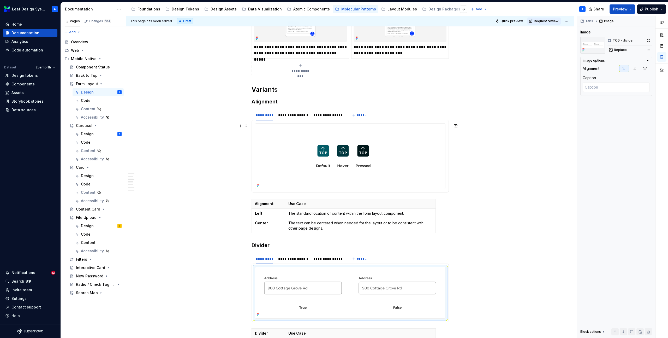
scroll to position [925, 0]
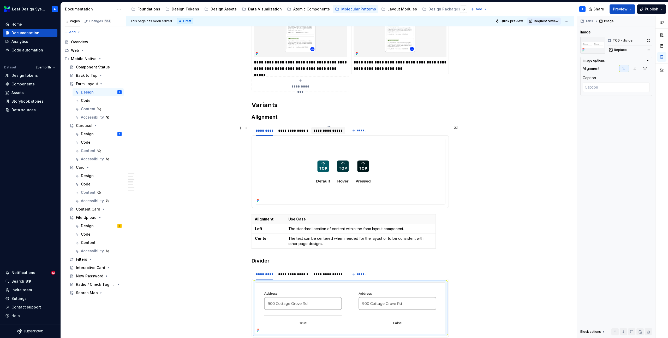
click at [330, 130] on div "**********" at bounding box center [328, 130] width 29 height 5
click at [331, 161] on img at bounding box center [343, 171] width 176 height 65
click at [621, 50] on span "Replace" at bounding box center [620, 50] width 13 height 4
type textarea "*"
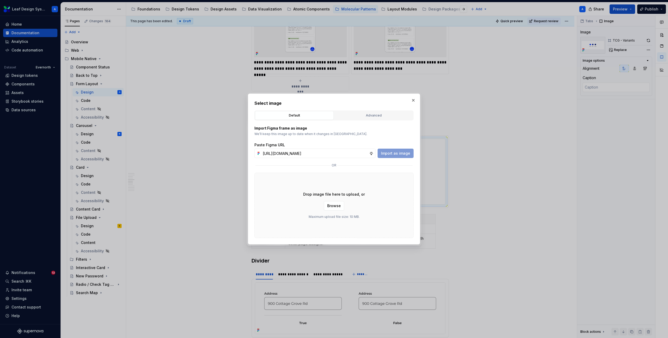
scroll to position [0, 149]
type input "https://www.figma.com/design/R5FNMiBYdBSXRtfBEXZGMx/Design-Documentation-Assets…"
click at [398, 153] on span "Import as image" at bounding box center [395, 153] width 29 height 5
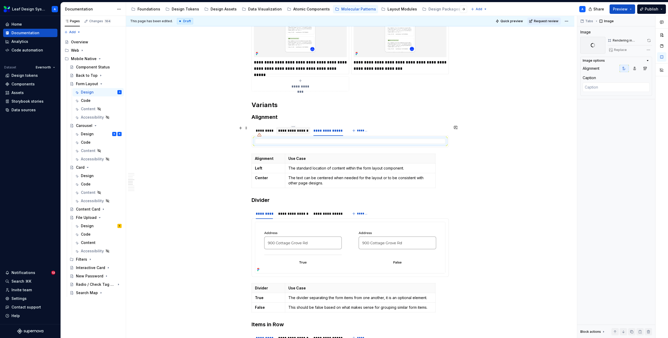
click at [292, 131] on div "**********" at bounding box center [293, 130] width 30 height 5
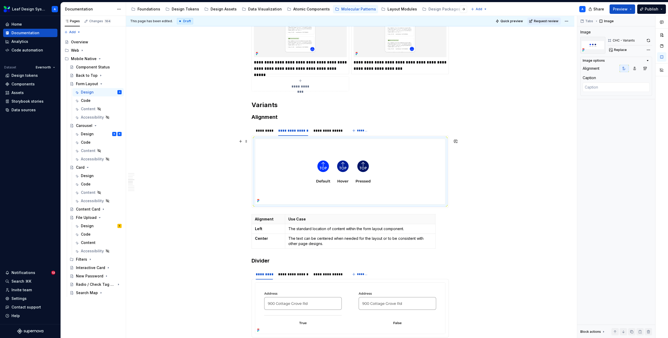
click at [301, 148] on img at bounding box center [343, 171] width 176 height 65
click at [623, 51] on span "Replace" at bounding box center [620, 50] width 13 height 4
type textarea "*"
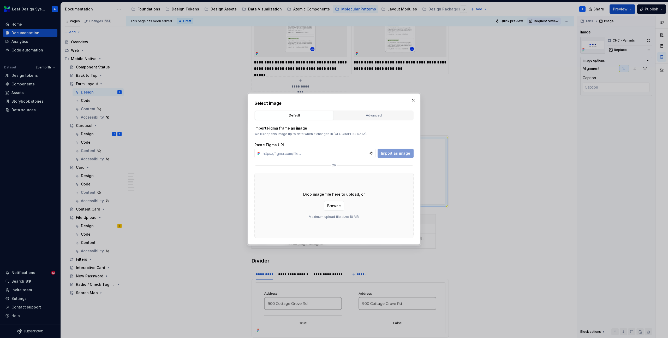
type input "https://www.figma.com/design/R5FNMiBYdBSXRtfBEXZGMx/Design-Documentation-Assets…"
click at [392, 153] on span "Import as image" at bounding box center [395, 153] width 29 height 5
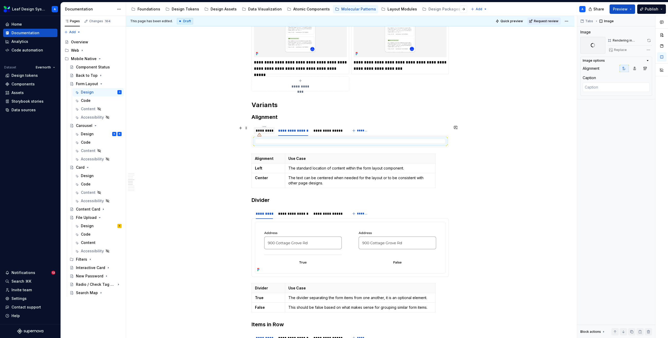
click at [265, 128] on div "*********" at bounding box center [264, 130] width 17 height 5
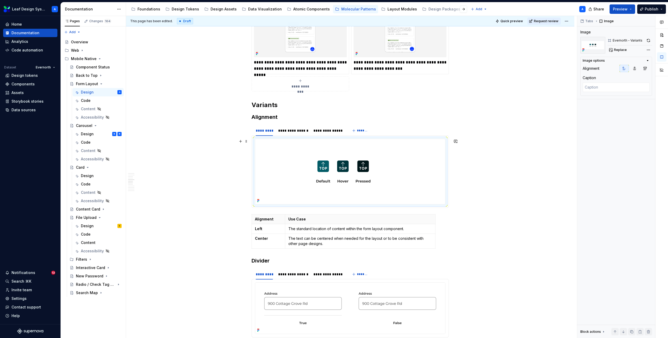
click at [327, 171] on img at bounding box center [343, 171] width 176 height 65
click at [623, 51] on span "Replace" at bounding box center [620, 50] width 13 height 4
type textarea "*"
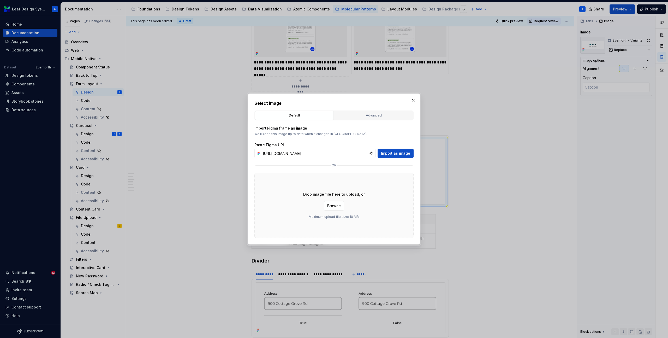
scroll to position [0, 149]
type input "https://www.figma.com/design/R5FNMiBYdBSXRtfBEXZGMx/Design-Documentation-Assets…"
click at [396, 152] on span "Import as image" at bounding box center [395, 153] width 29 height 5
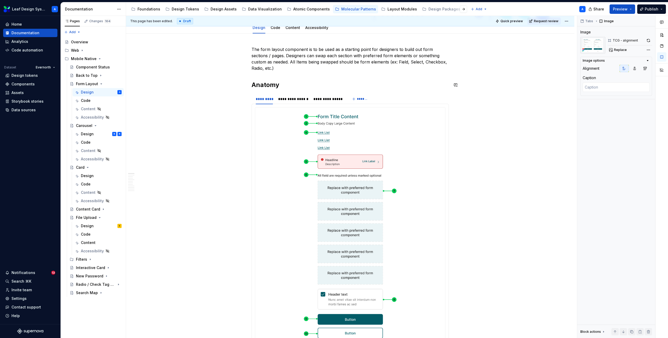
scroll to position [0, 0]
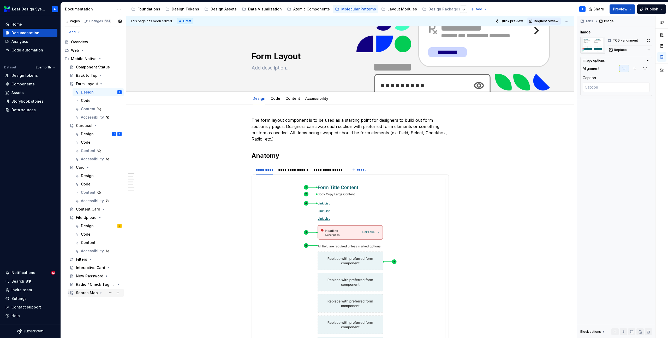
click at [85, 292] on div "Search Map" at bounding box center [87, 292] width 22 height 5
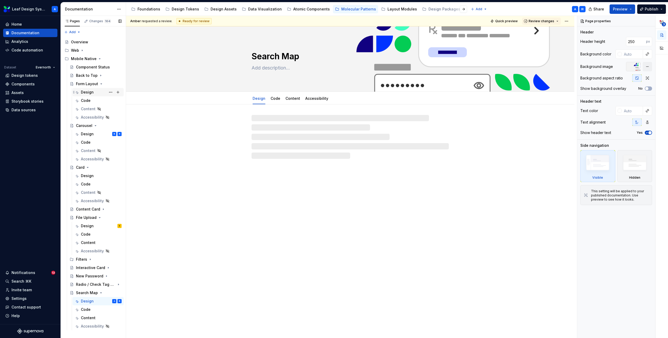
click at [84, 92] on div "Design" at bounding box center [87, 92] width 13 height 5
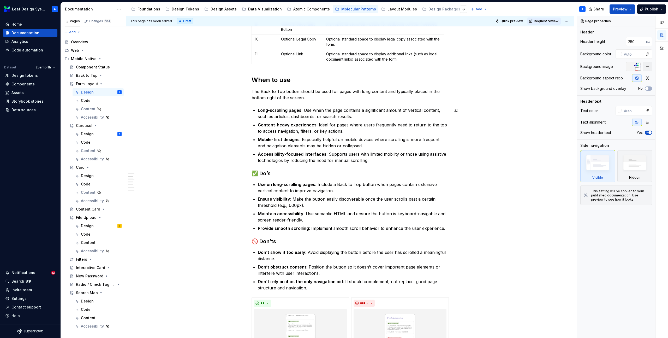
scroll to position [601, 0]
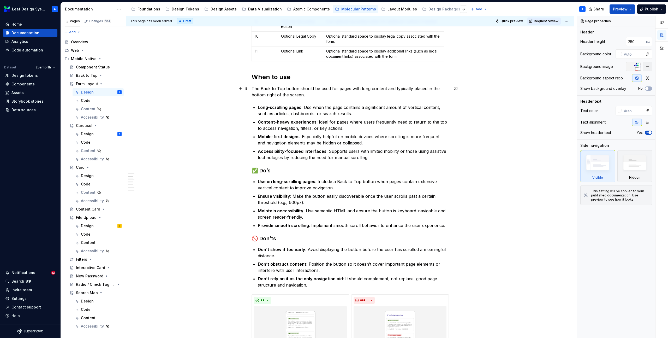
click at [273, 93] on p "The Back to Top button should be used for pages with long content and typically…" at bounding box center [350, 91] width 197 height 13
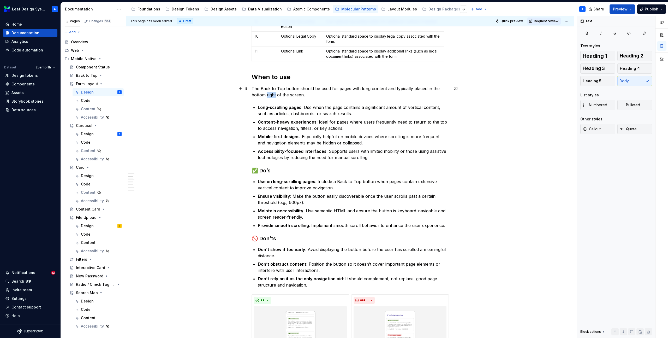
click at [273, 93] on p "The Back to Top button should be used for pages with long content and typically…" at bounding box center [350, 91] width 197 height 13
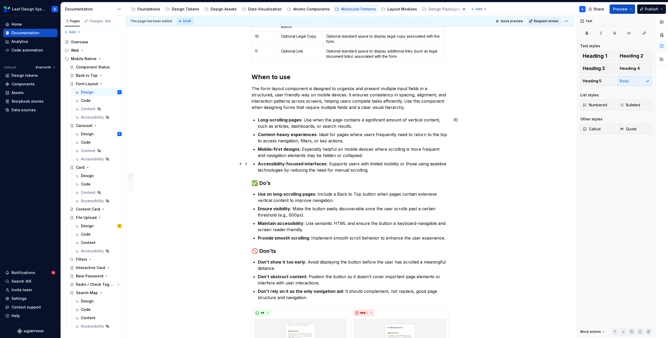
click at [378, 169] on p "Accessibility-focused interfaces : Supports users with limited mobility or thos…" at bounding box center [353, 167] width 191 height 13
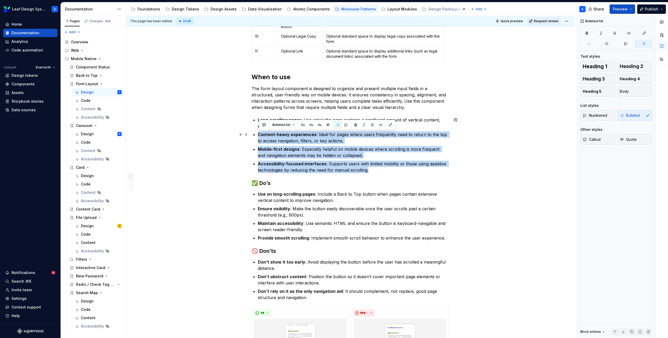
drag, startPoint x: 372, startPoint y: 170, endPoint x: 258, endPoint y: 135, distance: 119.6
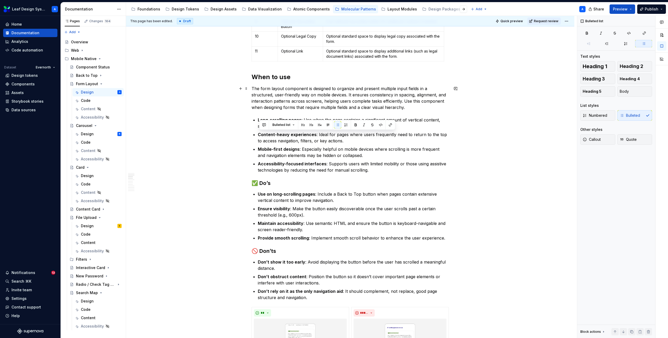
click at [412, 107] on p "The form layout component is designed to organize and present multiple input fi…" at bounding box center [350, 97] width 197 height 25
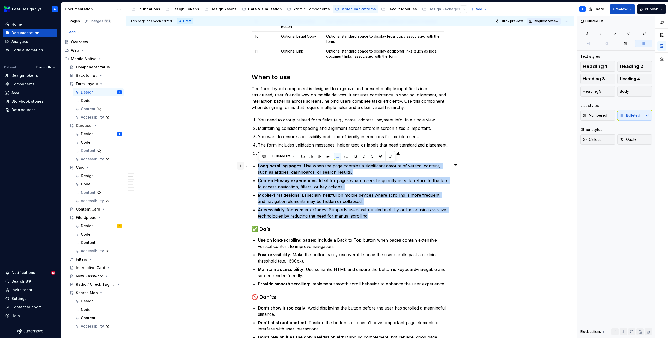
drag, startPoint x: 385, startPoint y: 217, endPoint x: 243, endPoint y: 167, distance: 150.4
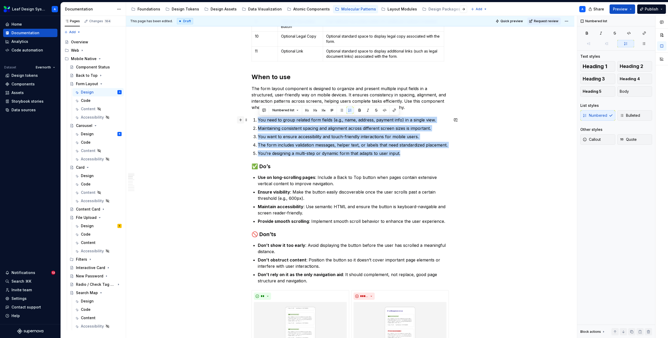
drag, startPoint x: 409, startPoint y: 155, endPoint x: 239, endPoint y: 117, distance: 174.5
drag, startPoint x: 340, startPoint y: 109, endPoint x: 339, endPoint y: 114, distance: 4.6
click at [340, 109] on button "button" at bounding box center [341, 110] width 7 height 7
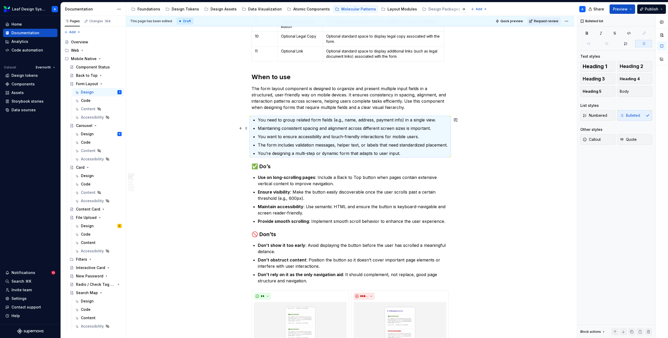
click at [335, 126] on p "Maintaining consistent spacing and alignment across different screen sizes is i…" at bounding box center [353, 128] width 191 height 6
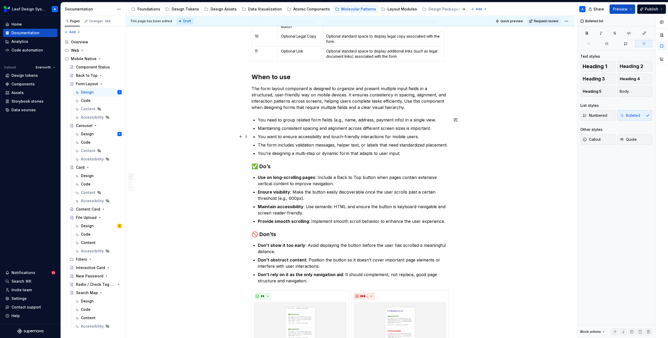
click at [341, 137] on p "You want to ensure accessibility and touch-friendly interactions for mobile use…" at bounding box center [353, 136] width 191 height 6
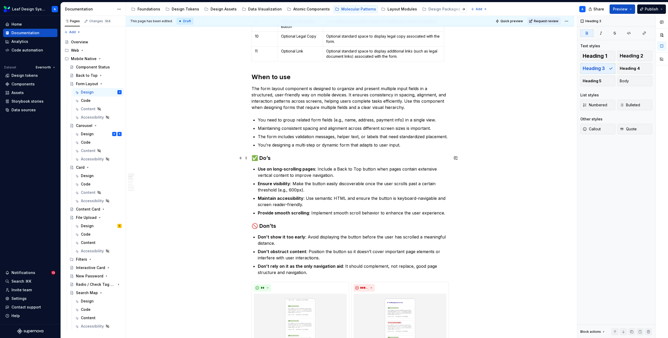
click at [274, 159] on h3 "✅ Do’s" at bounding box center [350, 157] width 197 height 7
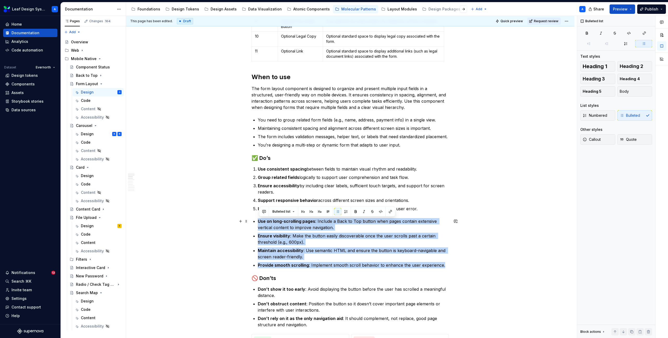
drag, startPoint x: 445, startPoint y: 265, endPoint x: 242, endPoint y: 218, distance: 207.9
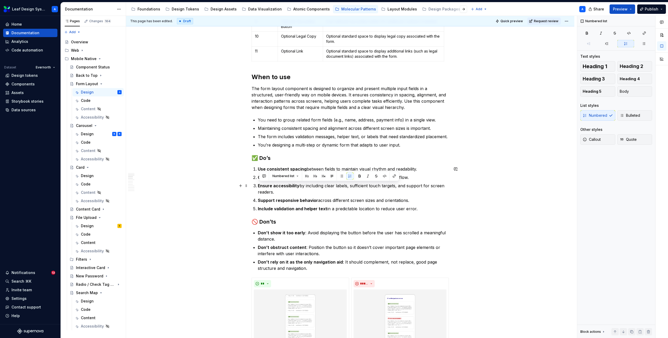
drag, startPoint x: 287, startPoint y: 191, endPoint x: 251, endPoint y: 185, distance: 35.7
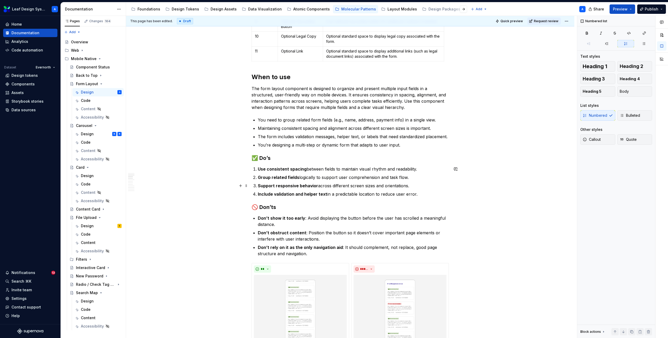
click at [301, 186] on strong "Support responsive behavior" at bounding box center [288, 185] width 60 height 5
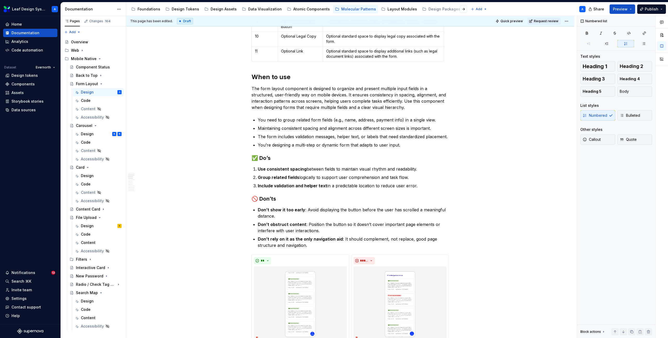
type textarea "*"
click at [285, 200] on h3 "🚫 Don’ts" at bounding box center [350, 198] width 197 height 7
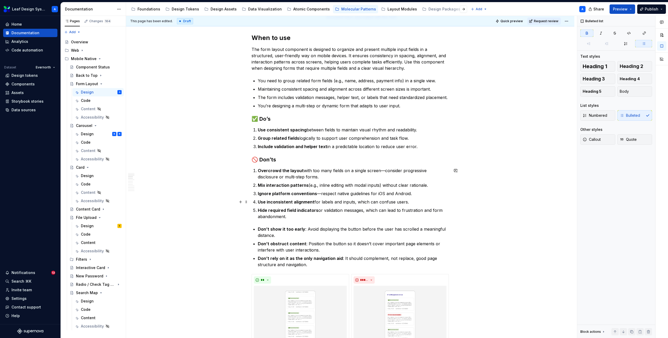
scroll to position [643, 0]
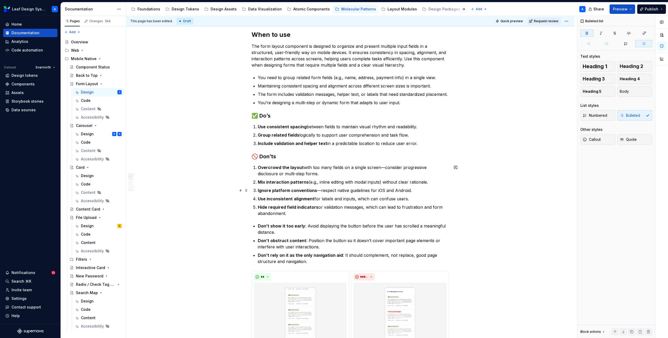
click at [356, 192] on p "Ignore platform conventions —respect native guidelines for iOS and Android." at bounding box center [353, 190] width 191 height 6
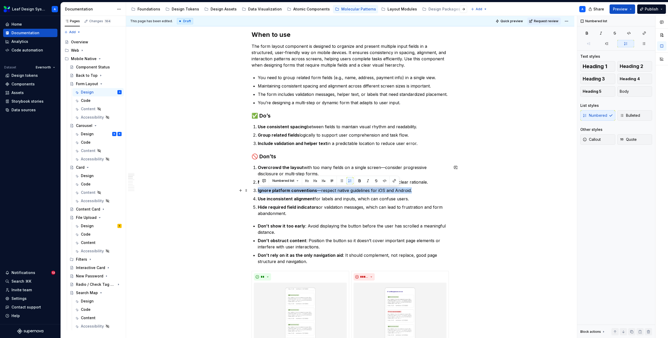
click at [356, 192] on p "Ignore platform conventions —respect native guidelines for iOS and Android." at bounding box center [353, 190] width 191 height 6
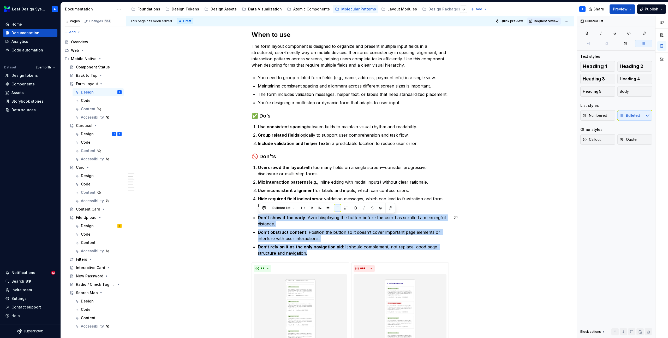
drag, startPoint x: 321, startPoint y: 252, endPoint x: 257, endPoint y: 213, distance: 74.9
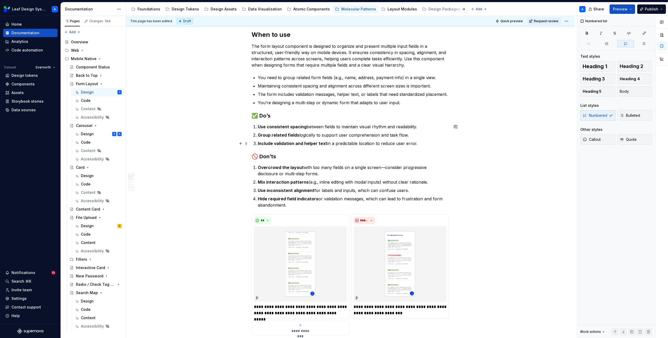
click at [419, 143] on p "Include validation and helper text in a predictable location to reduce user err…" at bounding box center [353, 143] width 191 height 6
drag, startPoint x: 418, startPoint y: 143, endPoint x: 327, endPoint y: 143, distance: 91.4
click at [327, 143] on p "Include validation and helper text in a predictable location to reduce user err…" at bounding box center [353, 143] width 191 height 6
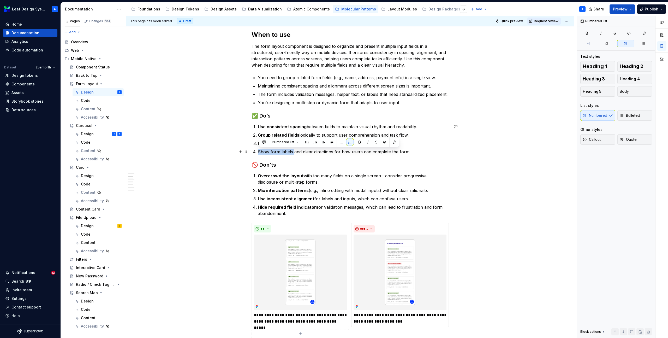
drag, startPoint x: 294, startPoint y: 152, endPoint x: 257, endPoint y: 153, distance: 36.8
click at [258, 153] on li "Show form labels and clear directions for how users can complete the form." at bounding box center [353, 152] width 191 height 6
click at [419, 149] on p "Show form labels and clear directions for how users can complete the form." at bounding box center [353, 152] width 191 height 6
drag, startPoint x: 415, startPoint y: 152, endPoint x: 250, endPoint y: 127, distance: 166.3
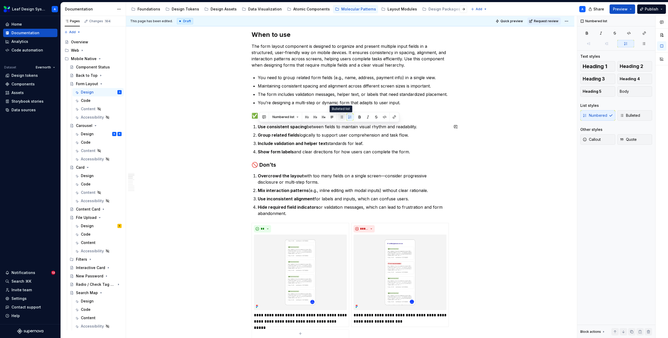
click at [340, 118] on button "button" at bounding box center [341, 116] width 7 height 7
drag, startPoint x: 294, startPoint y: 214, endPoint x: 246, endPoint y: 174, distance: 62.5
click at [341, 167] on button "button" at bounding box center [341, 165] width 7 height 7
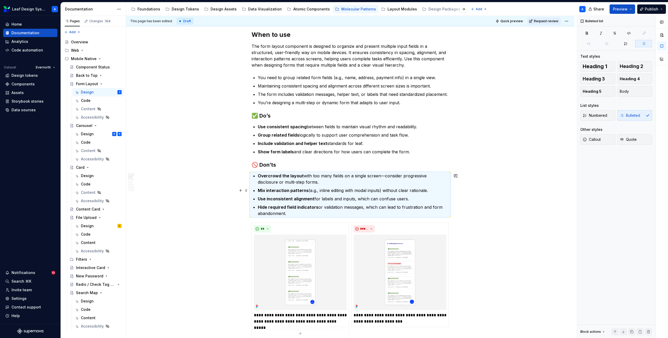
click at [324, 193] on p "Mix interaction patterns (e.g., inline editing with modal inputs) without clear…" at bounding box center [353, 190] width 191 height 6
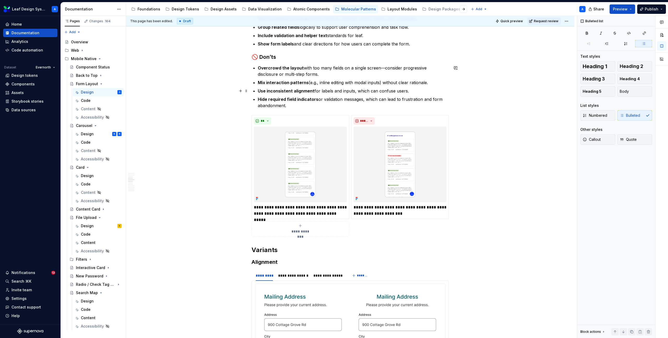
scroll to position [719, 0]
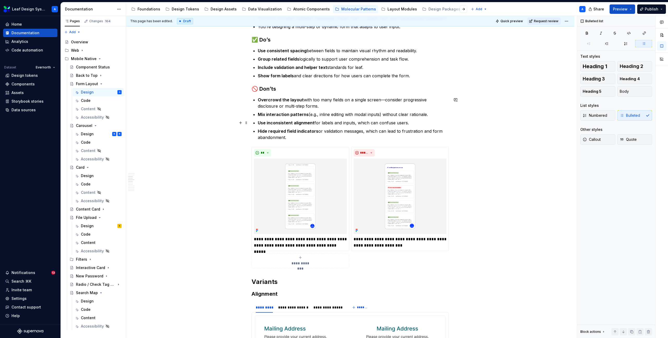
click at [415, 121] on p "Use inconsistent alignment for labels and inputs, which can confuse users." at bounding box center [353, 123] width 191 height 6
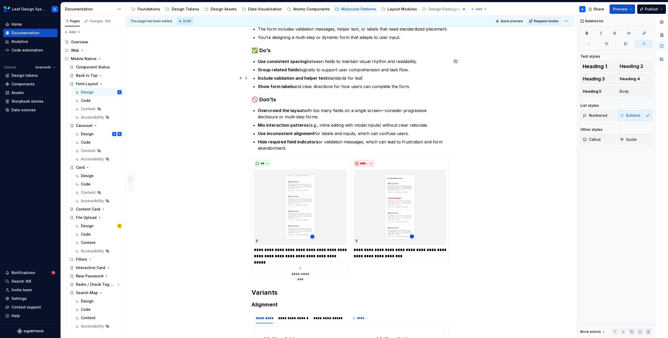
scroll to position [696, 0]
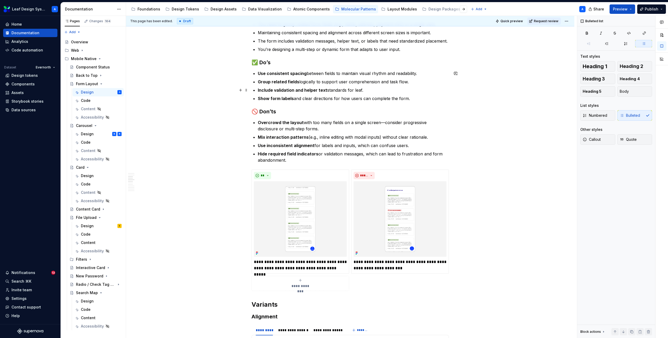
click at [372, 89] on p "Include validation and helper text standards for leaf." at bounding box center [353, 90] width 191 height 6
click at [349, 89] on p "Include validation and helper text standards for leaf." at bounding box center [353, 90] width 191 height 6
click at [335, 91] on p "Include validation and helper text standards for leaf." at bounding box center [353, 90] width 191 height 6
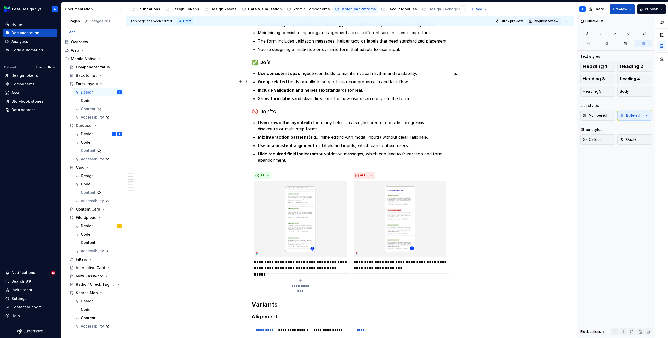
click at [413, 82] on p "Group related fields logically to support user comprehension and task flow." at bounding box center [353, 82] width 191 height 6
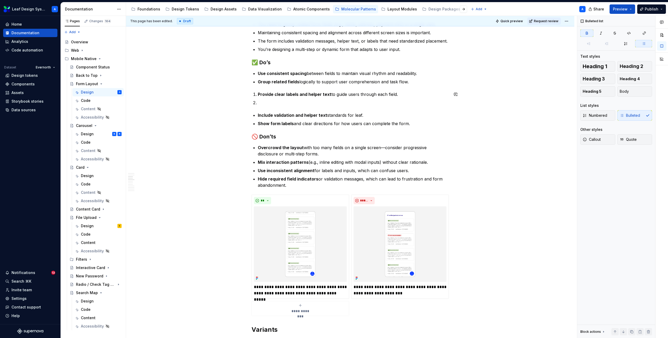
click at [269, 100] on li at bounding box center [353, 102] width 191 height 6
click at [268, 105] on li at bounding box center [353, 102] width 191 height 6
click at [262, 98] on ol "Provide clear labels and helper text to guide users through each field." at bounding box center [353, 98] width 191 height 15
click at [264, 101] on li at bounding box center [353, 102] width 191 height 6
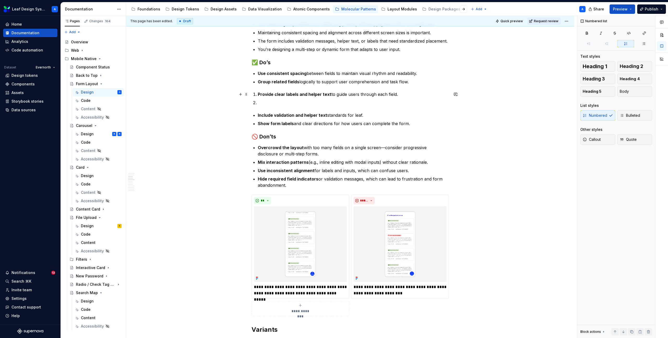
click at [414, 93] on p "Provide clear labels and helper text to guide users through each field." at bounding box center [353, 94] width 191 height 6
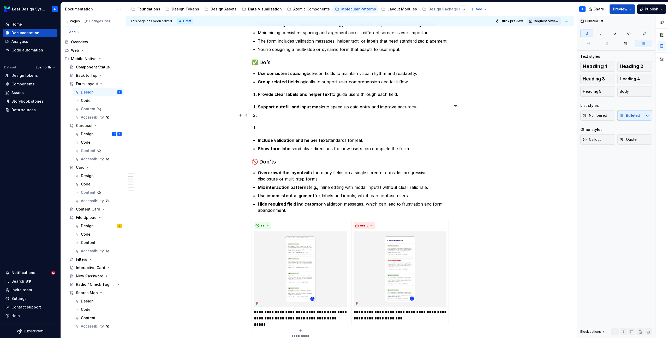
click at [294, 117] on li at bounding box center [353, 115] width 191 height 6
click at [271, 113] on li at bounding box center [353, 115] width 191 height 6
click at [416, 107] on p "Support autofill and input masks to speed up data entry and improve accuracy." at bounding box center [353, 107] width 191 height 6
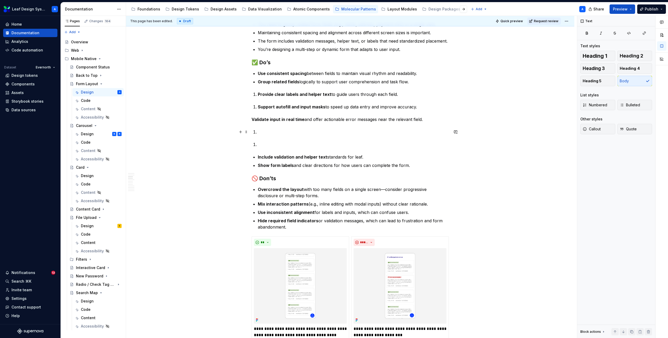
click at [263, 134] on li at bounding box center [353, 132] width 191 height 6
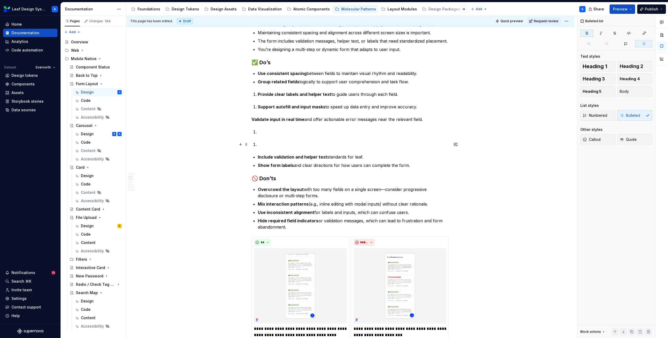
click at [264, 144] on li at bounding box center [353, 144] width 191 height 6
click at [290, 154] on strong "Include validation and helper text" at bounding box center [292, 156] width 69 height 5
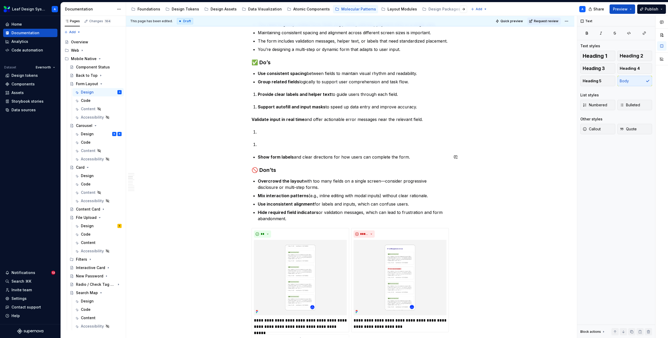
click at [422, 144] on li at bounding box center [353, 144] width 191 height 6
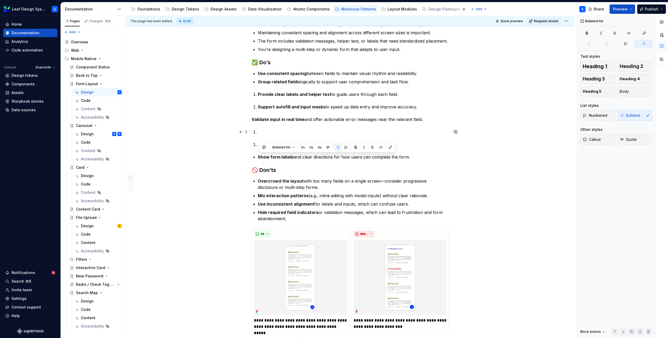
drag, startPoint x: 417, startPoint y: 158, endPoint x: 265, endPoint y: 134, distance: 153.5
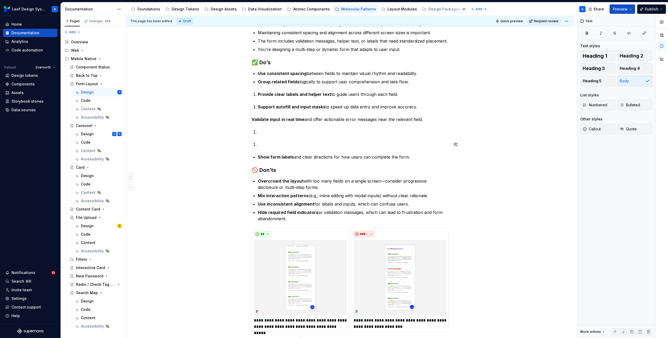
click at [262, 146] on li at bounding box center [353, 144] width 191 height 6
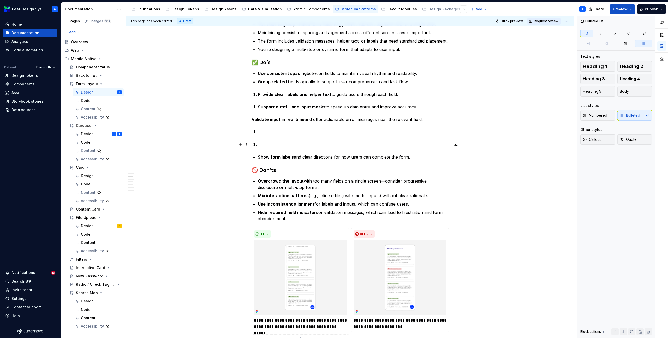
click at [262, 142] on li at bounding box center [353, 144] width 191 height 6
click at [261, 130] on li at bounding box center [353, 132] width 191 height 6
click at [249, 131] on span at bounding box center [246, 131] width 4 height 7
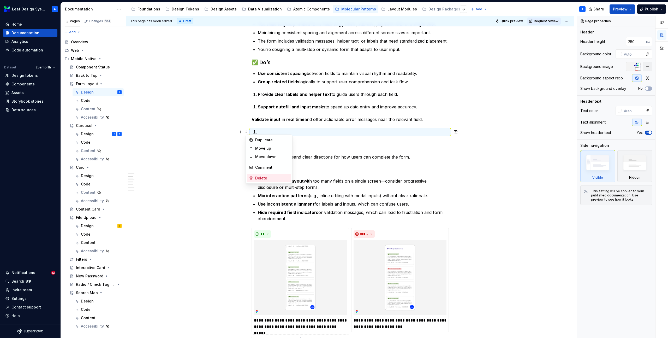
click at [267, 178] on div "Delete" at bounding box center [272, 177] width 34 height 5
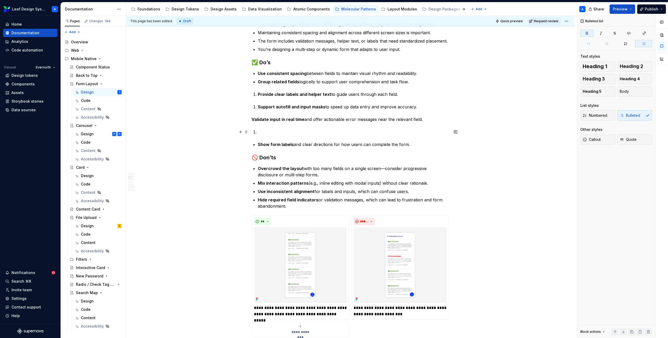
click at [249, 131] on span at bounding box center [246, 131] width 4 height 7
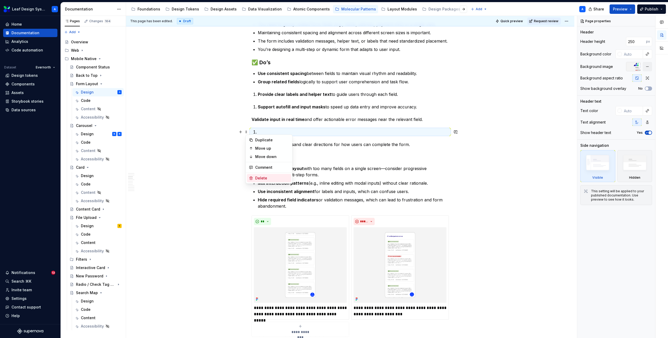
click at [264, 176] on div "Delete" at bounding box center [272, 177] width 34 height 5
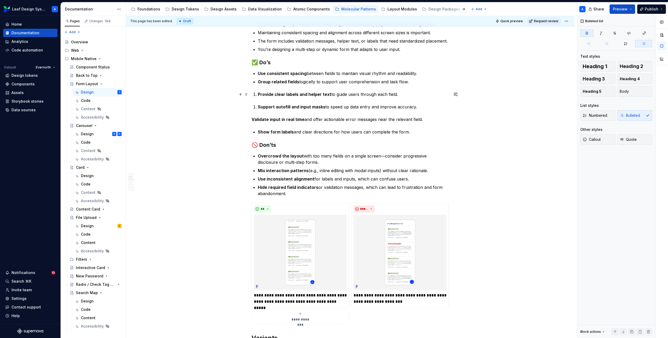
click at [258, 93] on li "Provide clear labels and helper text to guide users through each field." at bounding box center [353, 94] width 191 height 6
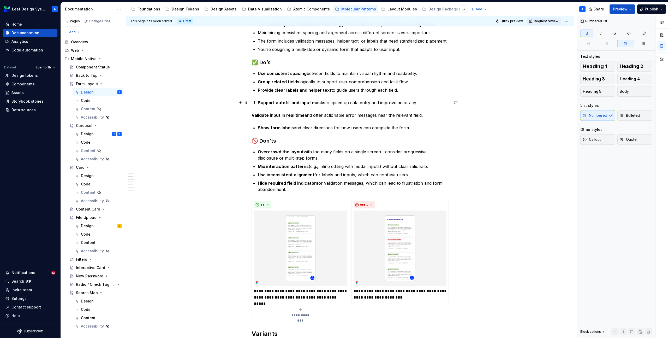
click at [259, 103] on strong "Support autofill and input masks" at bounding box center [292, 102] width 68 height 5
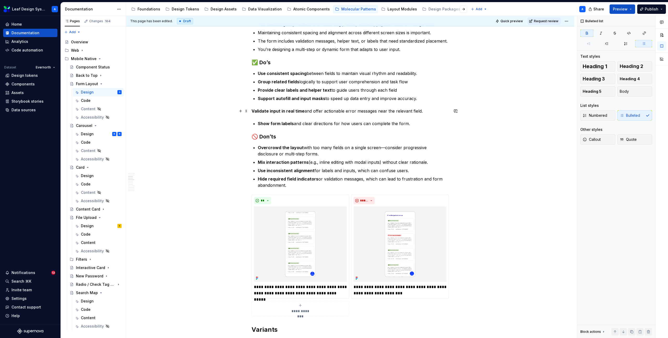
click at [253, 109] on strong "Validate input in real time" at bounding box center [278, 110] width 53 height 5
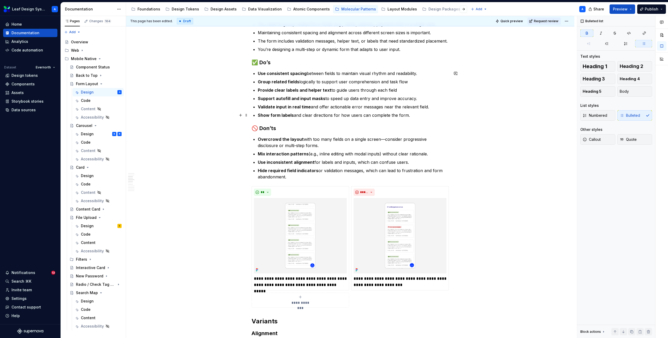
click at [291, 113] on strong "Show form labels" at bounding box center [276, 115] width 36 height 5
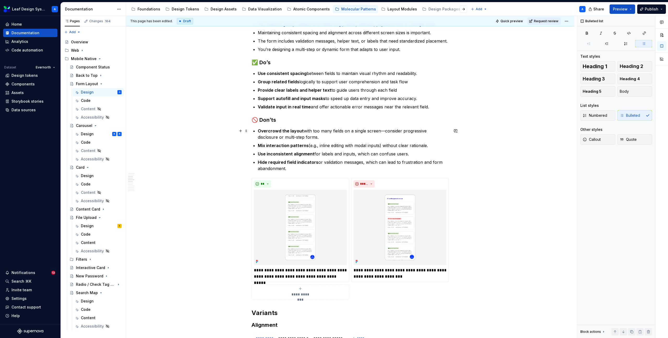
click at [312, 133] on p "Overcrowd the layout with too many fields on a single screen—consider progressi…" at bounding box center [353, 134] width 191 height 13
click at [312, 137] on p "Overcrowd the layout with too many fields on a single screen—consider progressi…" at bounding box center [353, 134] width 191 height 13
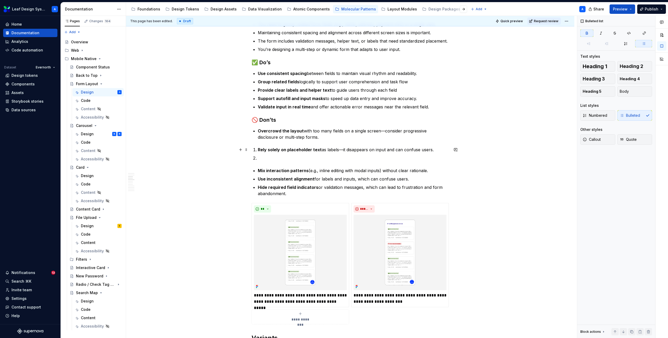
click at [275, 149] on strong "Rely solely on placeholder text" at bounding box center [290, 149] width 64 height 5
click at [325, 149] on p "Rely on placeholder text as labels—it disappears on input and can confuse users." at bounding box center [353, 149] width 191 height 6
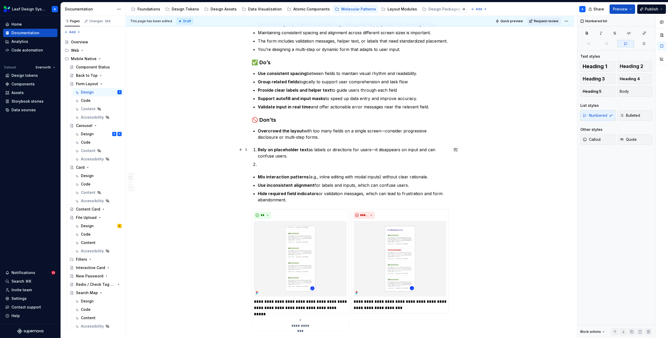
click at [298, 154] on p "Rely on placeholder text as labels or directions for users—it disappears on inp…" at bounding box center [353, 152] width 191 height 13
click at [268, 166] on li at bounding box center [353, 164] width 191 height 6
click at [259, 149] on strong "Rely on placeholder text" at bounding box center [283, 149] width 51 height 5
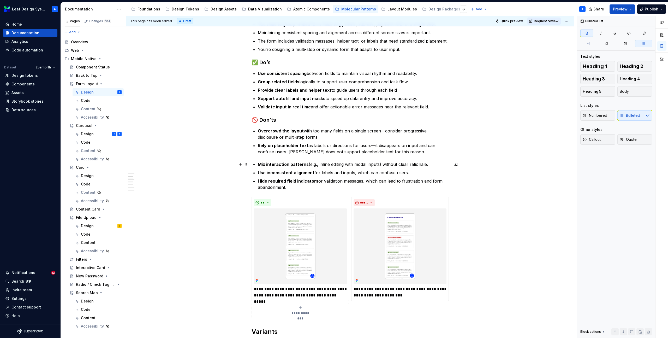
click at [258, 165] on li "Mix interaction patterns (e.g., inline editing with modal inputs) without clear…" at bounding box center [353, 164] width 191 height 6
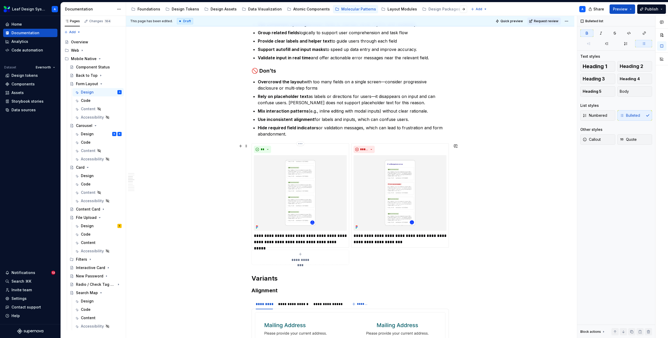
scroll to position [732, 0]
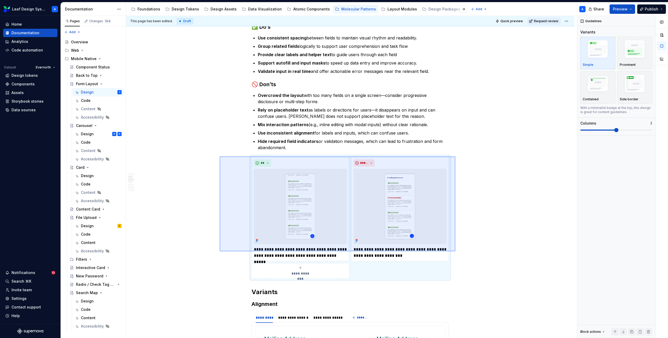
drag, startPoint x: 220, startPoint y: 156, endPoint x: 456, endPoint y: 250, distance: 253.6
click at [456, 250] on div "**********" at bounding box center [351, 177] width 451 height 322
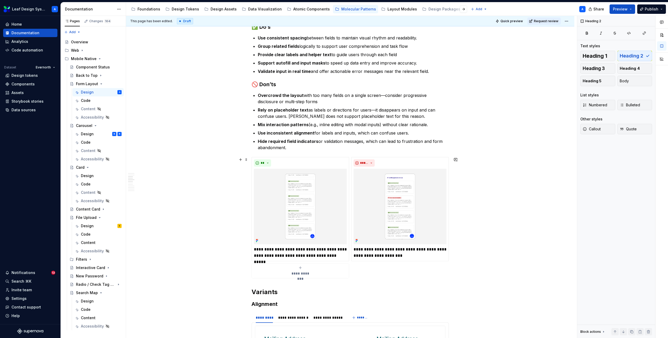
scroll to position [761, 0]
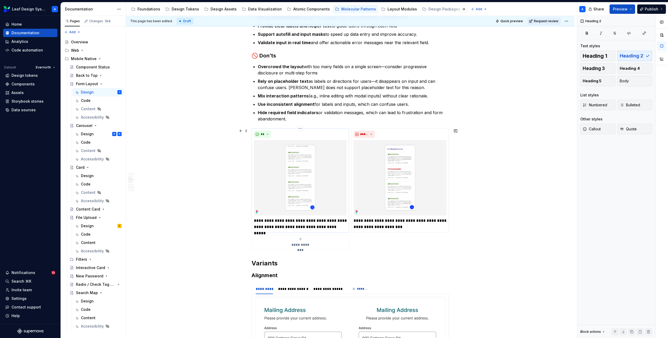
click at [304, 174] on img at bounding box center [300, 177] width 93 height 75
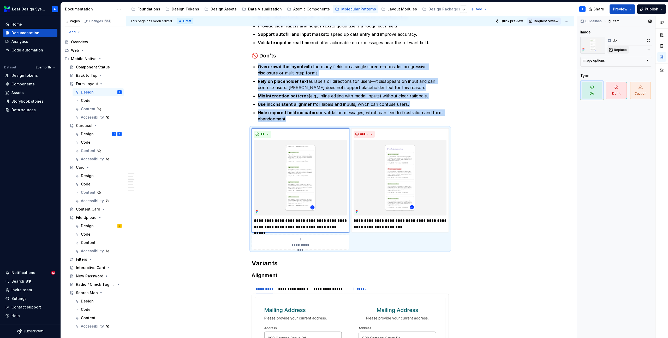
click at [619, 48] on span "Replace" at bounding box center [620, 50] width 13 height 4
type textarea "*"
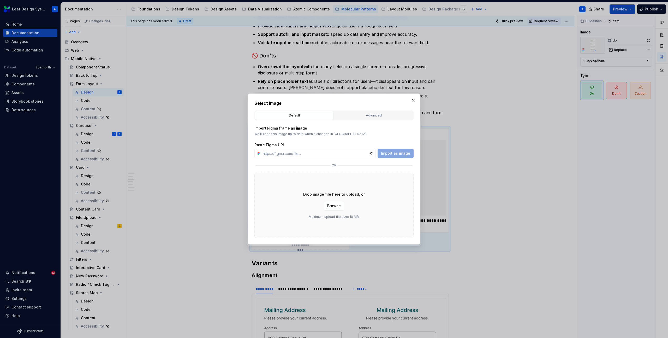
type input "https://www.figma.com/design/R5FNMiBYdBSXRtfBEXZGMx/Design-Documentation-Assets…"
click at [390, 151] on span "Import as image" at bounding box center [395, 153] width 29 height 5
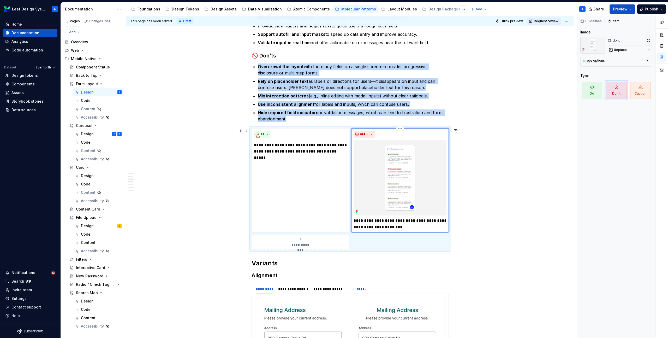
click at [388, 162] on img at bounding box center [400, 177] width 93 height 75
click at [618, 51] on span "Replace" at bounding box center [620, 50] width 13 height 4
type textarea "*"
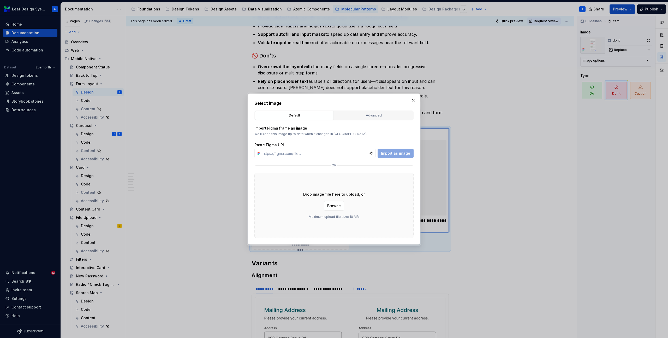
type input "https://www.figma.com/design/R5FNMiBYdBSXRtfBEXZGMx/Design-Documentation-Assets…"
click at [404, 155] on span "Import as image" at bounding box center [395, 153] width 29 height 5
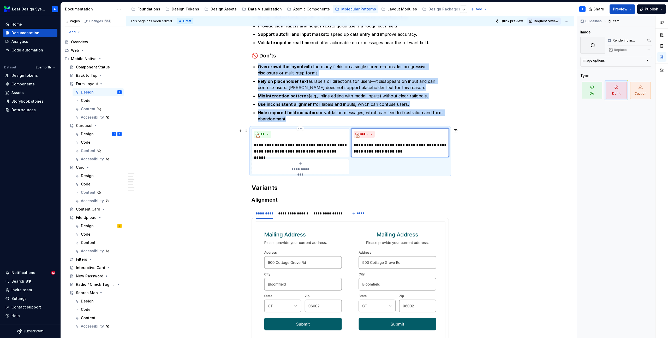
click at [297, 149] on p "**********" at bounding box center [300, 148] width 93 height 13
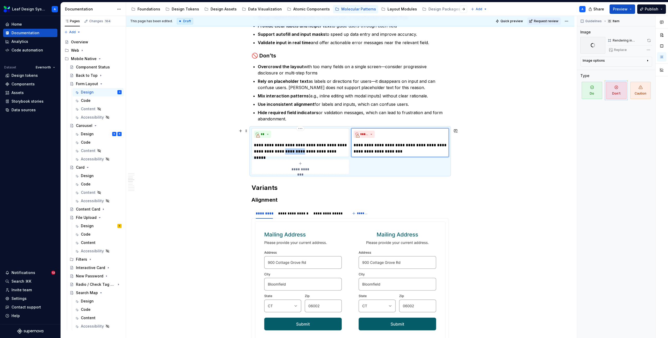
click at [297, 149] on p "**********" at bounding box center [300, 148] width 93 height 13
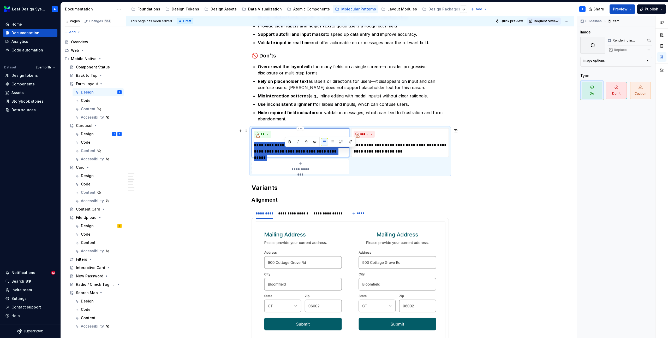
click at [297, 149] on p "**********" at bounding box center [300, 148] width 93 height 13
type textarea "*"
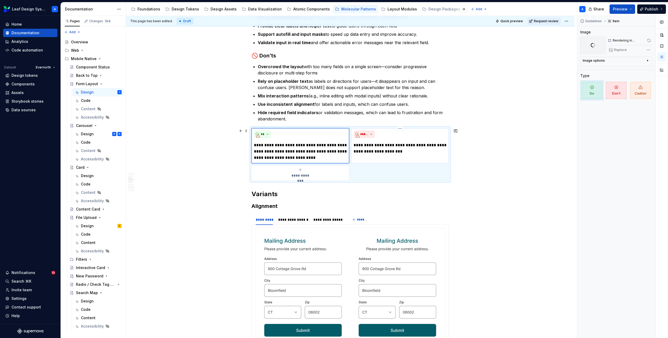
click at [377, 149] on p "**********" at bounding box center [400, 148] width 93 height 13
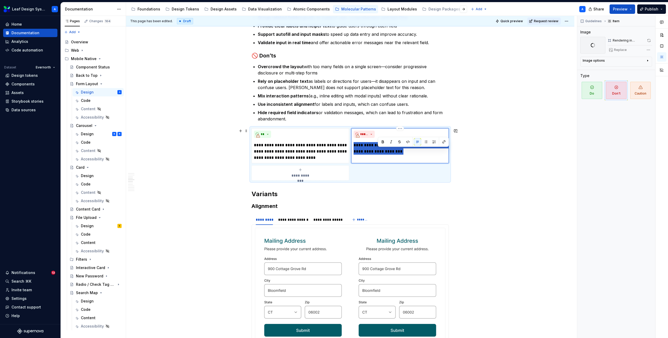
click at [377, 149] on p "**********" at bounding box center [400, 148] width 93 height 13
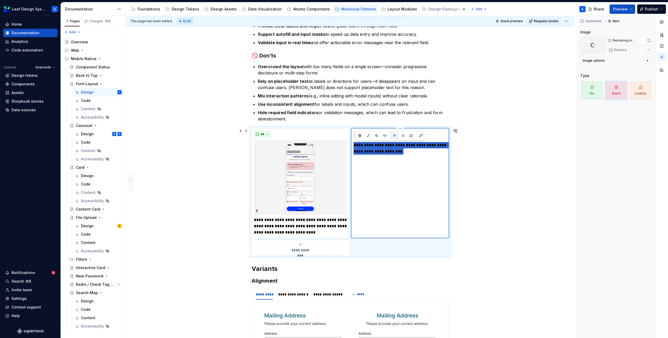
type textarea "*"
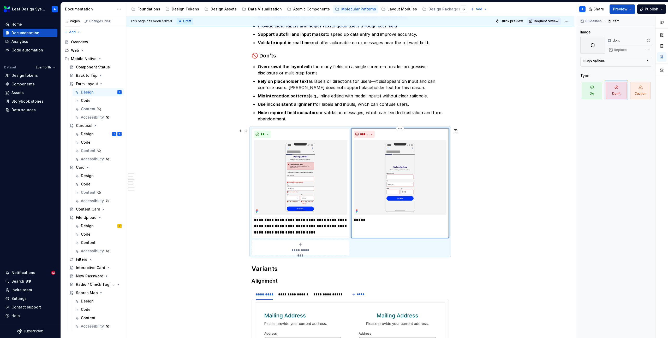
scroll to position [835, 0]
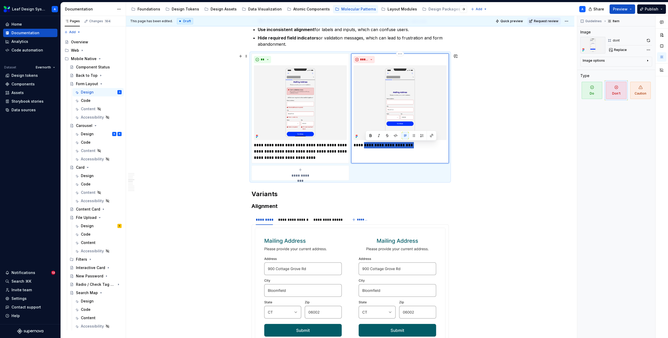
drag, startPoint x: 366, startPoint y: 145, endPoint x: 462, endPoint y: 146, distance: 95.6
click at [462, 146] on div "**********" at bounding box center [350, 269] width 448 height 2001
click at [302, 145] on p "**********" at bounding box center [300, 151] width 93 height 19
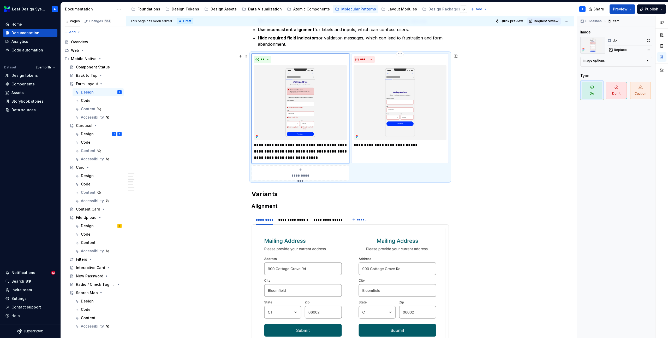
click at [400, 145] on p "**********" at bounding box center [400, 145] width 93 height 6
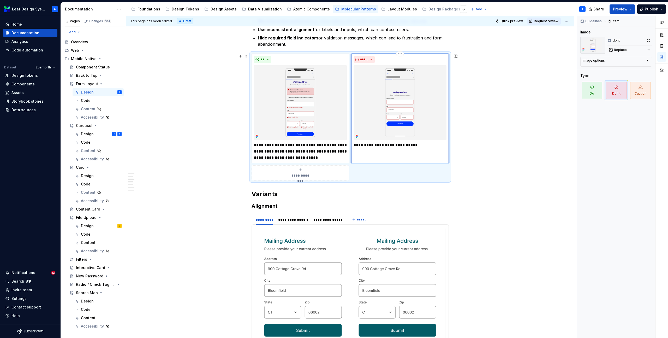
click at [420, 145] on p "**********" at bounding box center [400, 145] width 93 height 6
click at [412, 88] on img at bounding box center [400, 102] width 93 height 75
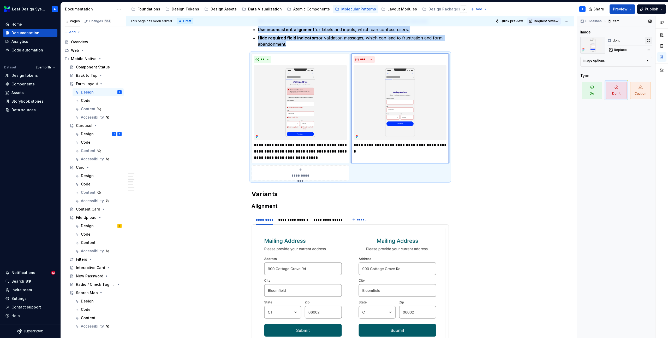
click at [649, 40] on button "button" at bounding box center [648, 40] width 7 height 7
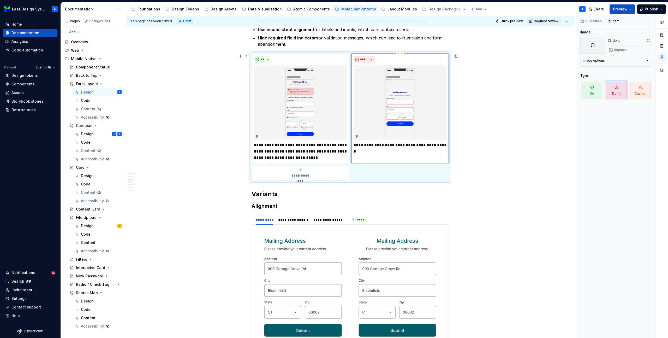
click at [416, 145] on p "**********" at bounding box center [400, 145] width 93 height 6
click at [438, 146] on p "**********" at bounding box center [400, 145] width 93 height 6
click at [436, 145] on p "**********" at bounding box center [400, 145] width 93 height 6
click at [529, 156] on div "**********" at bounding box center [350, 269] width 448 height 2001
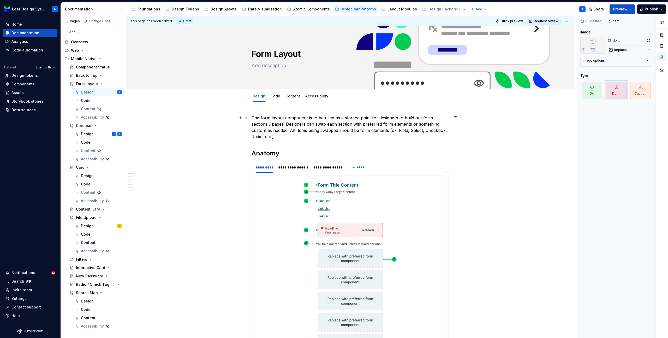
scroll to position [0, 0]
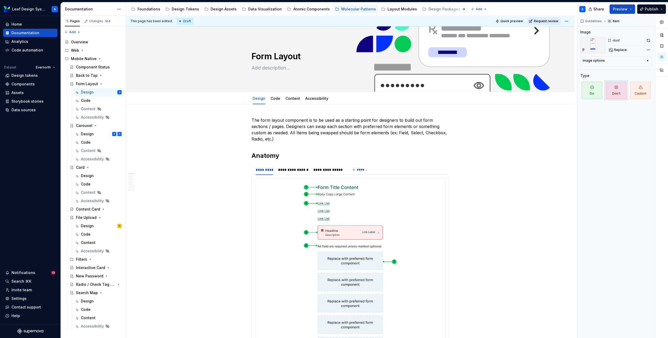
click at [546, 19] on span "Request review" at bounding box center [546, 21] width 25 height 4
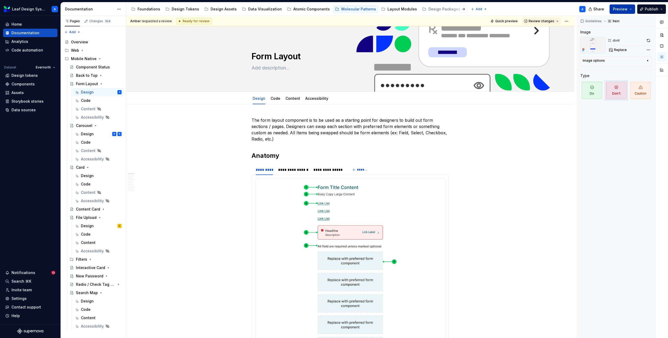
click at [633, 8] on button "Preview" at bounding box center [623, 8] width 26 height 9
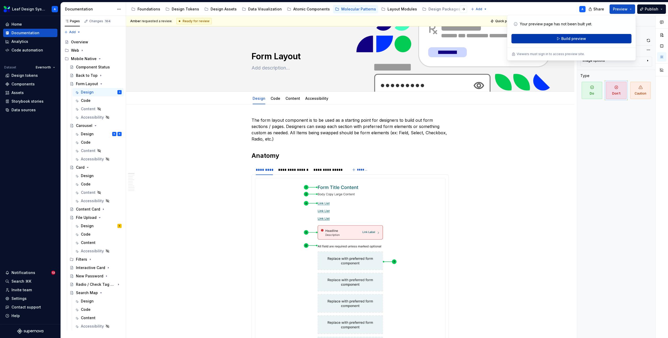
click at [583, 39] on span "Build preview" at bounding box center [574, 38] width 25 height 5
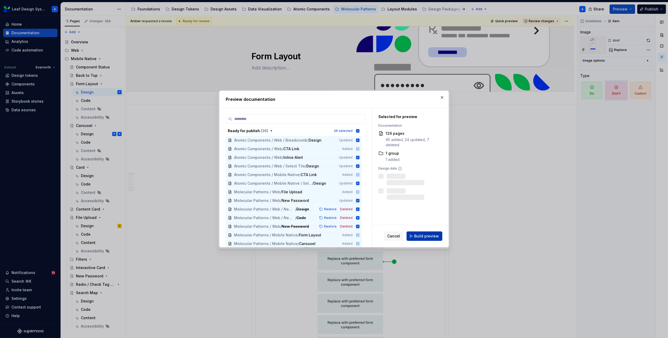
click at [430, 236] on span "Build preview" at bounding box center [426, 235] width 25 height 5
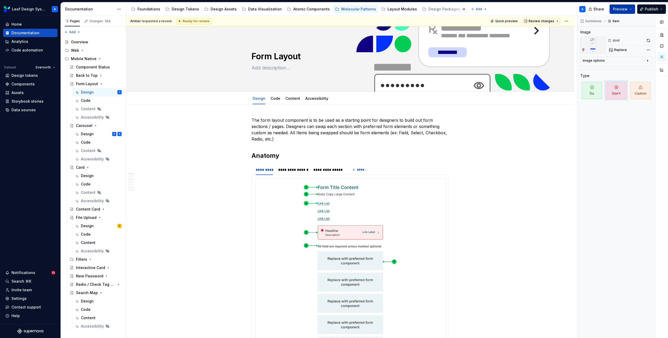
click at [635, 8] on button "Preview" at bounding box center [623, 8] width 26 height 9
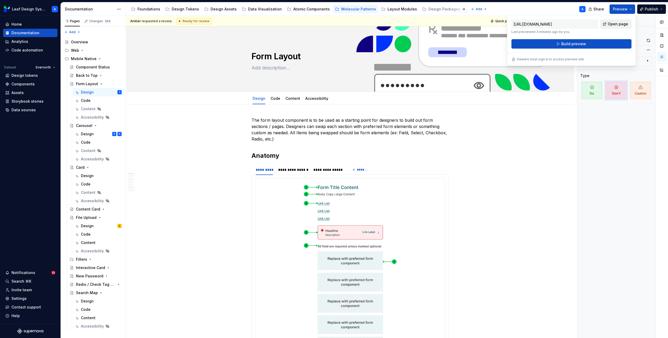
click at [612, 23] on span "Open page" at bounding box center [618, 23] width 20 height 5
click at [89, 301] on div "Design" at bounding box center [87, 300] width 13 height 5
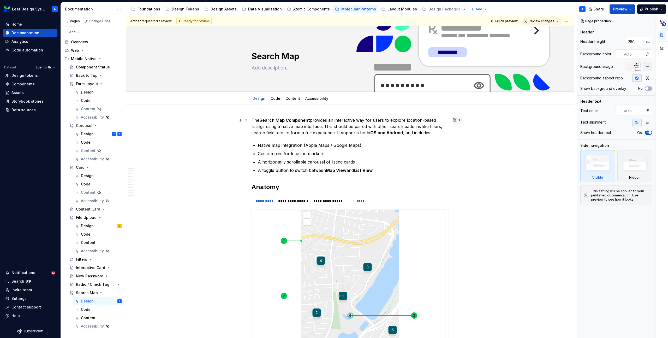
click at [457, 120] on button "1" at bounding box center [457, 119] width 10 height 7
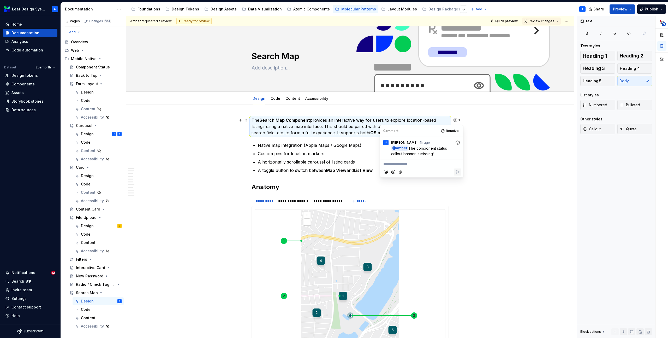
click at [293, 119] on strong "Search Map Component" at bounding box center [284, 119] width 51 height 5
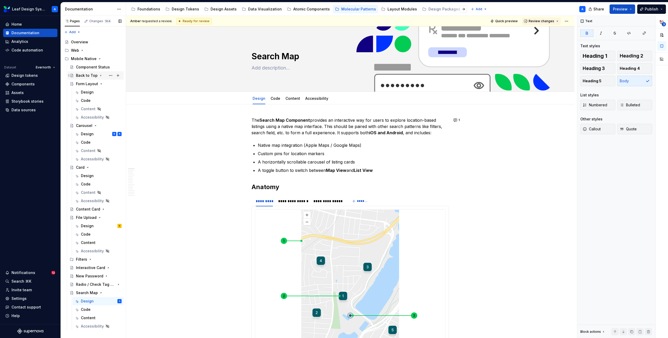
click at [99, 75] on icon "Page tree" at bounding box center [101, 75] width 4 height 4
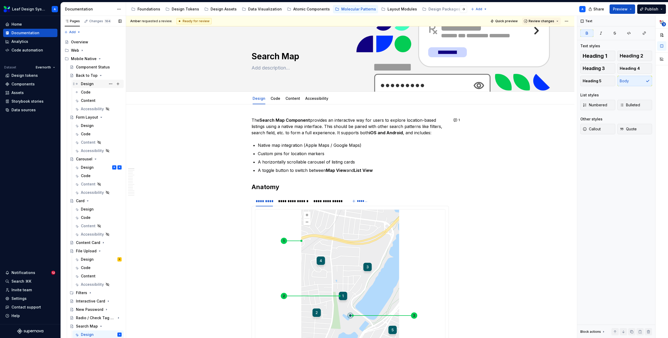
click at [85, 82] on div "Design" at bounding box center [87, 83] width 13 height 5
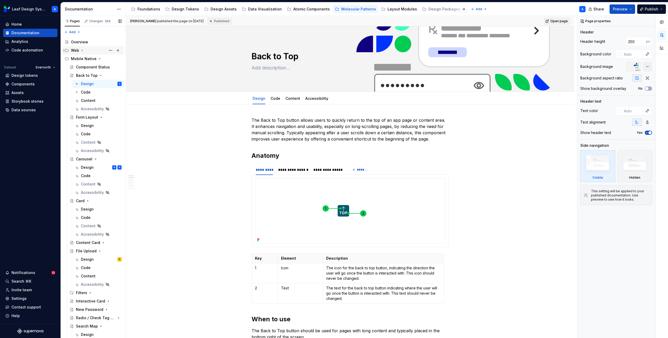
click at [83, 50] on icon "Page tree" at bounding box center [82, 50] width 4 height 4
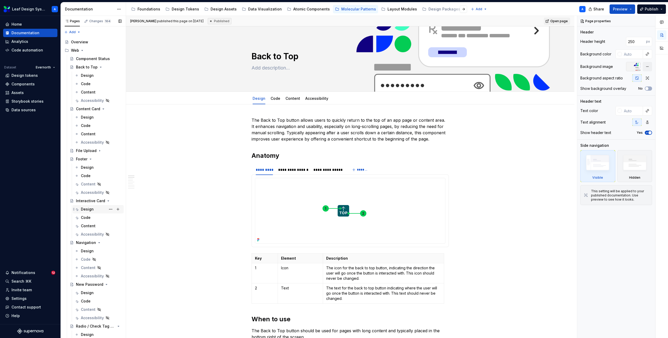
scroll to position [29, 0]
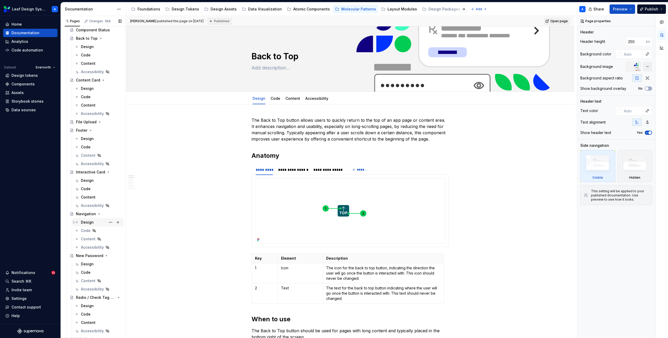
click at [87, 219] on div "Design" at bounding box center [101, 222] width 41 height 7
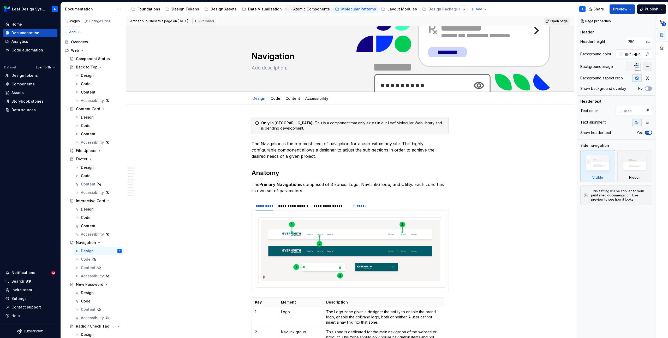
click at [310, 11] on div "Atomic Components" at bounding box center [311, 9] width 37 height 5
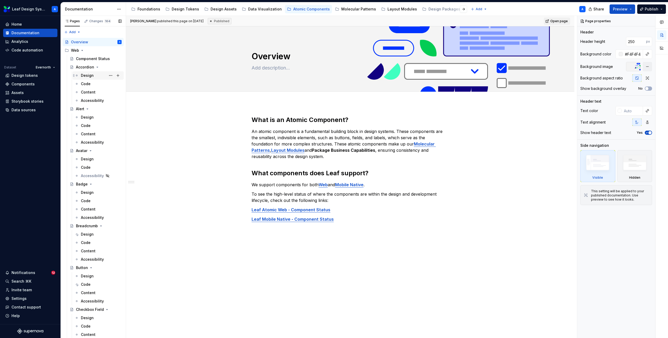
click at [87, 76] on div "Design" at bounding box center [87, 75] width 13 height 5
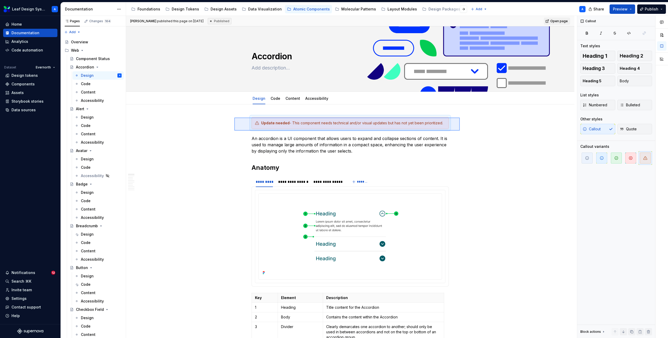
drag, startPoint x: 234, startPoint y: 117, endPoint x: 460, endPoint y: 130, distance: 226.2
click at [460, 130] on div "**********" at bounding box center [351, 177] width 451 height 322
click at [345, 7] on div "Molecular Patterns" at bounding box center [358, 9] width 35 height 5
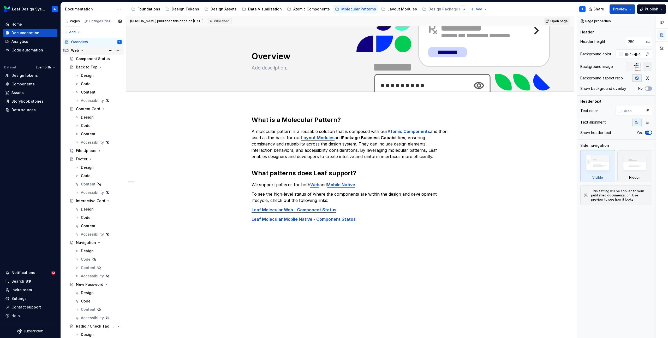
click at [82, 50] on icon "Page tree" at bounding box center [82, 50] width 1 height 1
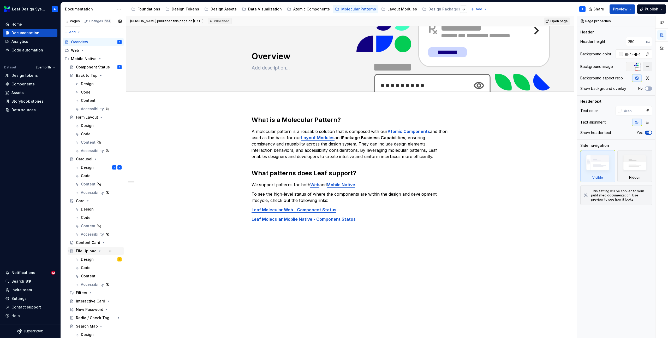
scroll to position [25, 0]
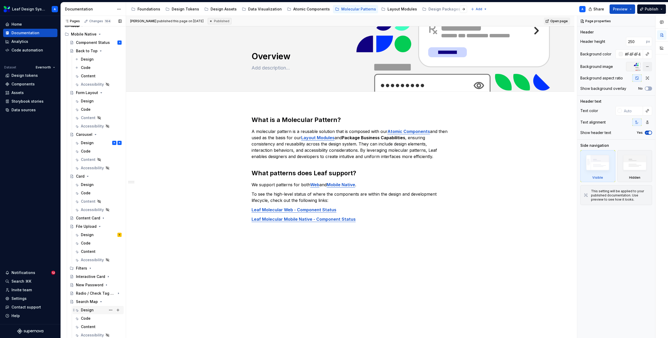
click at [92, 309] on div "Design" at bounding box center [87, 309] width 13 height 5
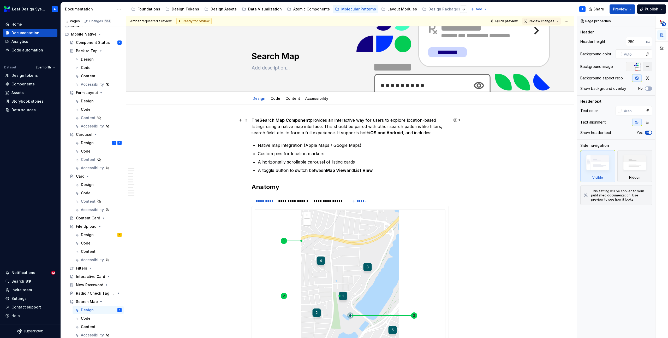
click at [254, 120] on p "The Search Map Component provides an interactive way for users to explore locat…" at bounding box center [350, 126] width 197 height 19
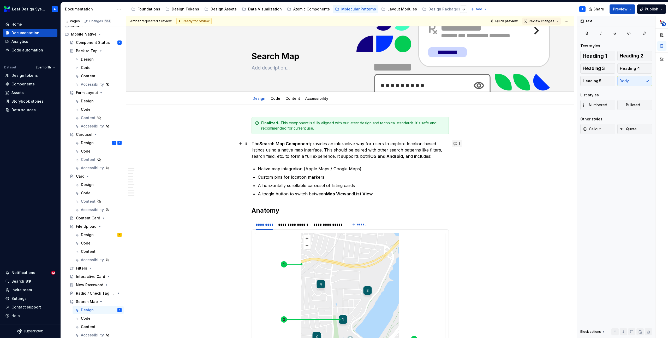
click at [458, 143] on button "1" at bounding box center [457, 143] width 10 height 7
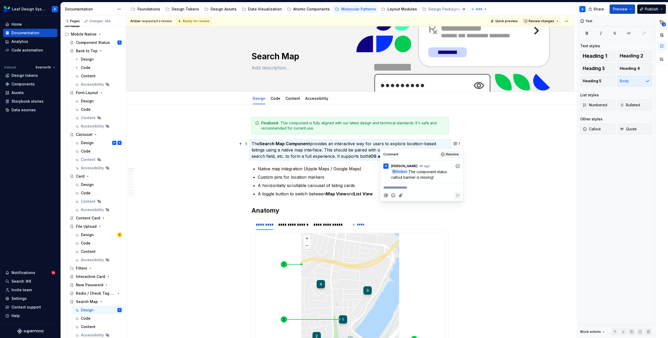
click at [450, 156] on span "Resolve" at bounding box center [452, 154] width 13 height 4
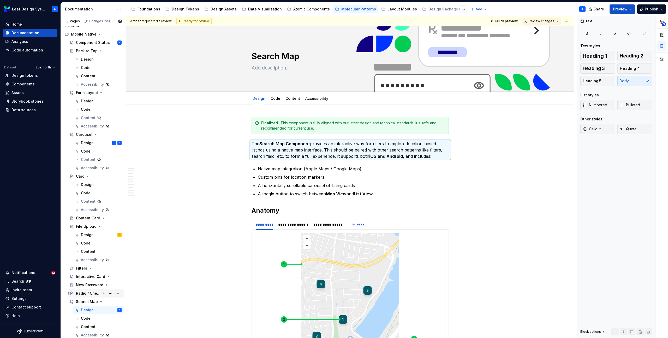
click at [87, 292] on div "Radio / Check Tag Group" at bounding box center [88, 293] width 25 height 5
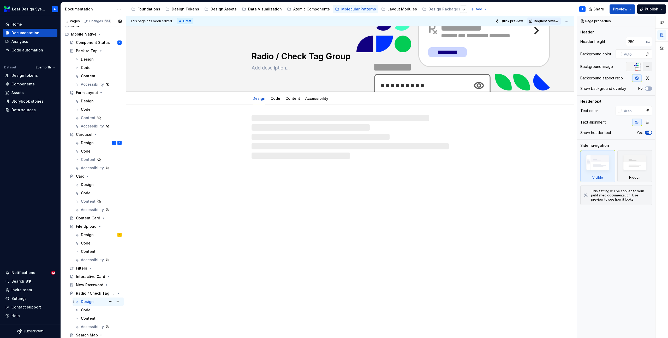
click at [86, 300] on div "Design" at bounding box center [87, 301] width 13 height 5
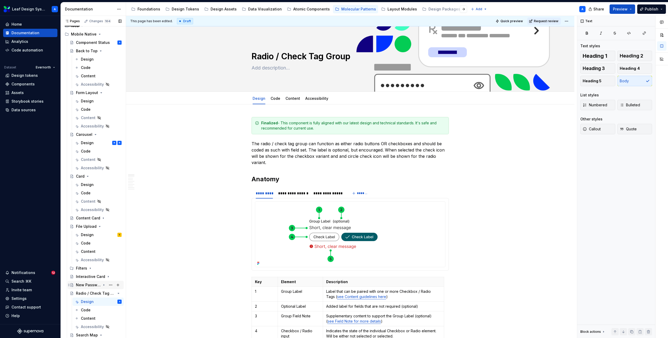
click at [104, 285] on icon "Page tree" at bounding box center [104, 284] width 1 height 1
click at [90, 293] on div "Design" at bounding box center [87, 293] width 13 height 5
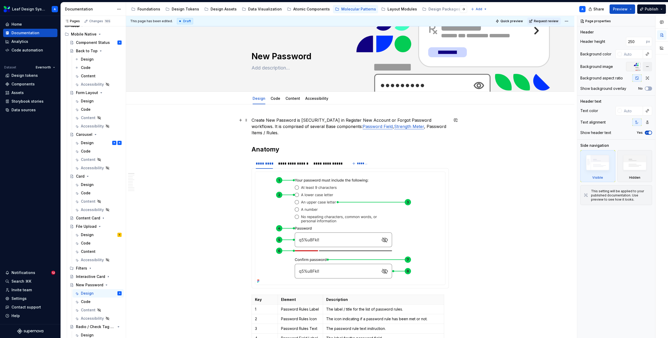
click at [253, 121] on p "Create New Password is utilized in Register New Account or Forgot Password work…" at bounding box center [350, 126] width 197 height 19
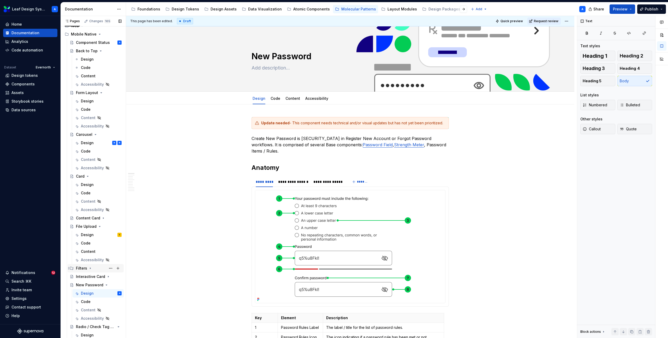
click at [88, 269] on icon "Page tree" at bounding box center [90, 268] width 4 height 4
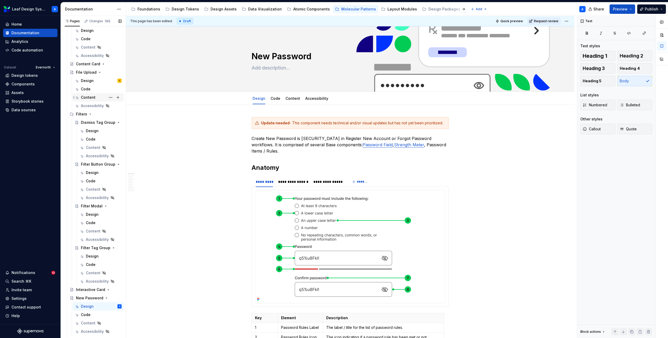
scroll to position [179, 0]
click at [87, 247] on div "Filter Tag Group" at bounding box center [91, 247] width 20 height 5
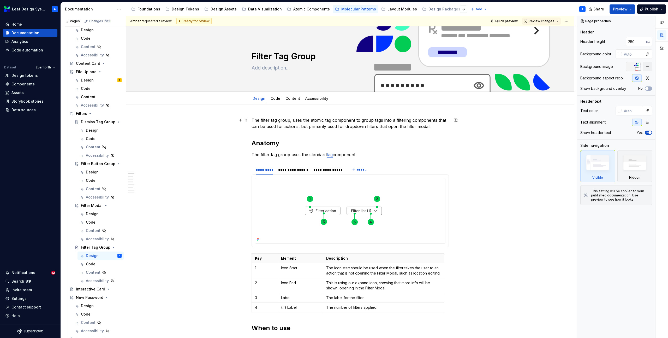
click at [253, 117] on p "The filter tag group, uses the atomic tag component to group tags into a filter…" at bounding box center [350, 123] width 197 height 13
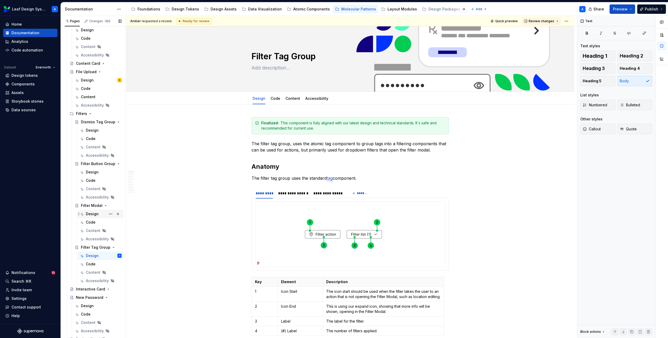
click at [90, 216] on div "Design" at bounding box center [92, 213] width 13 height 5
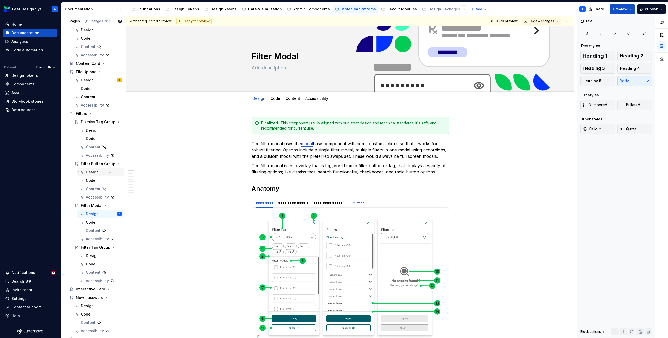
click at [89, 170] on div "Design" at bounding box center [92, 171] width 13 height 5
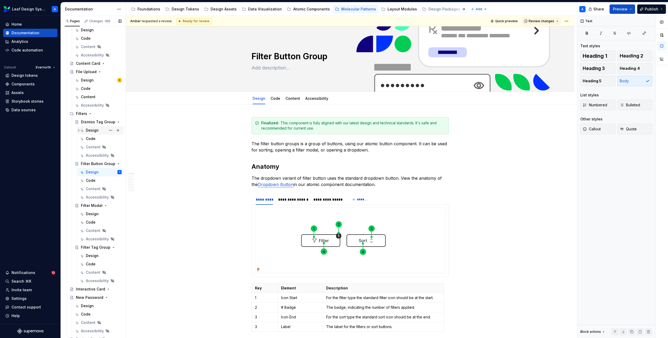
click at [91, 132] on div "Design" at bounding box center [92, 130] width 13 height 5
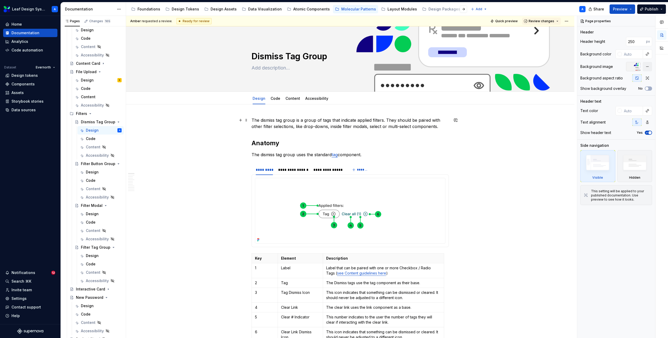
click at [253, 119] on p "The dismiss tag group is a group of tags that indicate applied filters. They sh…" at bounding box center [350, 123] width 197 height 13
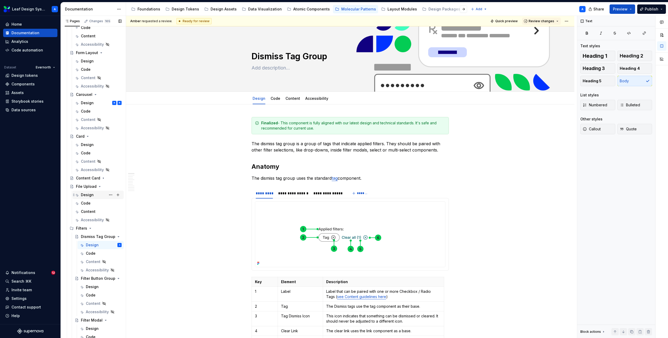
scroll to position [50, 0]
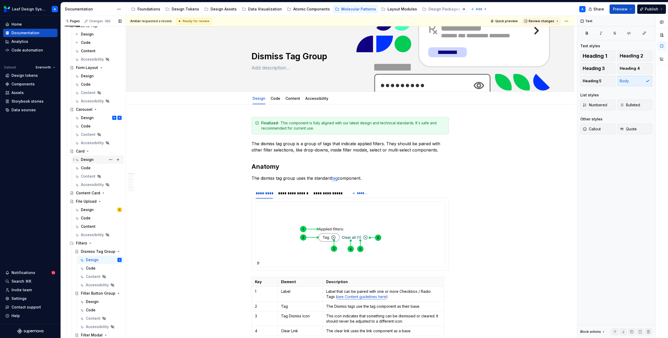
click at [89, 158] on div "Design" at bounding box center [87, 159] width 13 height 5
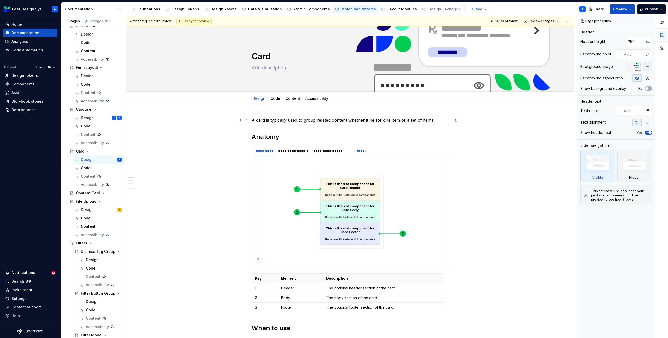
click at [253, 120] on p "A card is typically used to group related content whether it be for one item or…" at bounding box center [350, 120] width 197 height 6
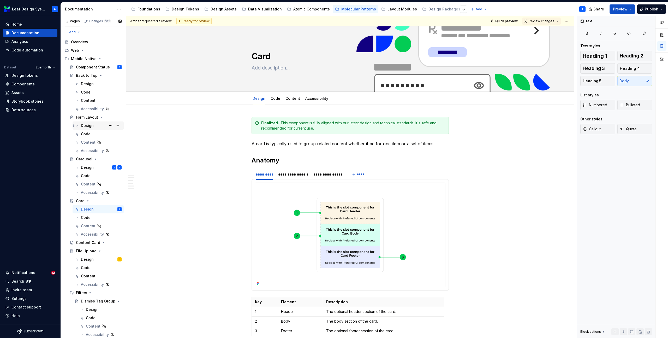
click at [86, 124] on div "Design" at bounding box center [87, 125] width 13 height 5
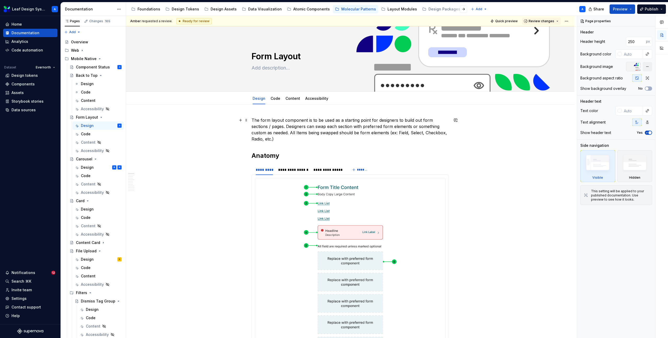
click at [252, 121] on div "**********" at bounding box center [351, 177] width 451 height 322
click at [253, 119] on p "The form layout component is to be used as a starting point for designers to bu…" at bounding box center [350, 129] width 197 height 25
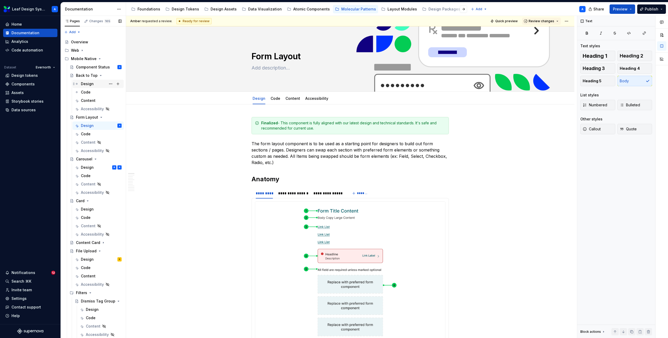
click at [86, 84] on div "Design" at bounding box center [87, 83] width 13 height 5
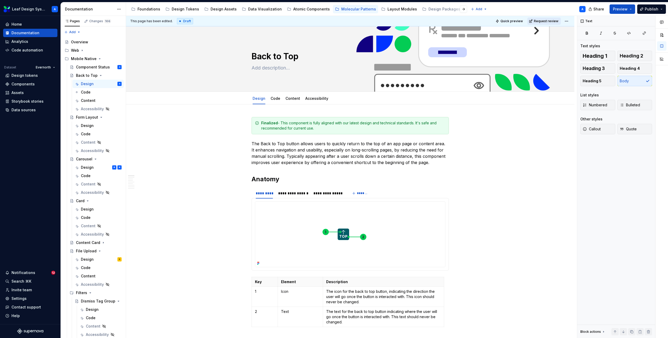
click at [547, 20] on span "Request review" at bounding box center [546, 21] width 25 height 4
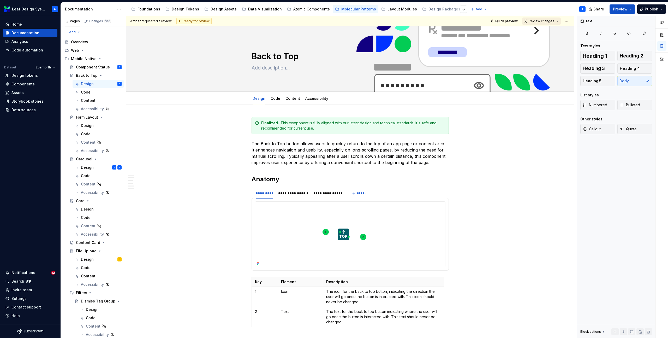
click at [554, 22] on span "Review changes" at bounding box center [542, 21] width 26 height 4
click at [551, 31] on div "Approve" at bounding box center [559, 31] width 46 height 5
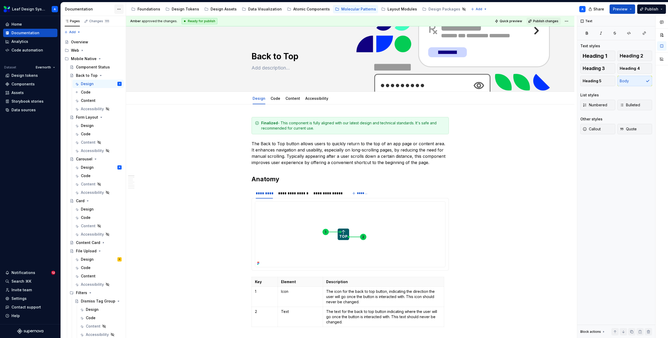
type textarea "*"
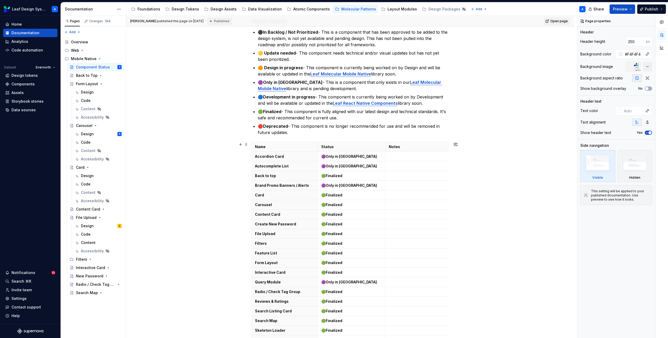
scroll to position [116, 0]
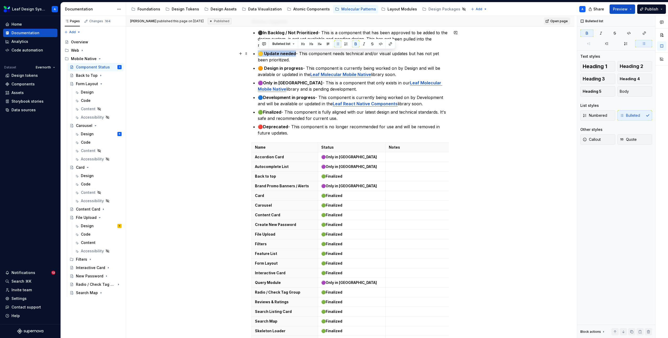
drag, startPoint x: 260, startPoint y: 54, endPoint x: 296, endPoint y: 54, distance: 36.0
click at [296, 54] on p "🟡 Update needed - This component needs technical and/or visual updates but has …" at bounding box center [353, 56] width 191 height 13
copy strong "🟡 Update needed"
click at [334, 228] on td "🟢 Finalized" at bounding box center [352, 225] width 68 height 10
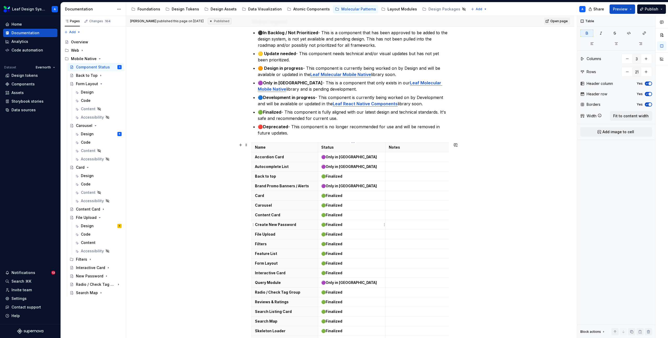
click at [334, 228] on td "🟢 Finalized" at bounding box center [352, 225] width 68 height 10
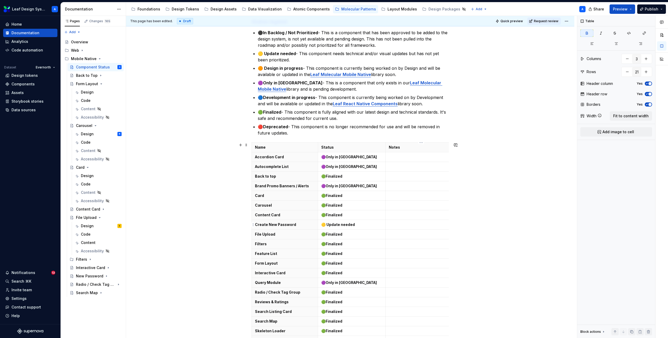
click at [393, 227] on p at bounding box center [420, 224] width 62 height 5
type textarea "*"
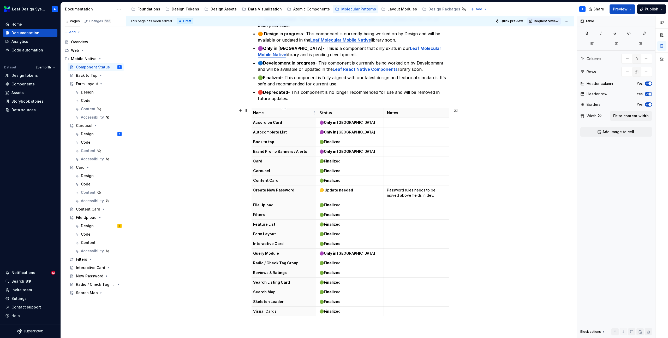
scroll to position [0, 0]
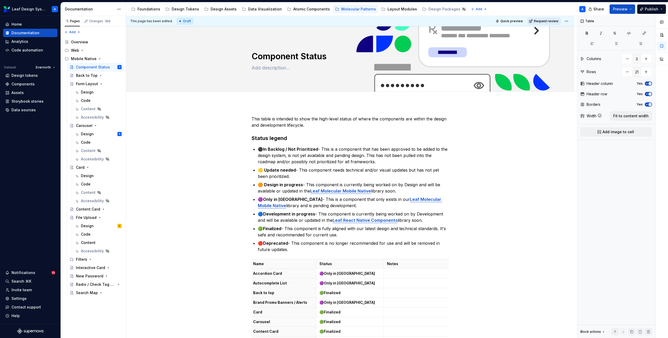
click at [547, 22] on span "Request review" at bounding box center [546, 21] width 25 height 4
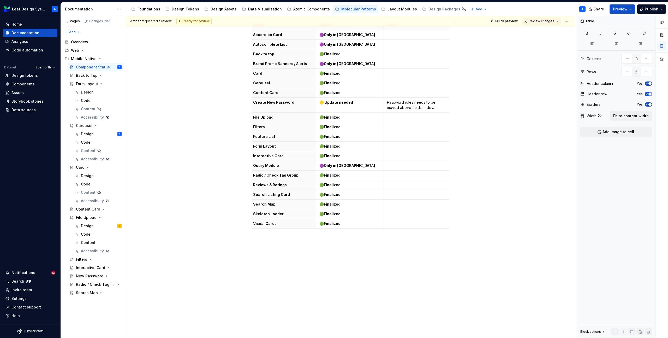
scroll to position [179, 0]
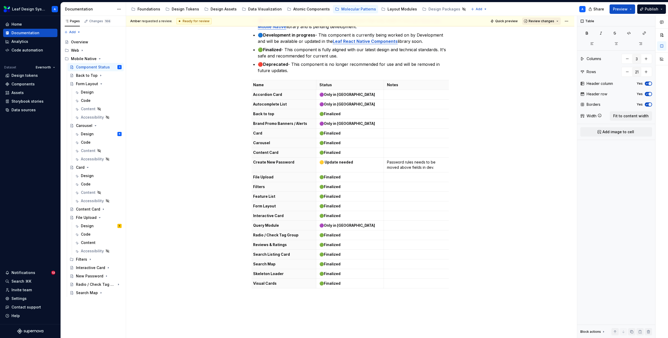
click at [550, 21] on span "Review changes" at bounding box center [542, 21] width 26 height 4
click at [548, 28] on span "Approve This page is ready to publish." at bounding box center [560, 33] width 65 height 13
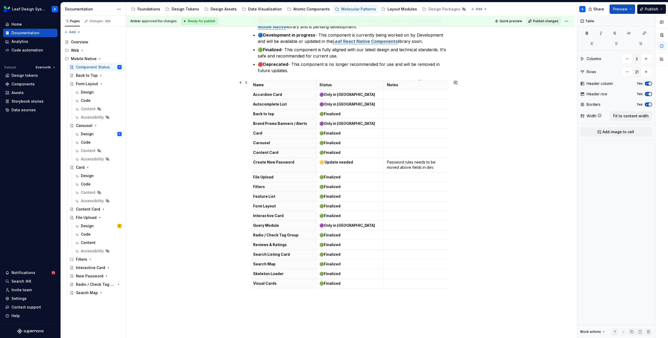
click at [427, 162] on p "Password rules needs to be moved above fields in dev." at bounding box center [418, 165] width 62 height 10
click at [261, 224] on p "Query Module" at bounding box center [283, 225] width 60 height 5
click at [206, 202] on div "This table is intended to show the high-level status of where the components ar…" at bounding box center [350, 161] width 448 height 474
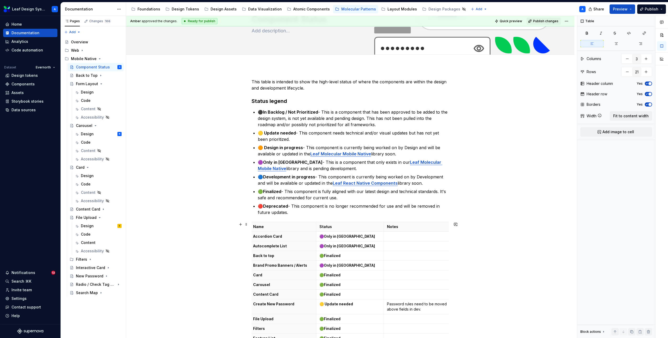
scroll to position [0, 0]
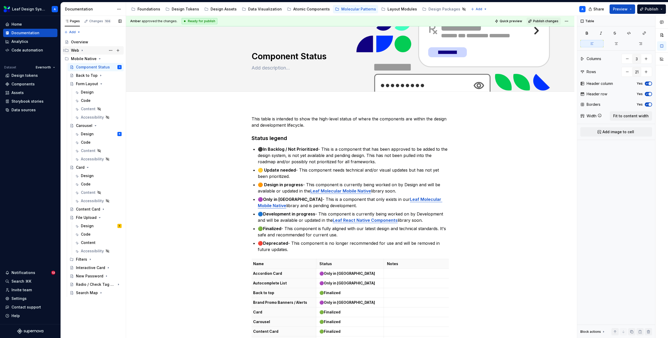
click at [83, 50] on icon "Page tree" at bounding box center [82, 50] width 4 height 4
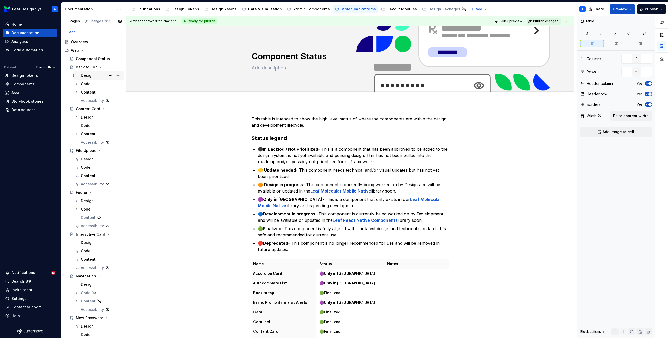
click at [86, 75] on div "Design" at bounding box center [87, 75] width 13 height 5
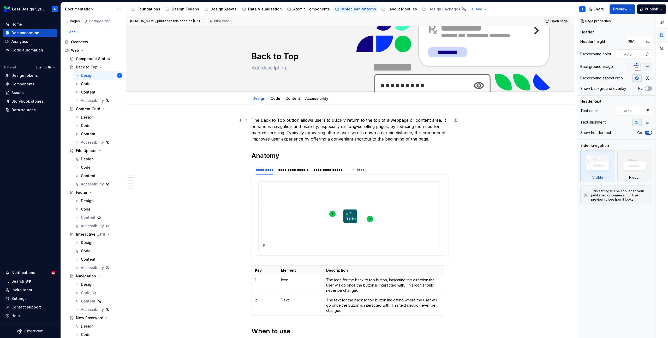
click at [253, 120] on p "The Back to Top button allows users to quickly return to the top of a webpage o…" at bounding box center [350, 129] width 197 height 25
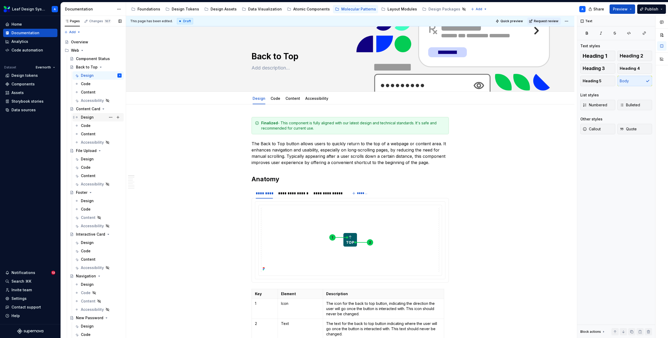
click at [86, 117] on div "Design" at bounding box center [87, 117] width 13 height 5
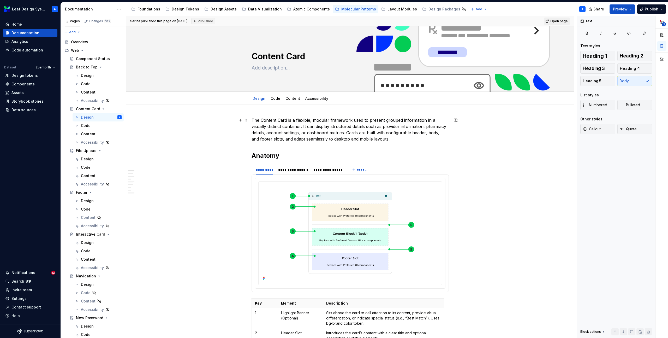
click at [254, 120] on p "The Content Card is a flexible, modular framework used to present grouped infor…" at bounding box center [350, 129] width 197 height 25
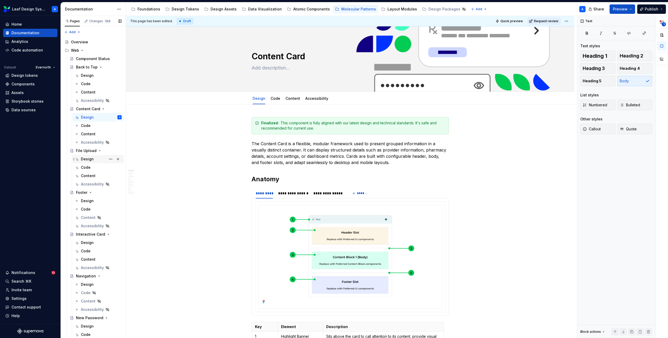
click at [86, 161] on div "Design" at bounding box center [87, 158] width 13 height 5
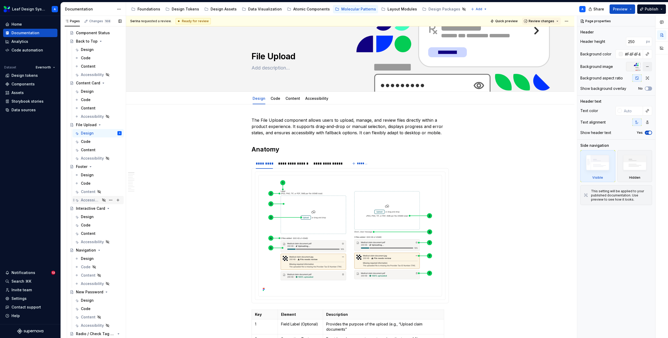
scroll to position [29, 0]
click at [87, 255] on div "Design" at bounding box center [87, 254] width 13 height 5
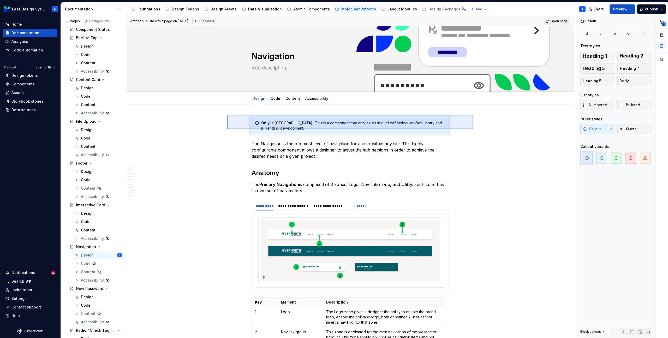
drag, startPoint x: 275, startPoint y: 115, endPoint x: 479, endPoint y: 130, distance: 203.9
click at [479, 130] on div "**********" at bounding box center [351, 177] width 451 height 322
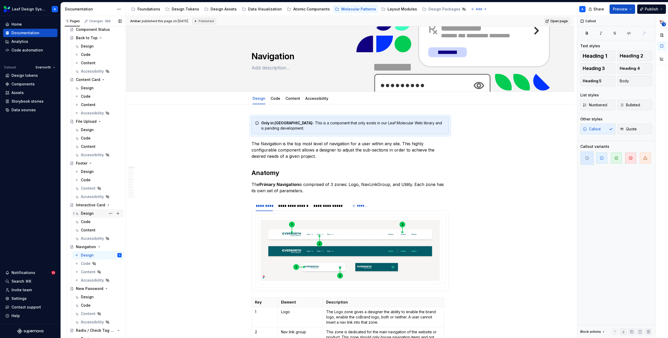
click at [88, 212] on div "Design" at bounding box center [87, 213] width 13 height 5
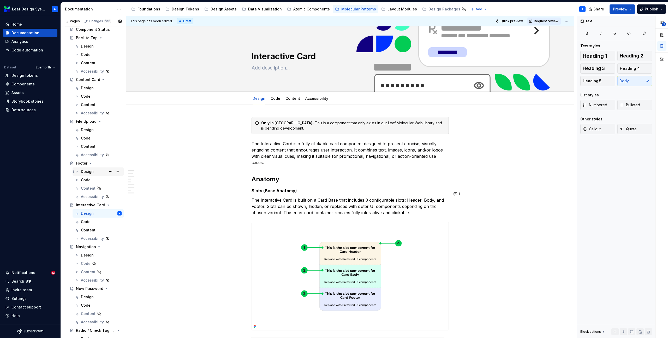
click at [88, 170] on div "Design" at bounding box center [87, 171] width 13 height 5
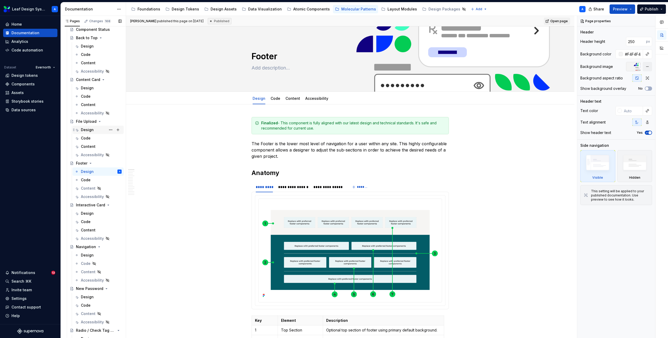
click at [89, 130] on div "Design" at bounding box center [87, 129] width 13 height 5
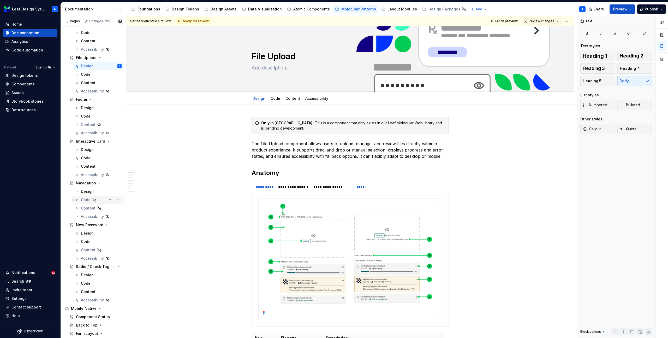
scroll to position [120, 0]
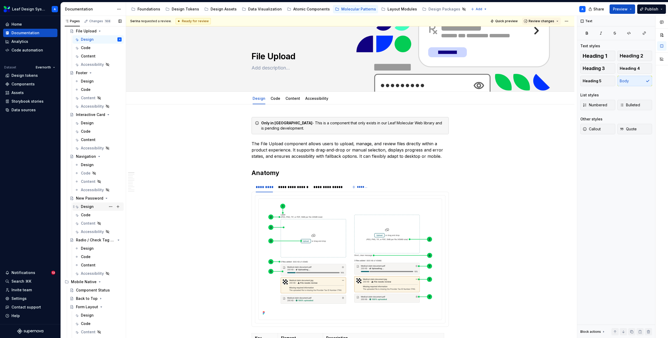
click at [85, 206] on div "Design" at bounding box center [87, 206] width 13 height 5
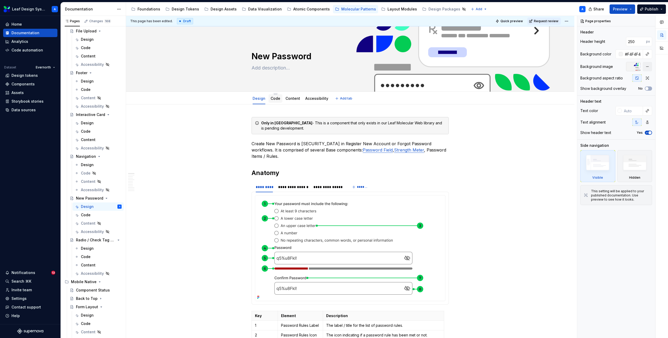
click at [277, 101] on div "Code" at bounding box center [276, 98] width 10 height 6
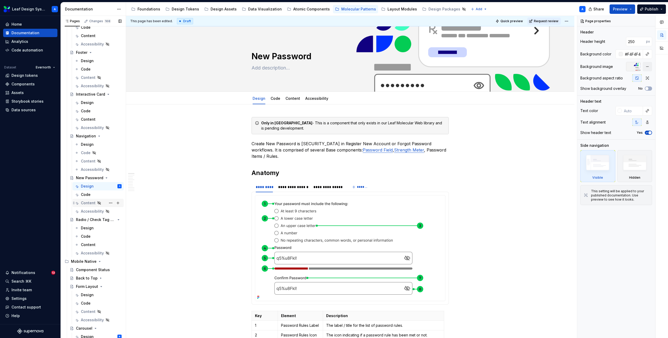
scroll to position [148, 0]
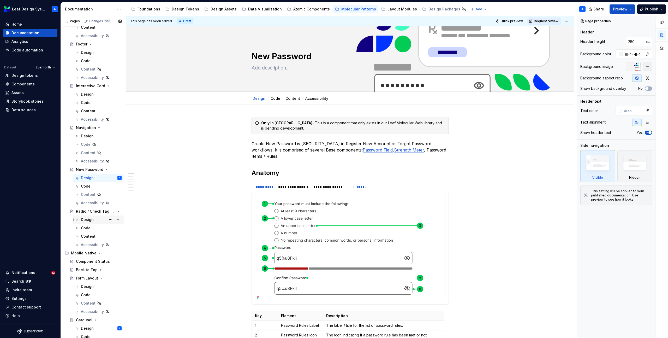
click at [90, 219] on div "Design" at bounding box center [87, 219] width 13 height 5
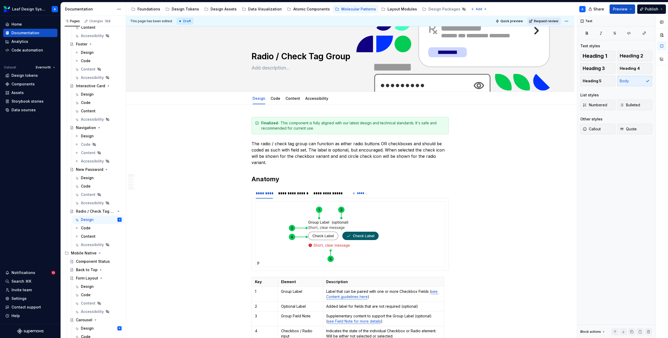
click at [548, 22] on span "Request review" at bounding box center [546, 21] width 25 height 4
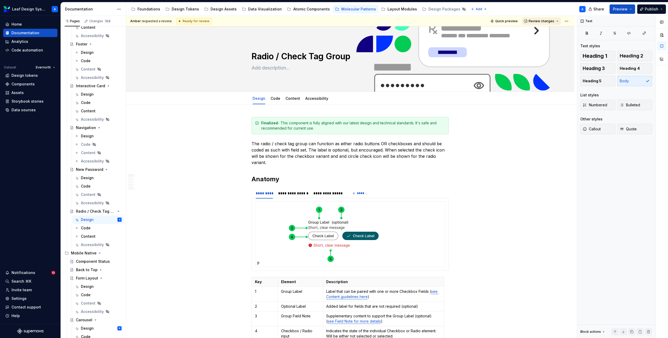
click at [549, 21] on span "Review changes" at bounding box center [542, 21] width 26 height 4
click at [546, 31] on div "Approve" at bounding box center [559, 31] width 46 height 5
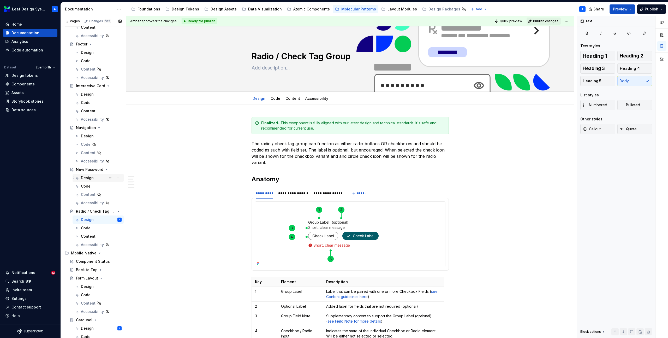
click at [86, 178] on div "Design" at bounding box center [87, 177] width 13 height 5
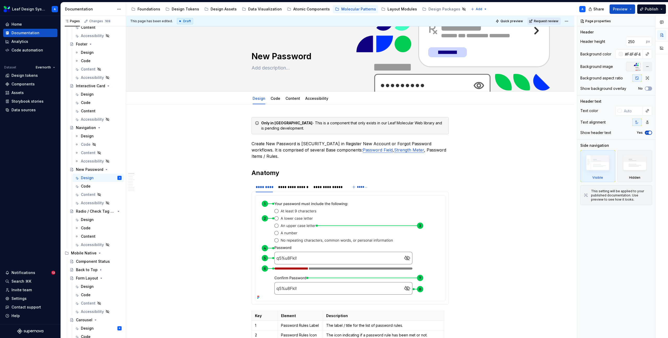
click at [548, 20] on span "Request review" at bounding box center [546, 21] width 25 height 4
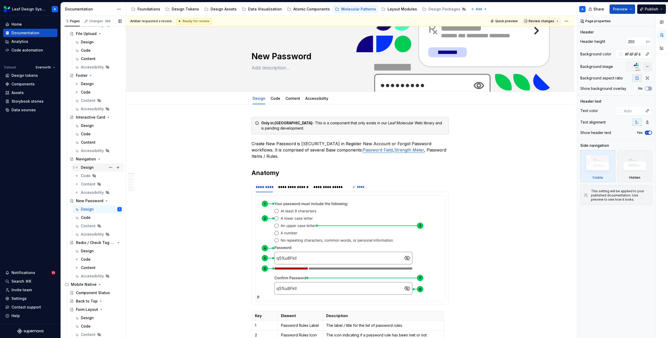
scroll to position [108, 0]
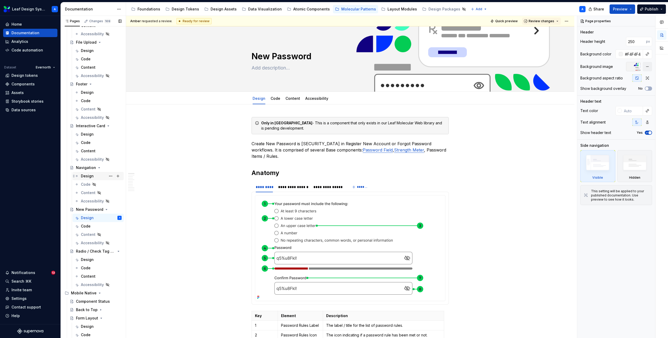
click at [86, 174] on div "Design" at bounding box center [87, 175] width 13 height 5
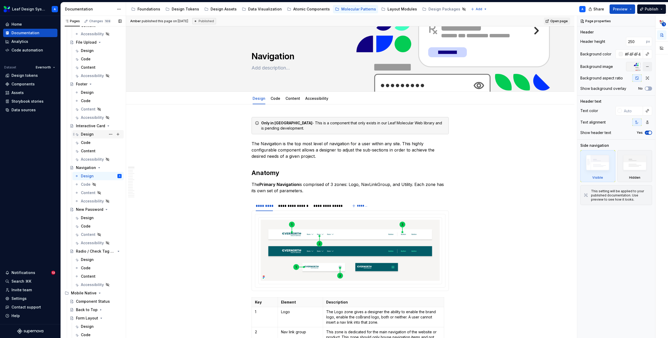
click at [83, 134] on div "Design" at bounding box center [87, 134] width 13 height 5
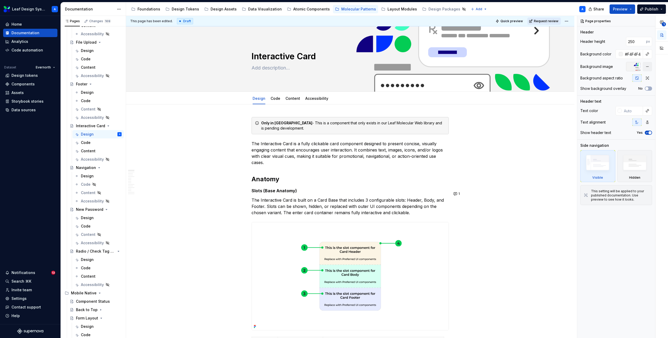
click at [548, 21] on span "Request review" at bounding box center [546, 21] width 25 height 4
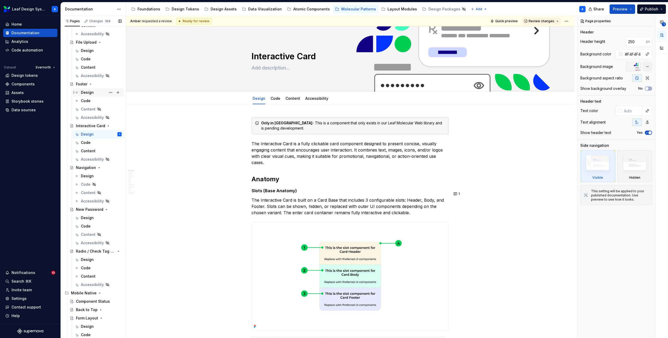
click at [87, 93] on div "Design" at bounding box center [87, 92] width 13 height 5
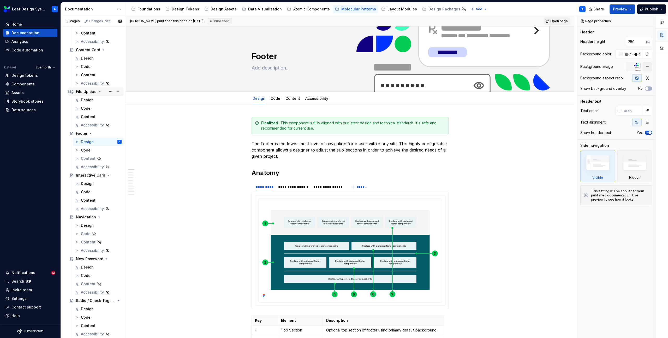
scroll to position [58, 0]
click at [87, 99] on div "Design" at bounding box center [87, 100] width 13 height 5
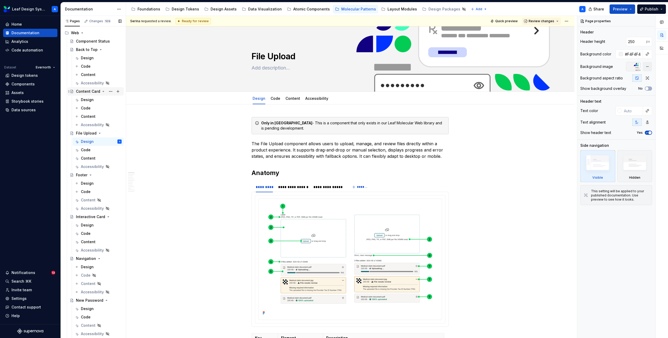
scroll to position [16, 0]
click at [91, 101] on div "Design" at bounding box center [87, 101] width 13 height 5
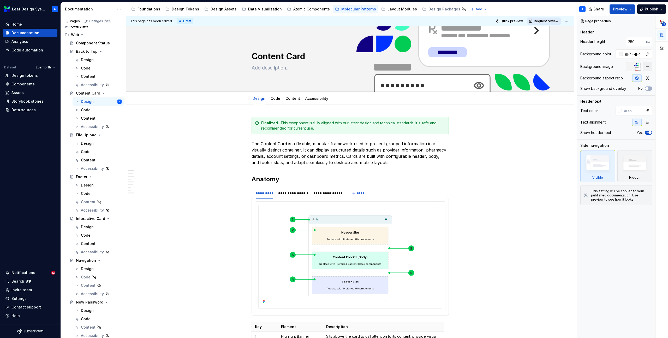
click at [544, 19] on span "Request review" at bounding box center [546, 21] width 25 height 4
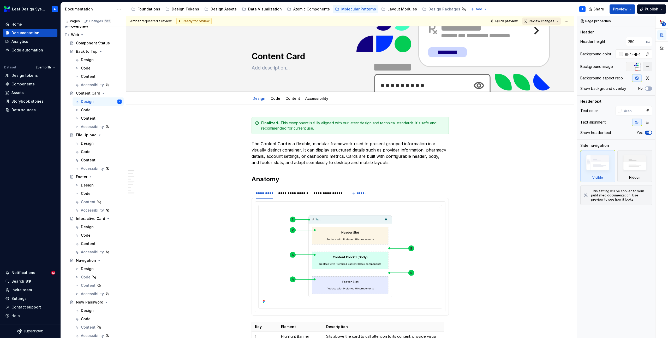
click at [545, 20] on span "Review changes" at bounding box center [542, 21] width 26 height 4
click at [541, 31] on div "Approve" at bounding box center [559, 31] width 46 height 5
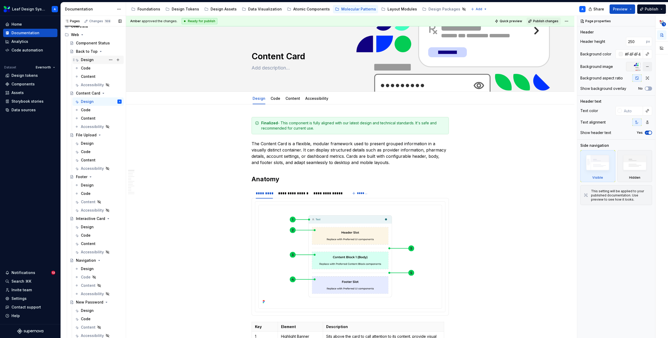
click at [90, 61] on div "Design" at bounding box center [87, 59] width 13 height 5
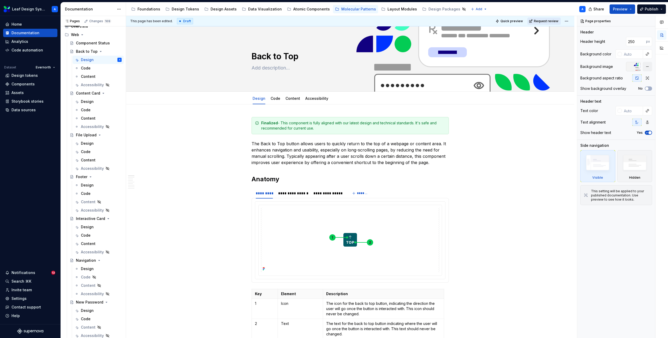
click at [548, 20] on span "Request review" at bounding box center [546, 21] width 25 height 4
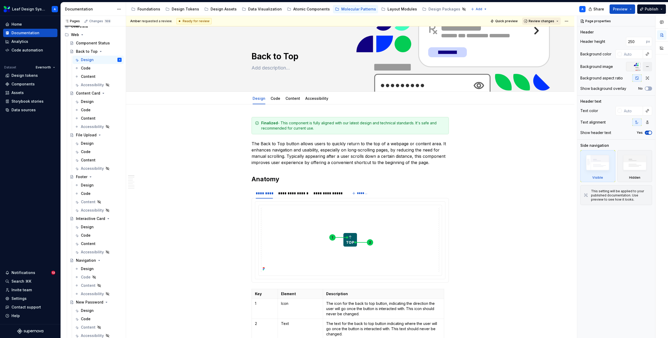
click at [549, 20] on span "Review changes" at bounding box center [542, 21] width 26 height 4
click at [549, 33] on div "Approve" at bounding box center [559, 31] width 46 height 5
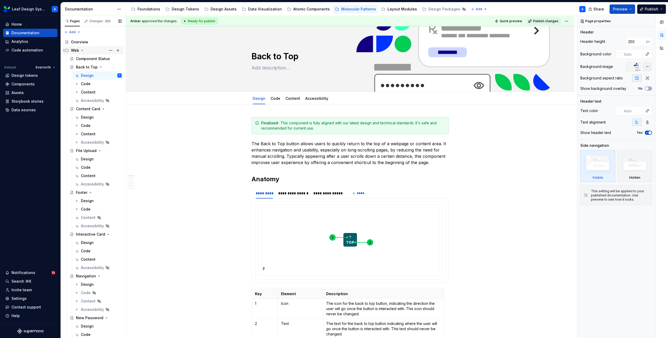
click at [81, 52] on icon "Page tree" at bounding box center [82, 50] width 4 height 4
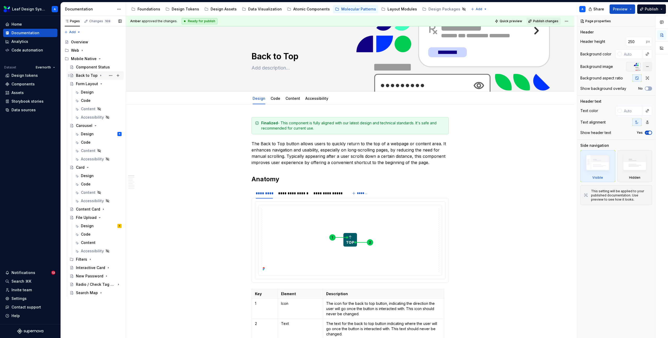
click at [101, 76] on icon "Page tree" at bounding box center [101, 75] width 4 height 4
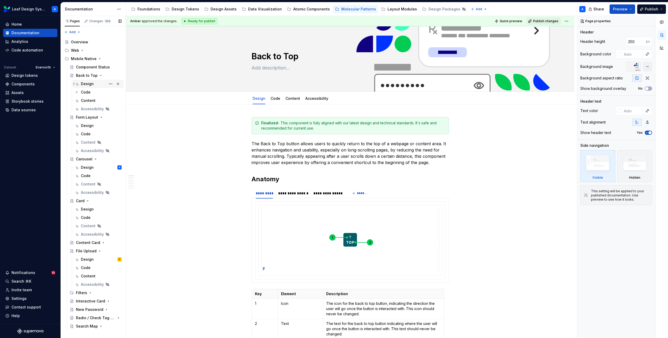
click at [86, 83] on div "Design" at bounding box center [87, 83] width 13 height 5
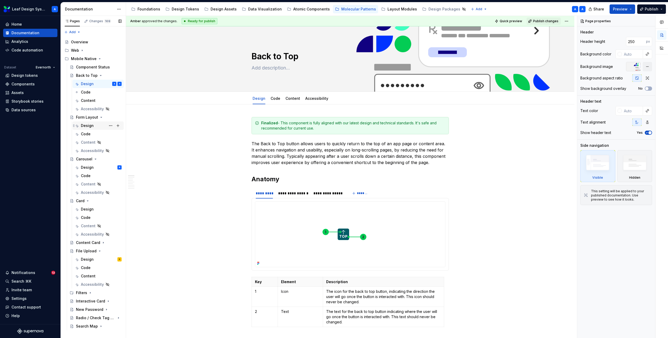
click at [88, 124] on div "Design" at bounding box center [87, 125] width 13 height 5
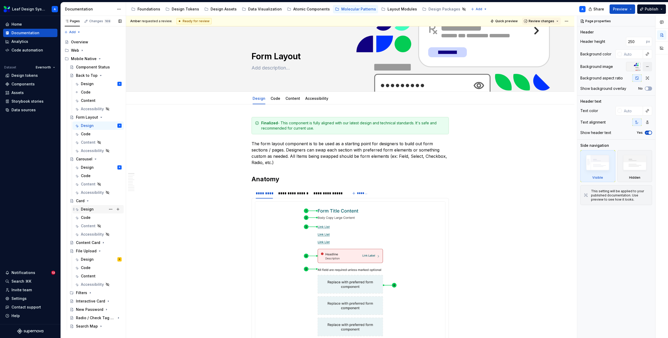
click at [87, 206] on div "Design" at bounding box center [87, 208] width 13 height 5
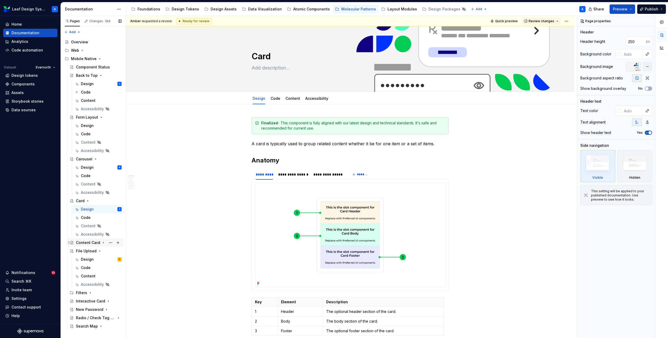
click at [103, 242] on icon "Page tree" at bounding box center [103, 242] width 1 height 1
click at [89, 251] on div "Design" at bounding box center [87, 250] width 13 height 5
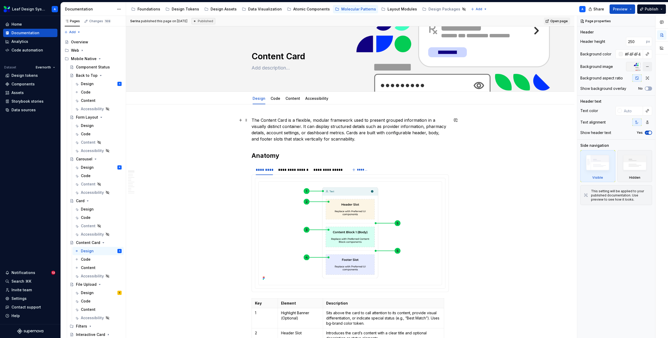
click at [253, 119] on p "The Content Card is a flexible, modular framework used to present grouped infor…" at bounding box center [350, 129] width 197 height 25
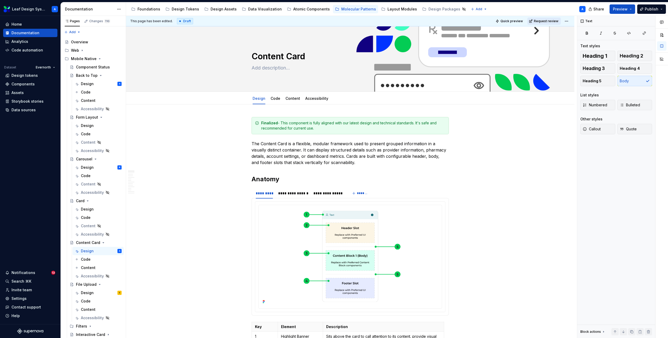
click at [554, 19] on span "Request review" at bounding box center [546, 21] width 25 height 4
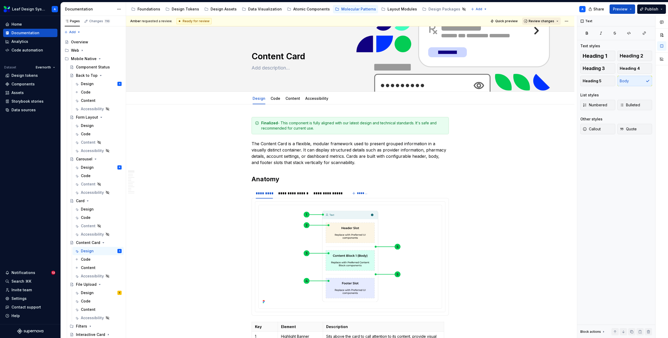
click at [554, 19] on span "Review changes" at bounding box center [542, 21] width 26 height 4
click at [553, 29] on div "Approve" at bounding box center [559, 31] width 46 height 5
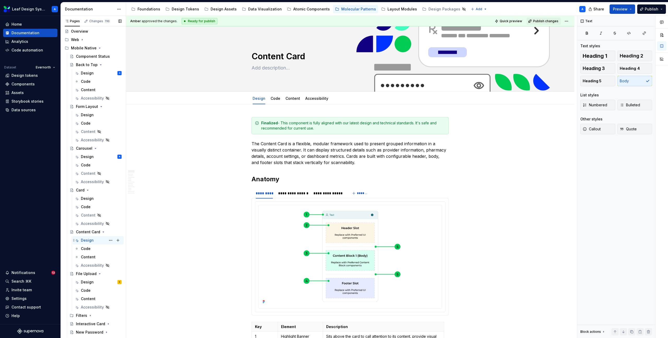
scroll to position [25, 0]
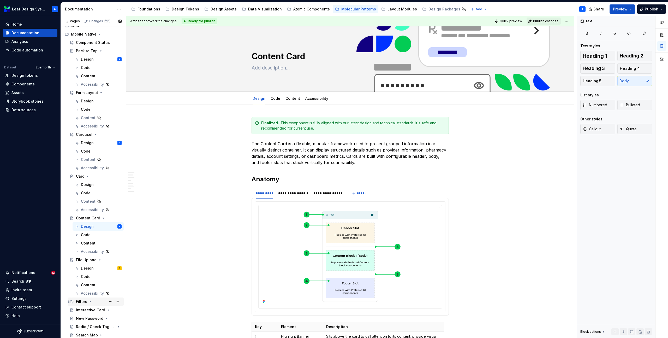
click at [90, 302] on icon "Page tree" at bounding box center [90, 301] width 4 height 4
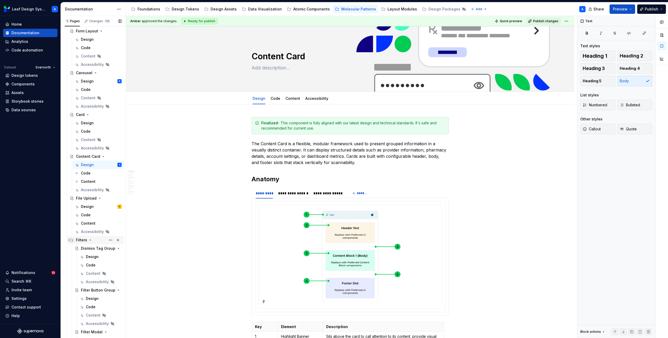
scroll to position [147, 0]
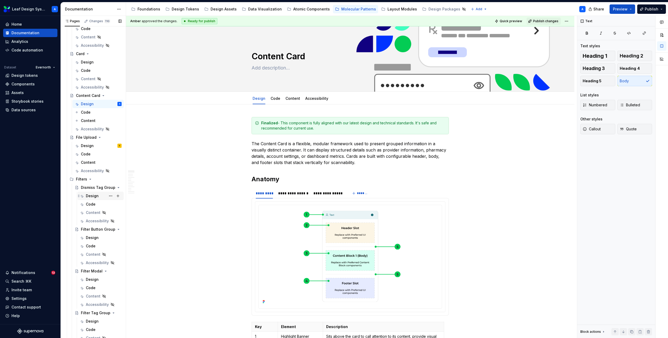
click at [90, 197] on div "Design" at bounding box center [92, 195] width 13 height 5
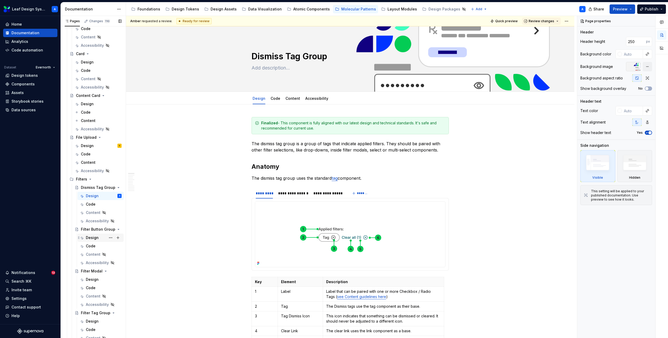
click at [92, 236] on div "Design" at bounding box center [92, 237] width 13 height 5
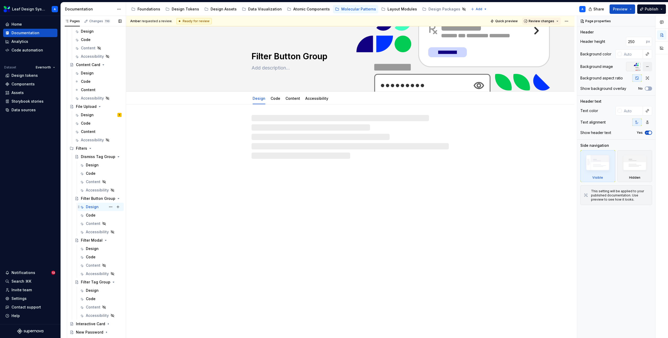
scroll to position [180, 0]
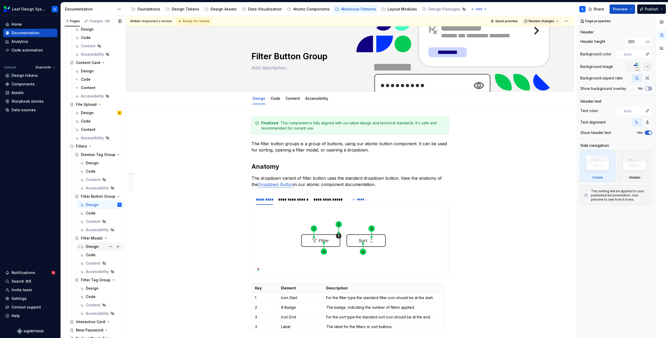
click at [91, 246] on div "Design" at bounding box center [92, 246] width 13 height 5
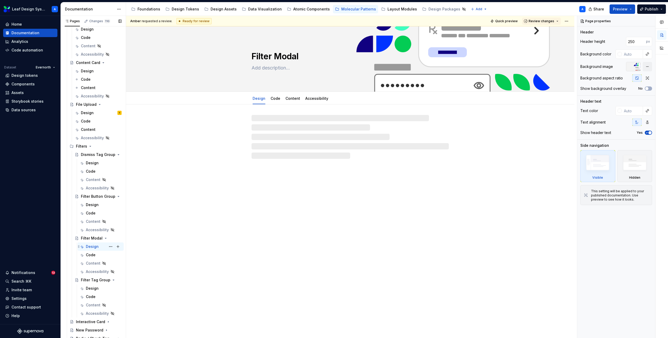
scroll to position [192, 0]
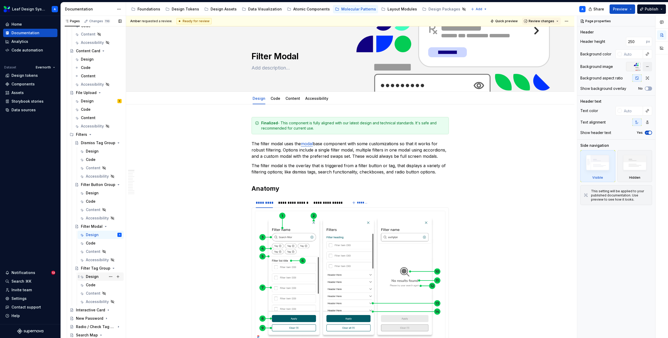
click at [91, 276] on div "Design" at bounding box center [92, 276] width 13 height 5
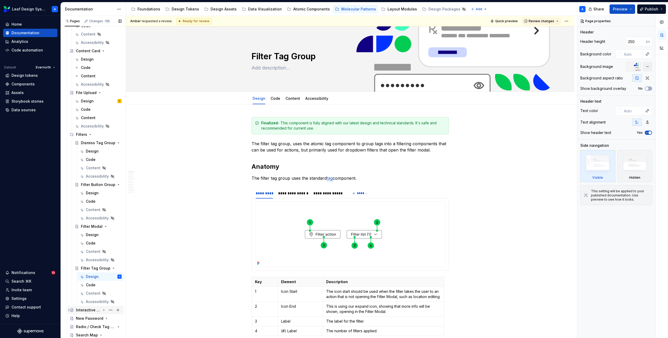
click at [103, 310] on icon "Page tree" at bounding box center [104, 310] width 4 height 4
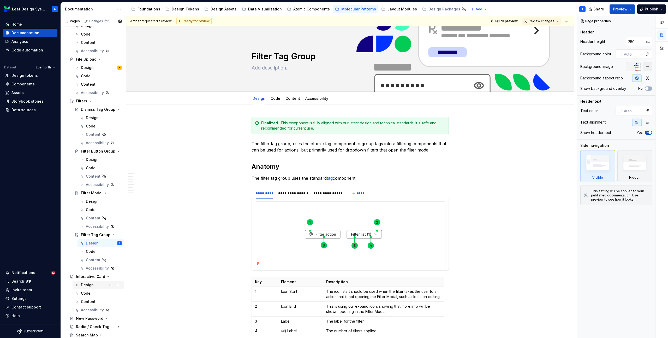
click at [86, 286] on div "Design" at bounding box center [87, 284] width 13 height 5
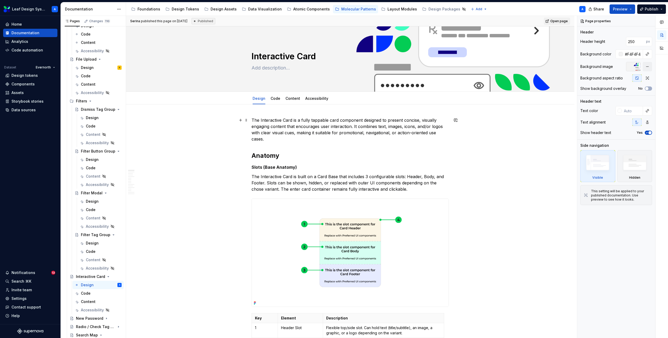
click at [253, 120] on p "The Interactive Card is a fully tappable card component designed to present con…" at bounding box center [350, 129] width 197 height 25
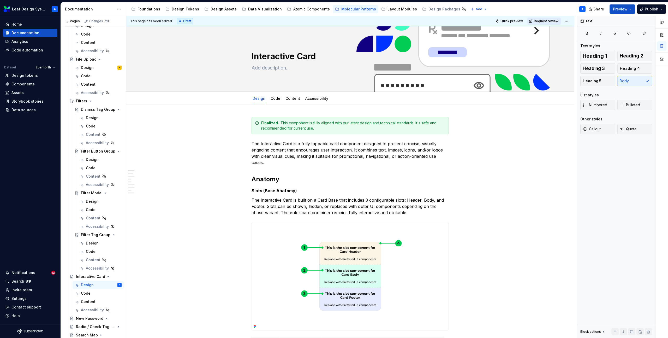
click at [553, 19] on span "Request review" at bounding box center [546, 21] width 25 height 4
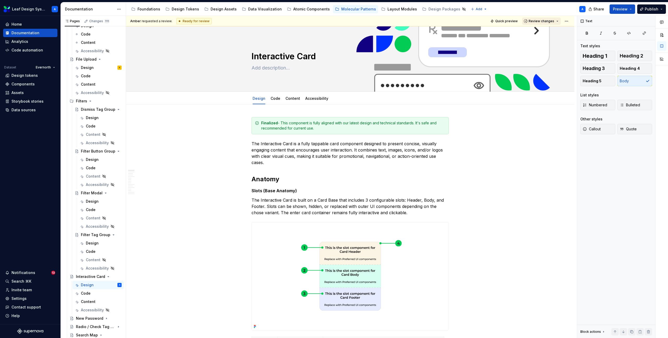
click at [553, 20] on span "Review changes" at bounding box center [542, 21] width 26 height 4
click at [544, 30] on div "Approve" at bounding box center [559, 31] width 46 height 5
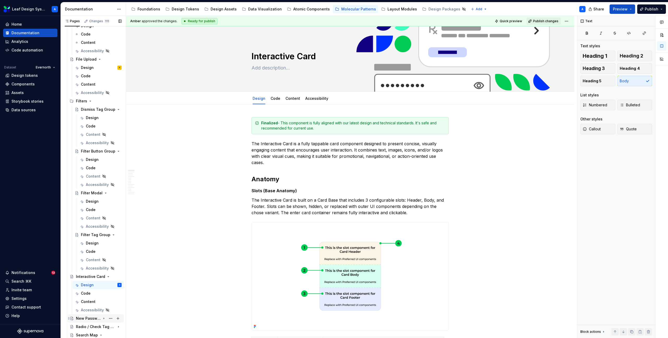
click at [104, 318] on icon "Page tree" at bounding box center [104, 318] width 1 height 1
click at [87, 327] on div "Design" at bounding box center [87, 326] width 13 height 5
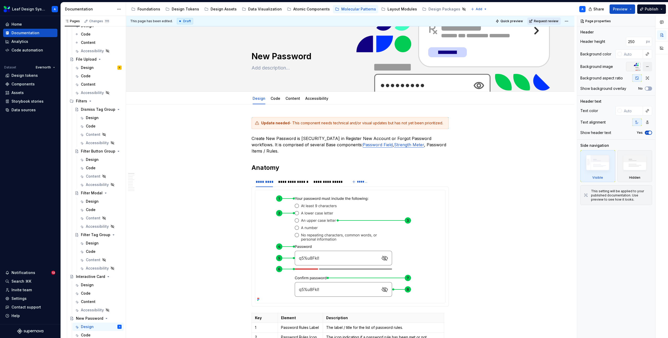
click at [548, 21] on span "Request review" at bounding box center [546, 21] width 25 height 4
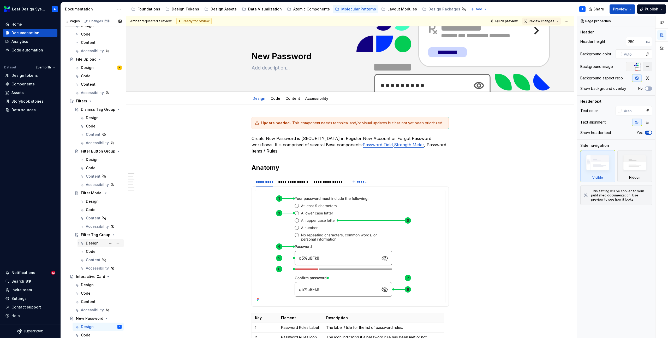
scroll to position [258, 0]
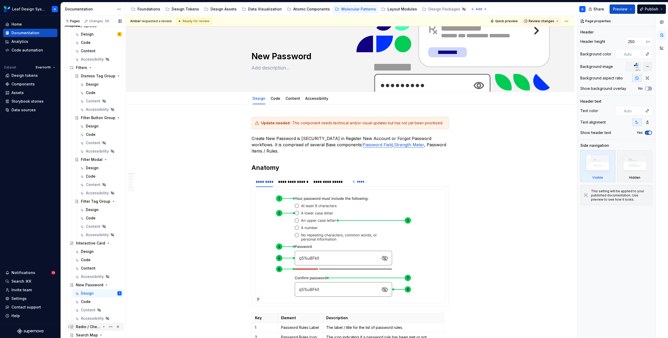
click at [105, 327] on icon "Page tree" at bounding box center [104, 326] width 4 height 4
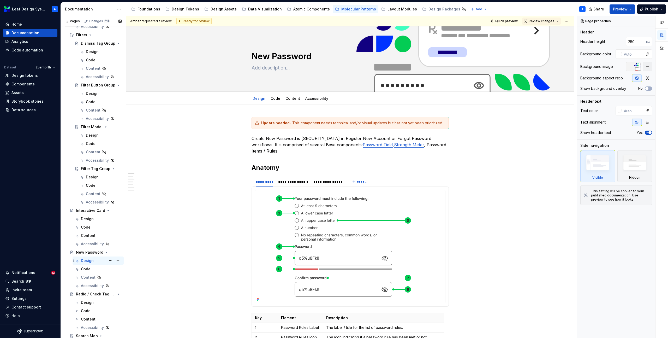
scroll to position [292, 0]
click at [89, 302] on div "Design" at bounding box center [87, 301] width 13 height 5
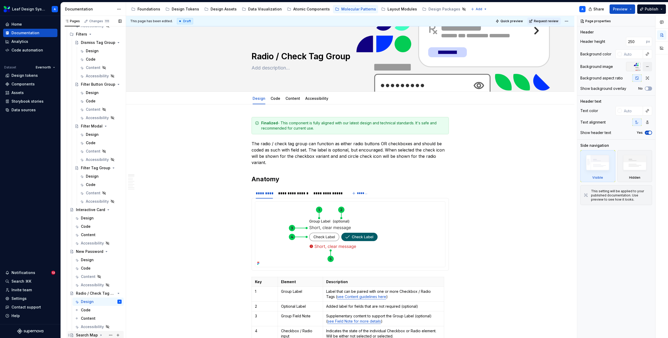
click at [101, 335] on icon "Page tree" at bounding box center [101, 335] width 4 height 4
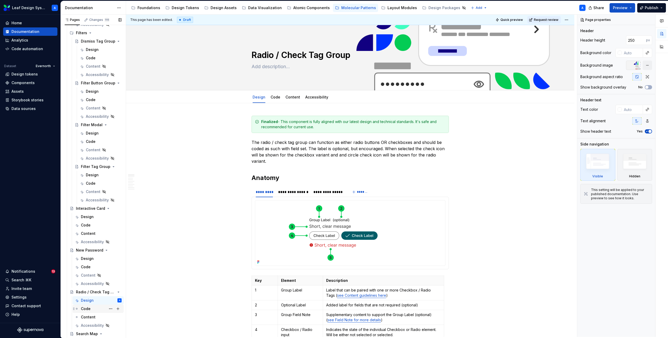
scroll to position [325, 0]
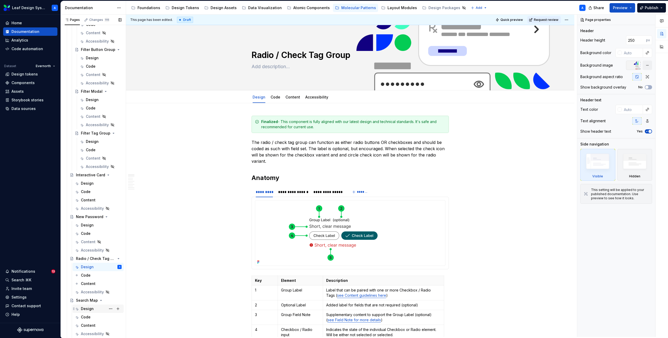
click at [87, 309] on div "Design" at bounding box center [87, 308] width 13 height 5
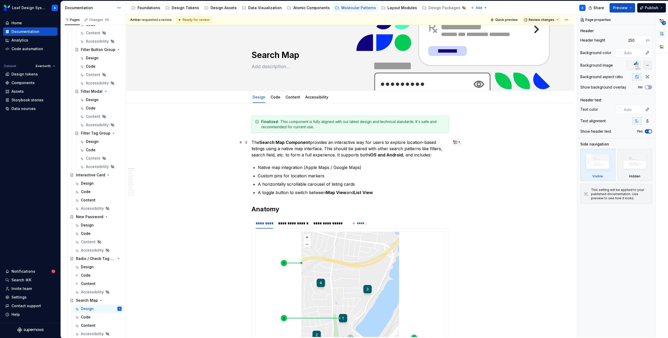
click at [457, 142] on button "1" at bounding box center [457, 142] width 10 height 7
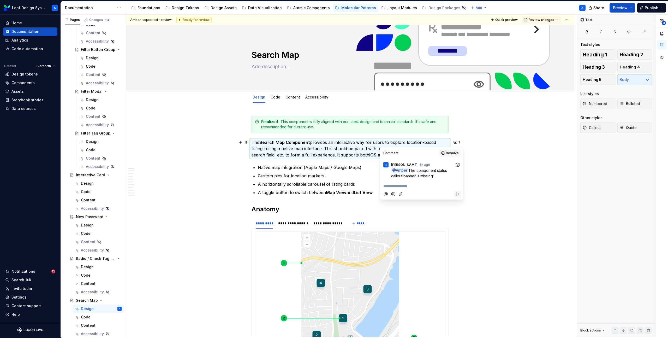
click at [453, 151] on span "Resolve" at bounding box center [452, 153] width 13 height 4
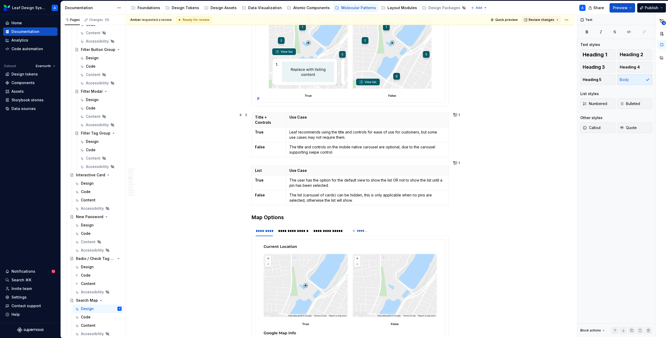
scroll to position [1109, 0]
click at [456, 117] on button "1" at bounding box center [457, 115] width 10 height 7
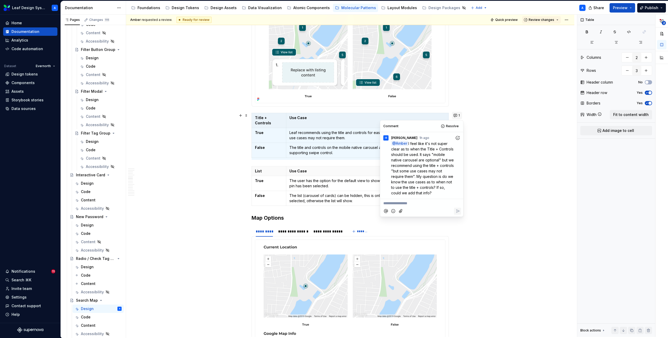
type textarea "*"
click at [325, 131] on p "Leaf recommends using the title and controls for ease of use for customers, but…" at bounding box center [368, 135] width 156 height 10
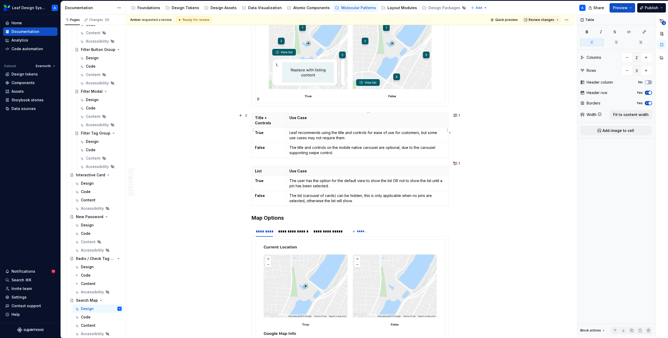
click at [333, 132] on p "Leaf recommends using the title and controls for ease of use for customers, but…" at bounding box center [368, 135] width 156 height 10
drag, startPoint x: 351, startPoint y: 133, endPoint x: 421, endPoint y: 128, distance: 69.7
click at [421, 130] on p "Leaf recommends using the title and controls for ease of use for customers, but…" at bounding box center [368, 135] width 156 height 10
click at [422, 131] on p "Leaf recommends using the title and controls for ease of use for customers, but…" at bounding box center [368, 135] width 156 height 10
drag, startPoint x: 421, startPoint y: 134, endPoint x: 423, endPoint y: 126, distance: 7.9
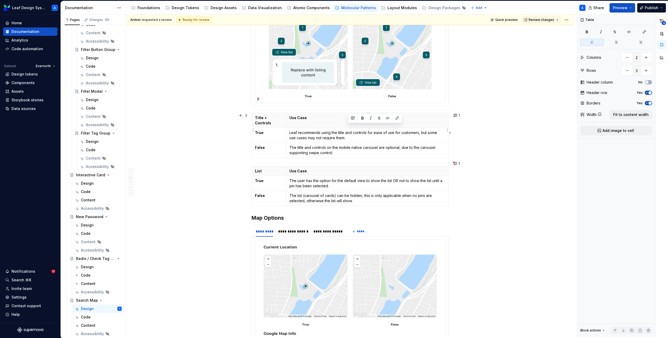
click at [423, 130] on p "Leaf recommends using the title and controls for ease of use for customers, but…" at bounding box center [368, 135] width 156 height 10
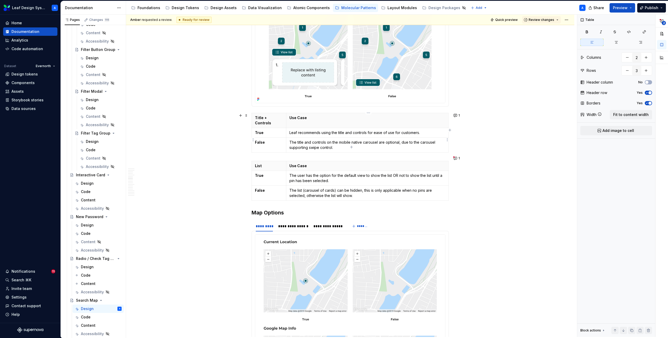
click at [345, 143] on p "The title and controls on the mobile native carousel are optional, due to the c…" at bounding box center [368, 145] width 156 height 10
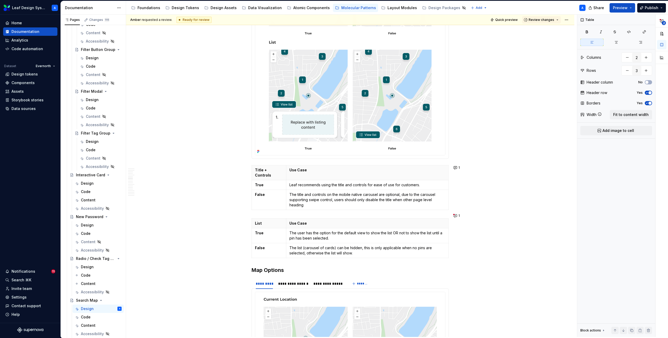
scroll to position [1060, 0]
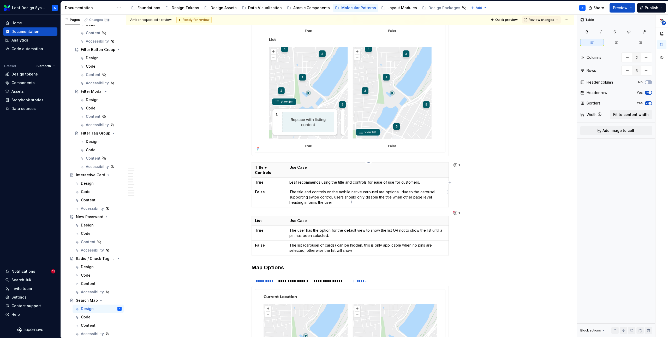
click at [305, 198] on p "The title and controls on the mobile native carousel are optional, due to the c…" at bounding box center [368, 197] width 156 height 16
click at [347, 196] on p "The title and controls on the mobile native carousel are optional, due to the c…" at bounding box center [368, 197] width 156 height 16
drag, startPoint x: 341, startPoint y: 197, endPoint x: 306, endPoint y: 197, distance: 35.2
click at [306, 197] on p "The title and controls on the mobile native carousel are optional, due to the c…" at bounding box center [368, 197] width 156 height 16
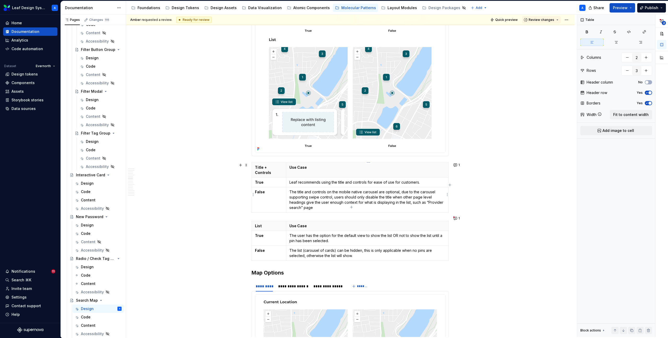
click at [428, 196] on p "The title and controls on the mobile native carousel are optional, due to the c…" at bounding box center [368, 199] width 156 height 21
click at [360, 202] on p "The title and controls on the mobile native carousel are optional, due to the c…" at bounding box center [368, 199] width 156 height 21
click at [334, 193] on p "The title and controls on the mobile native carousel are optional, due to the c…" at bounding box center [368, 199] width 156 height 21
drag, startPoint x: 387, startPoint y: 191, endPoint x: 347, endPoint y: 192, distance: 40.2
click at [347, 192] on p "The title and controls on the mobile native carousel are optional, due to the c…" at bounding box center [368, 199] width 156 height 21
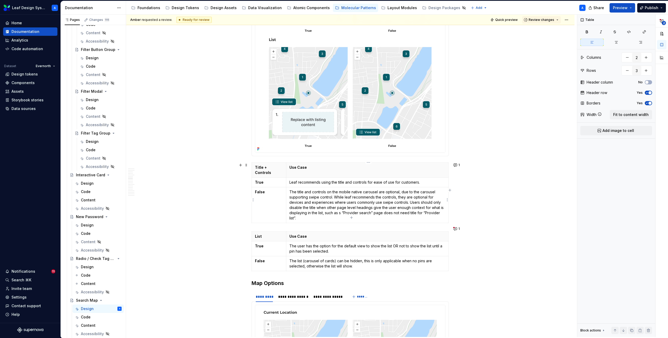
click at [341, 208] on p "The title and controls on the mobile native carousel are optional, due to the c…" at bounding box center [368, 204] width 156 height 31
click at [411, 207] on p "The title and controls on the mobile native carousel are optional, due to the c…" at bounding box center [368, 204] width 156 height 31
click at [427, 207] on p "The title and controls on the mobile native carousel are optional, due to the c…" at bounding box center [368, 204] width 156 height 31
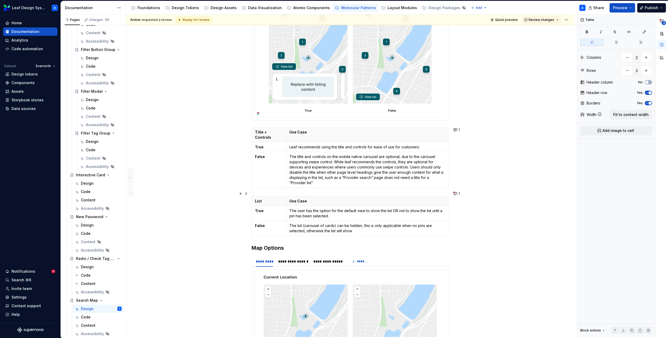
scroll to position [1096, 0]
click at [458, 128] on button "1" at bounding box center [457, 128] width 10 height 7
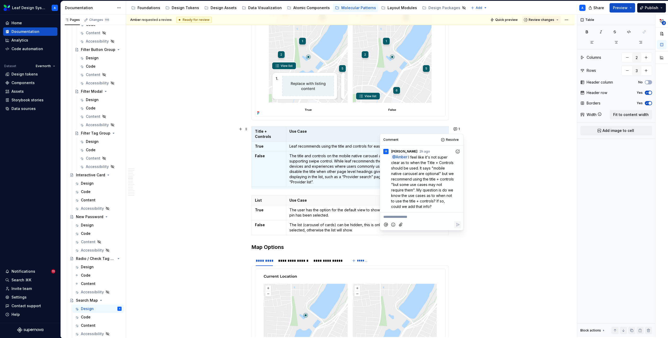
click at [407, 216] on p "**********" at bounding box center [421, 216] width 77 height 5
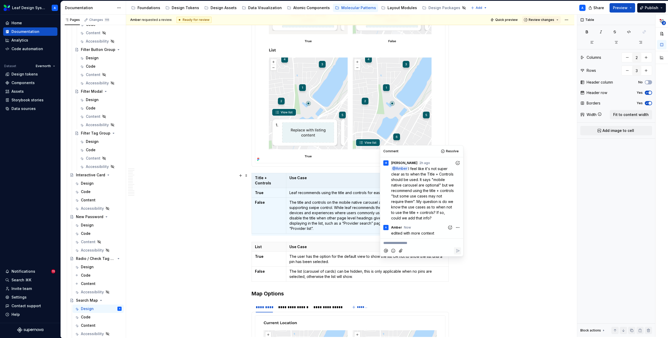
scroll to position [1088, 0]
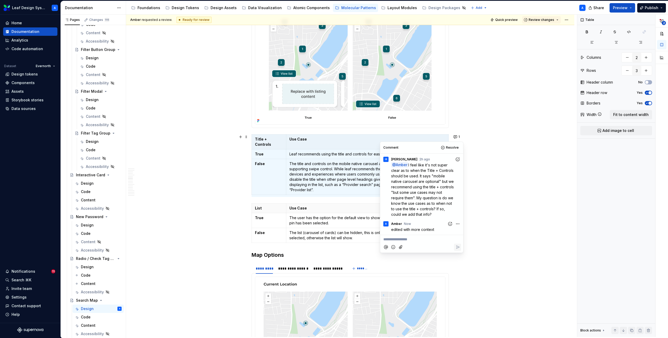
click at [306, 219] on p "The user has the option for the default view to show the list OR not to show th…" at bounding box center [368, 220] width 156 height 10
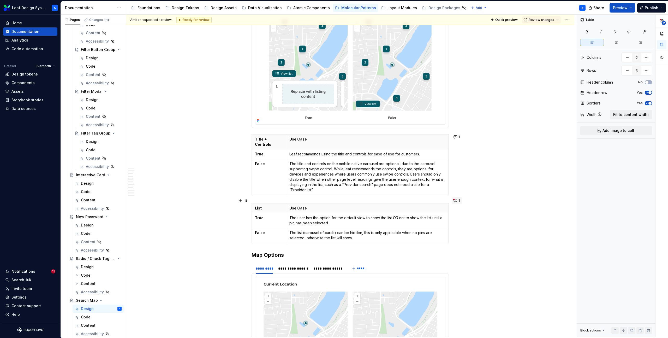
click at [460, 200] on span "1" at bounding box center [459, 200] width 1 height 4
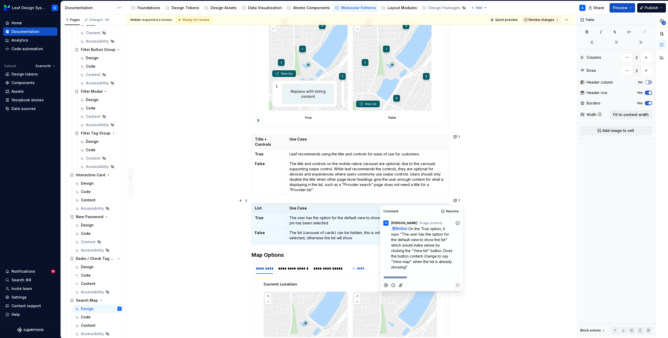
click at [351, 216] on p "The user has the option for the default view to show the list OR not to show th…" at bounding box center [368, 220] width 156 height 10
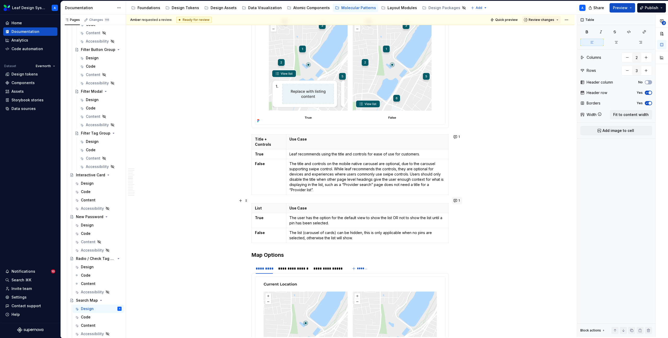
click at [456, 200] on button "1" at bounding box center [457, 200] width 10 height 7
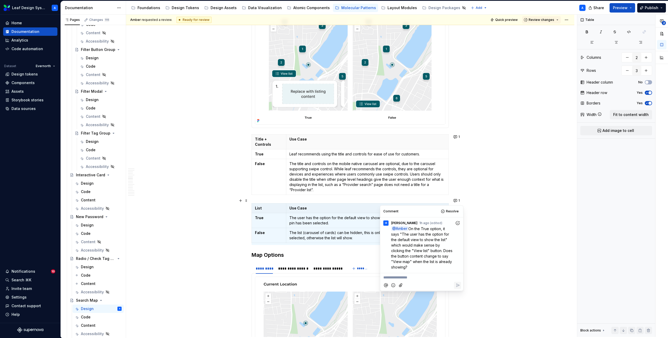
type textarea "*"
click at [400, 276] on p "**********" at bounding box center [421, 277] width 77 height 5
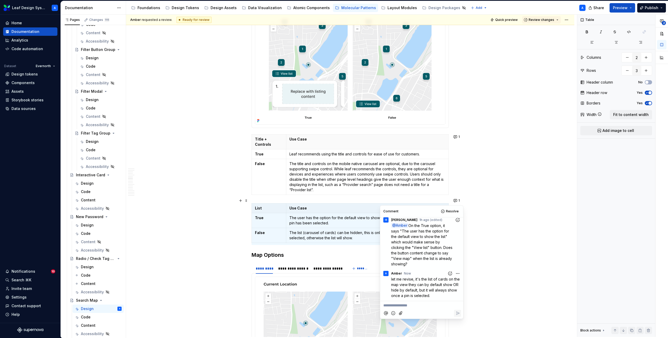
click at [315, 215] on p "The user has the option for the default view to show the list OR not to show th…" at bounding box center [368, 220] width 156 height 10
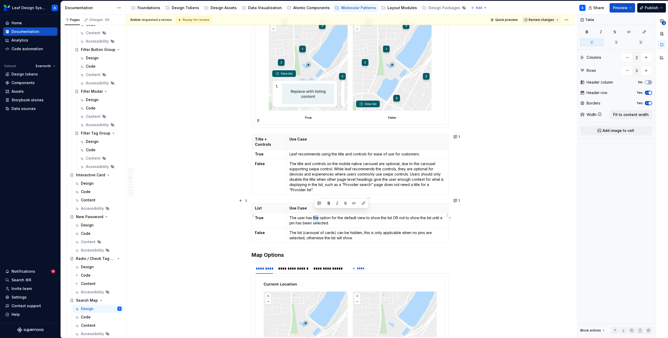
click at [315, 215] on p "The user has the option for the default view to show the list OR not to show th…" at bounding box center [368, 220] width 156 height 10
click at [338, 215] on p "The user has the option for the default view to show the list OR not to show th…" at bounding box center [368, 220] width 156 height 10
click at [395, 215] on p "The user has the option for the default view to show the list OR not to show th…" at bounding box center [368, 220] width 156 height 10
drag, startPoint x: 375, startPoint y: 219, endPoint x: 409, endPoint y: 212, distance: 34.6
click at [409, 215] on p "The user has the option for the default view to show the list of cards OR not t…" at bounding box center [368, 220] width 156 height 10
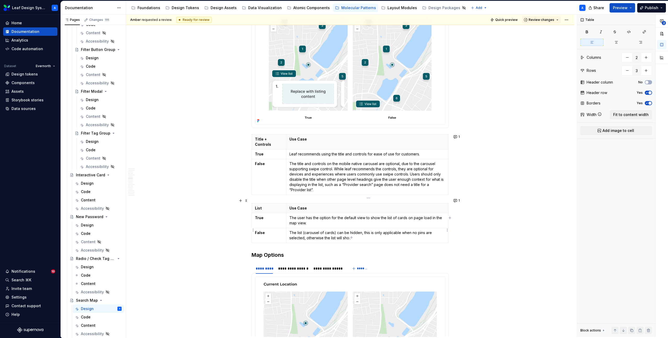
click at [362, 230] on p "The list (carousel of cards) can be hidden, this is only applicable when no pin…" at bounding box center [368, 235] width 156 height 10
click at [353, 230] on p "The list (carousel of cards) can be hidden, this is only applicable when no pin…" at bounding box center [368, 235] width 156 height 10
click at [458, 203] on button "1" at bounding box center [457, 200] width 10 height 7
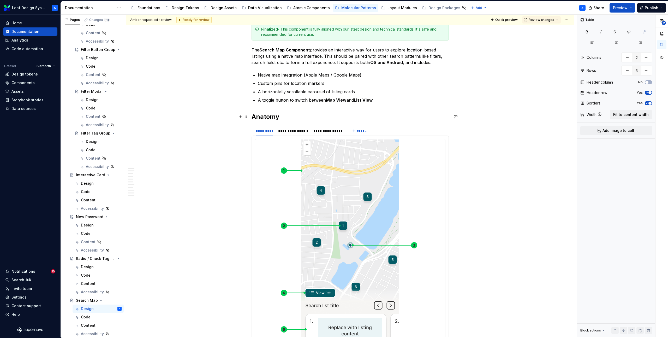
scroll to position [0, 0]
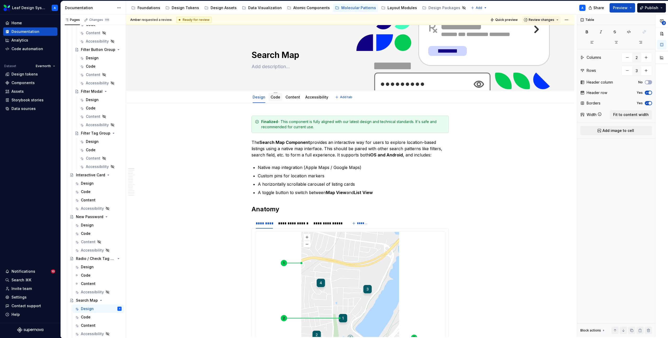
click at [274, 97] on link "Code" at bounding box center [276, 97] width 10 height 4
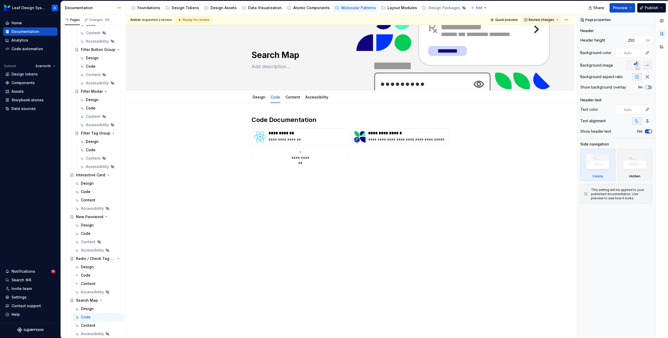
type textarea "*"
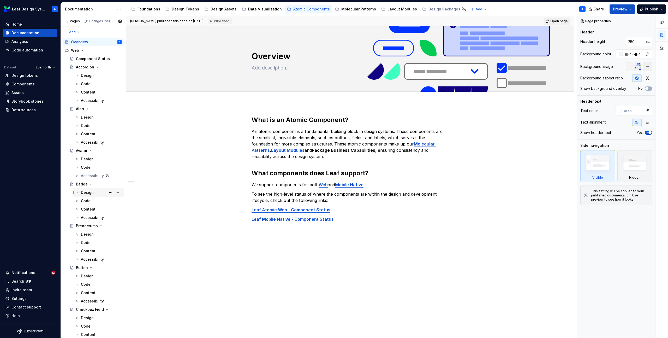
click at [86, 192] on div "Design" at bounding box center [87, 192] width 13 height 5
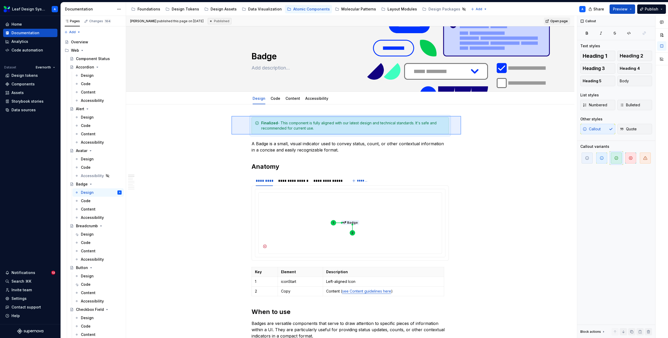
drag, startPoint x: 232, startPoint y: 116, endPoint x: 461, endPoint y: 134, distance: 230.5
click at [461, 134] on div "**********" at bounding box center [351, 177] width 451 height 322
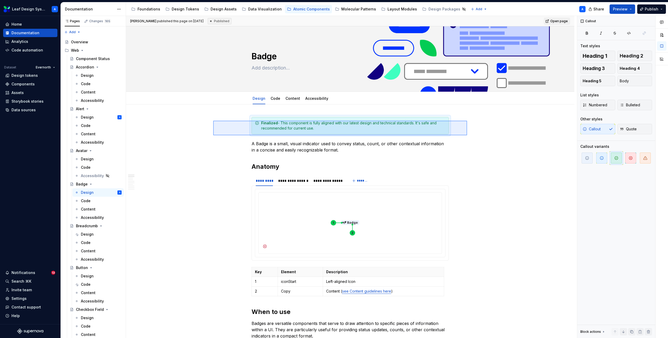
drag, startPoint x: 213, startPoint y: 121, endPoint x: 468, endPoint y: 135, distance: 254.7
click at [468, 135] on div "**********" at bounding box center [351, 177] width 451 height 322
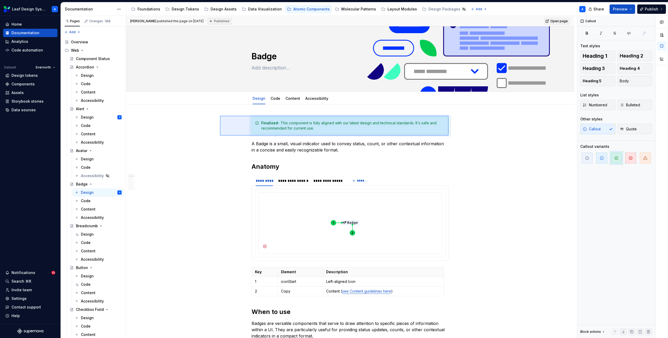
drag, startPoint x: 220, startPoint y: 116, endPoint x: 452, endPoint y: 135, distance: 233.2
click at [452, 135] on div "**********" at bounding box center [351, 177] width 451 height 322
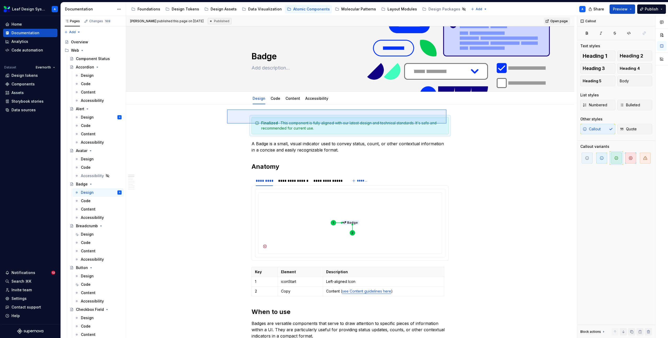
drag, startPoint x: 288, startPoint y: 114, endPoint x: 462, endPoint y: 131, distance: 174.7
click at [462, 131] on div "**********" at bounding box center [351, 177] width 451 height 322
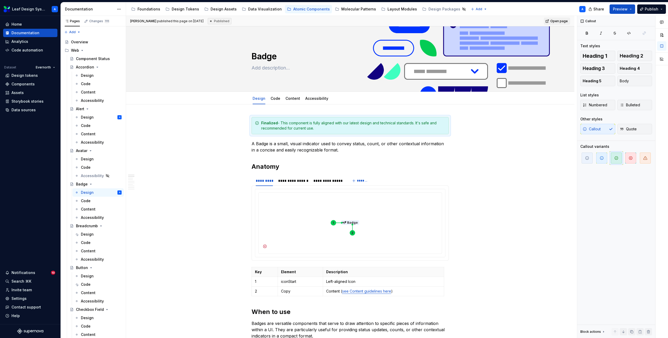
type textarea "*"
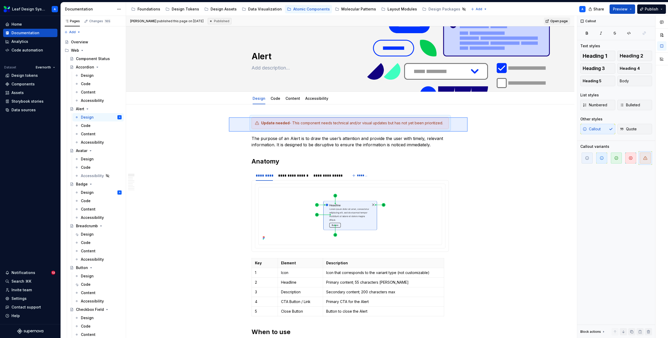
drag, startPoint x: 229, startPoint y: 117, endPoint x: 468, endPoint y: 132, distance: 239.3
click at [468, 132] on div "**********" at bounding box center [351, 177] width 451 height 322
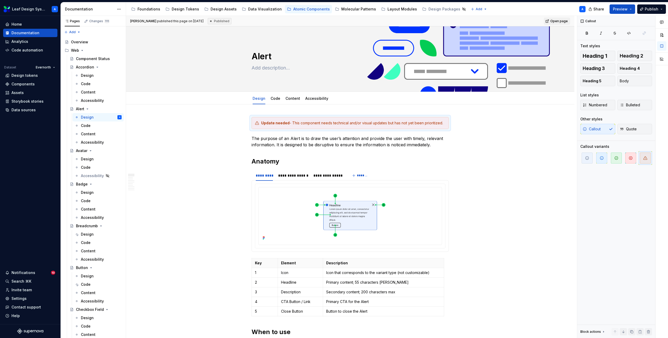
type textarea "*"
